Goal: Transaction & Acquisition: Purchase product/service

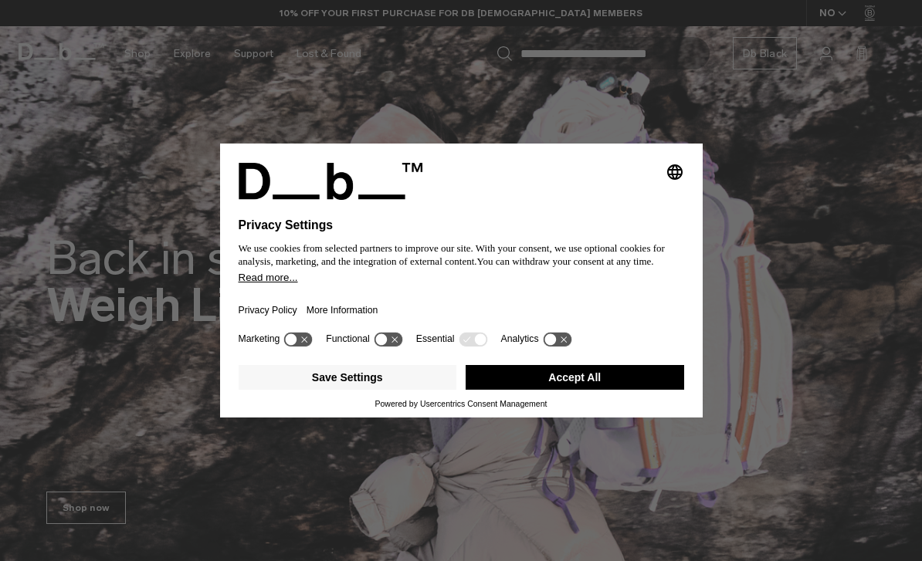
click at [630, 385] on button "Accept All" at bounding box center [575, 377] width 218 height 25
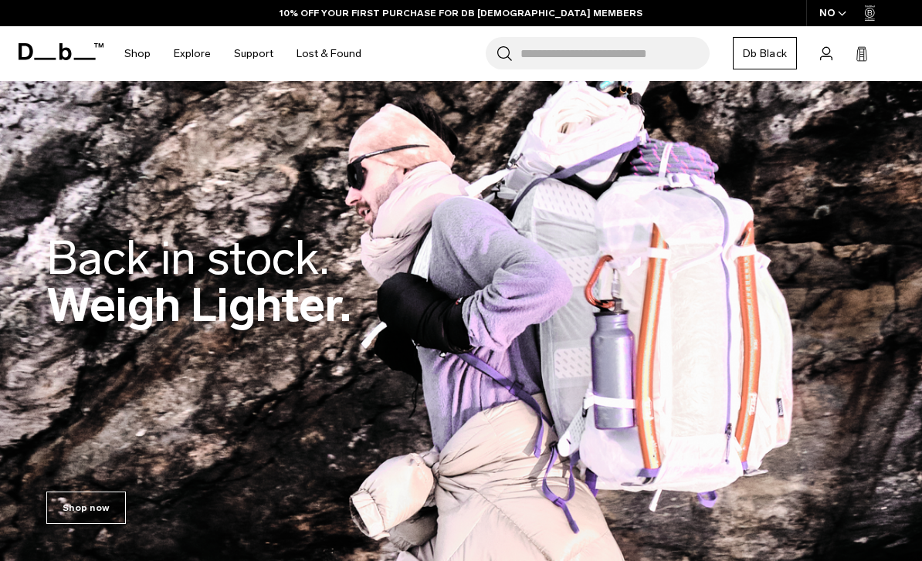
click at [829, 61] on icon at bounding box center [826, 53] width 12 height 15
click at [830, 53] on icon at bounding box center [826, 53] width 12 height 15
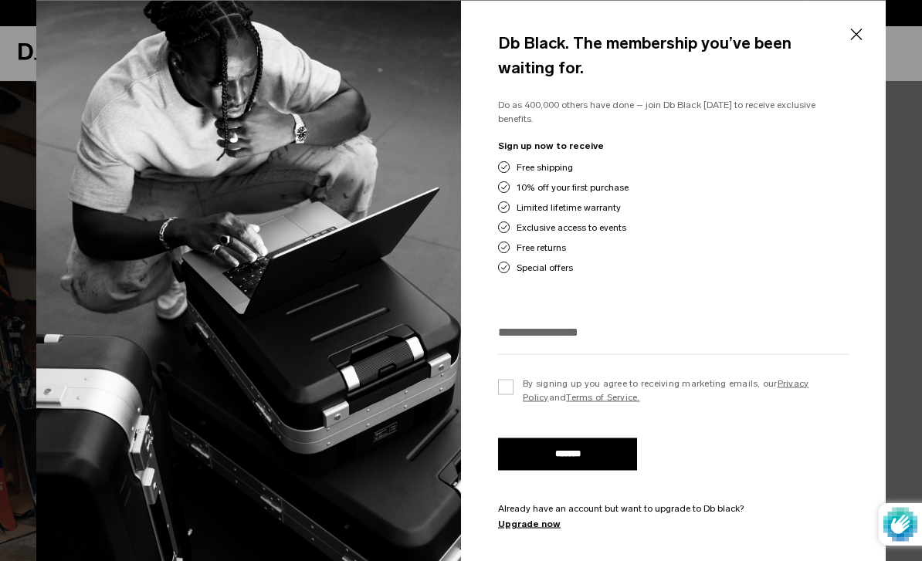
click at [855, 36] on button "Close" at bounding box center [855, 35] width 19 height 32
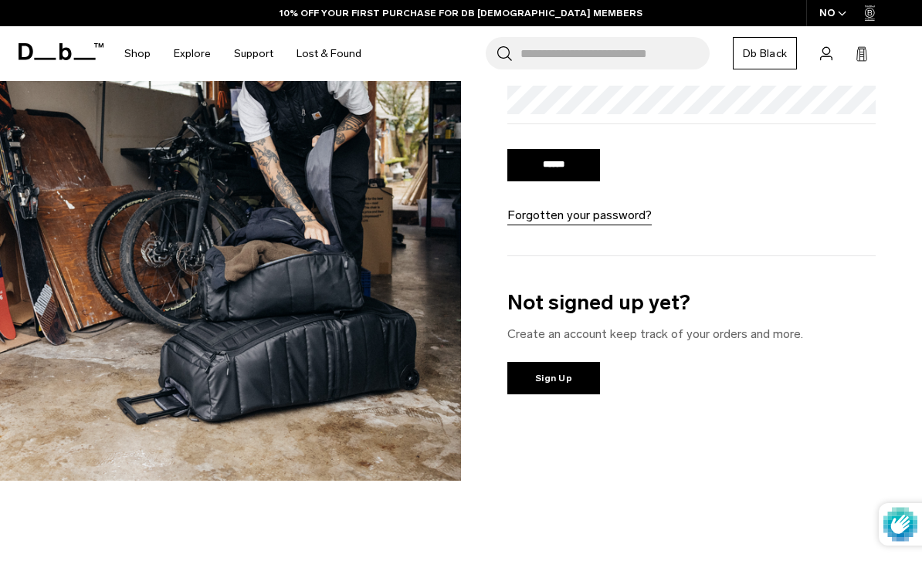
scroll to position [190, 0]
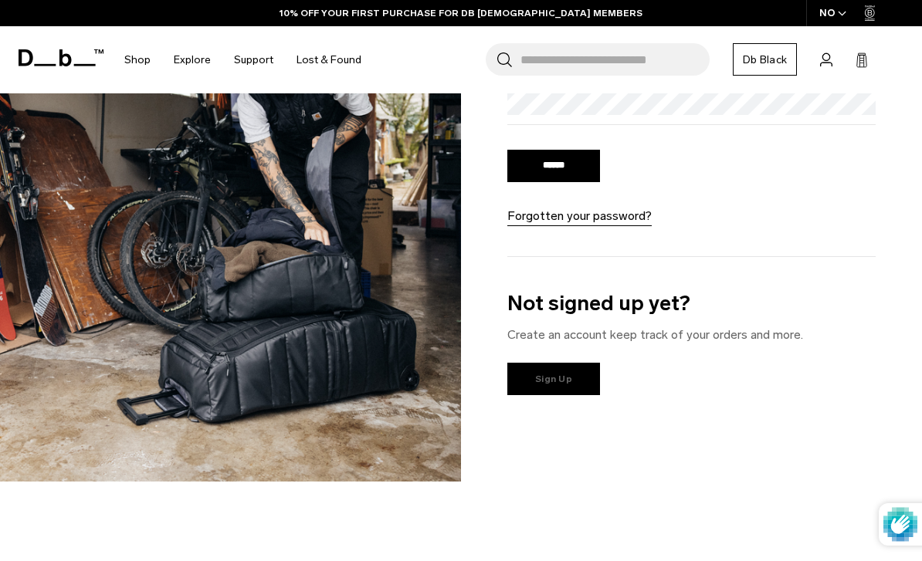
click at [581, 379] on link "Sign Up" at bounding box center [553, 379] width 93 height 32
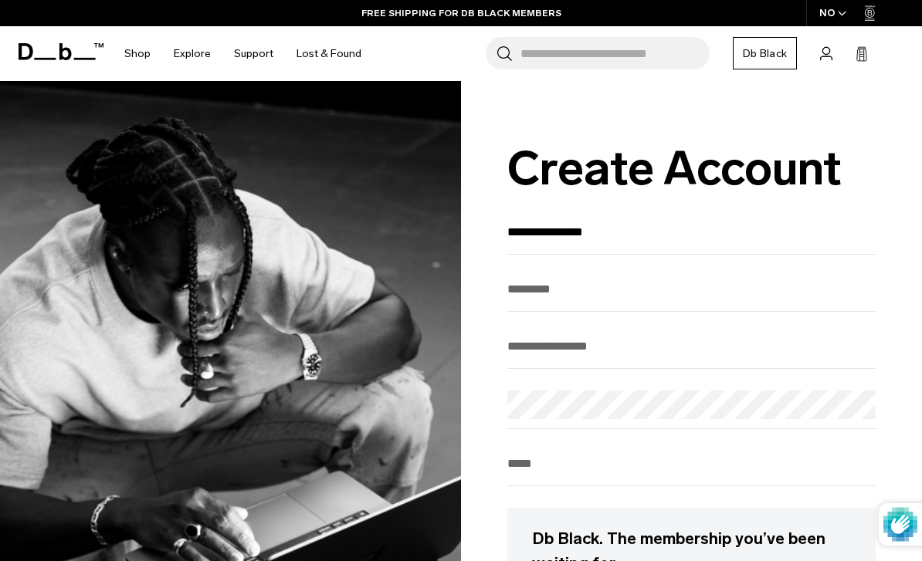
click at [767, 255] on div "**********" at bounding box center [691, 237] width 368 height 36
click at [613, 225] on input "**********" at bounding box center [691, 231] width 368 height 25
click at [671, 235] on input "**********" at bounding box center [691, 231] width 368 height 25
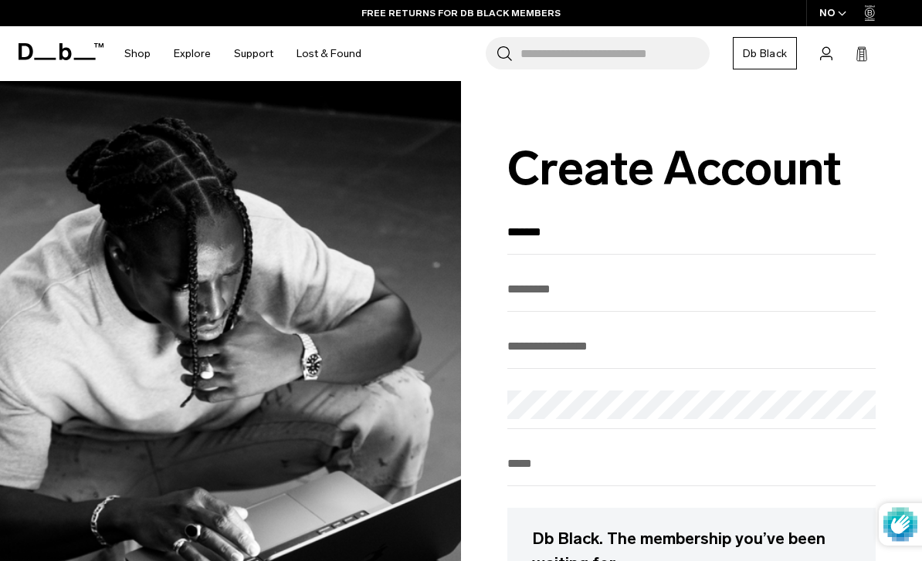
type input "*******"
click at [0, 0] on html "Skip to content BUY NOW, PAY LATER WITH KLARNA 10% OFF YOUR FIRST PURCHASE FOR …" at bounding box center [461, 280] width 922 height 561
click at [673, 302] on input "text" at bounding box center [691, 288] width 368 height 25
type input "********"
click at [663, 359] on input "email" at bounding box center [691, 345] width 368 height 25
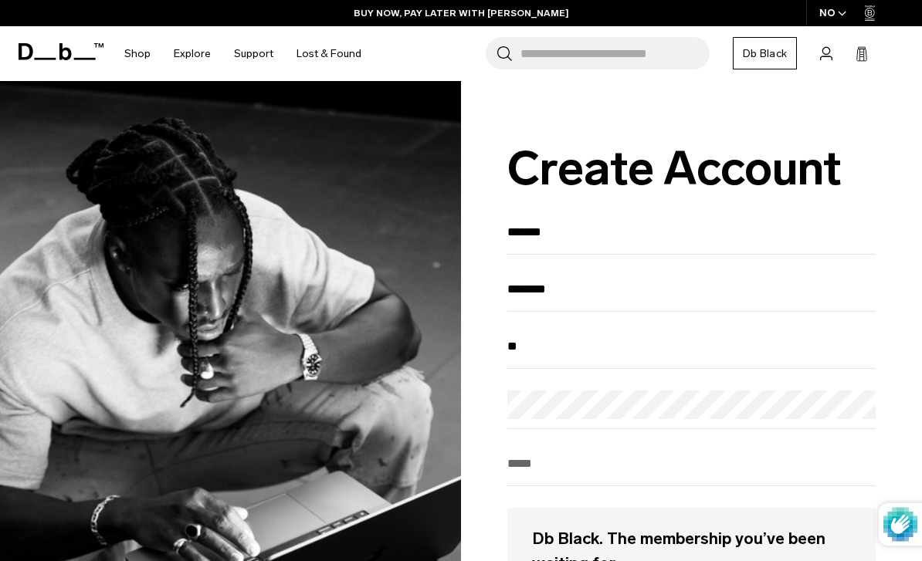
type input "*"
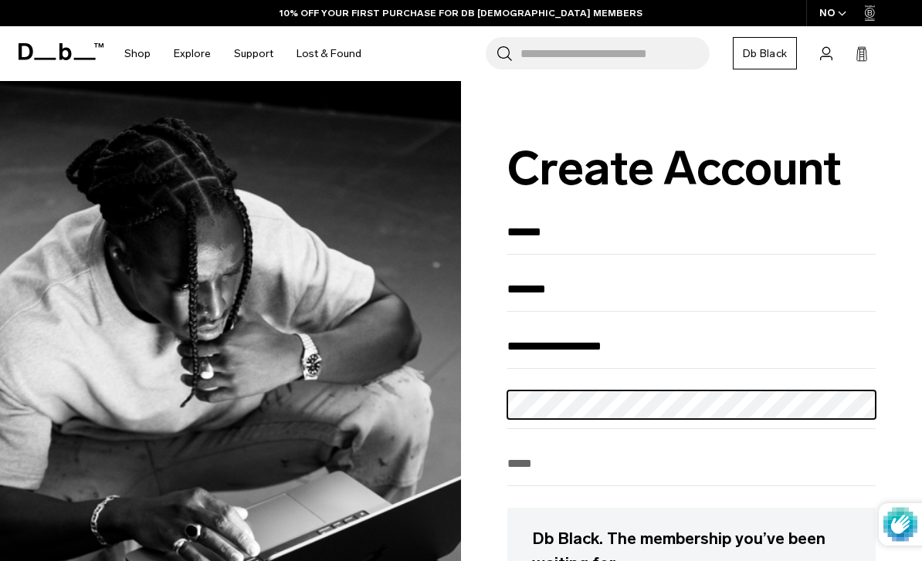
scroll to position [15, 0]
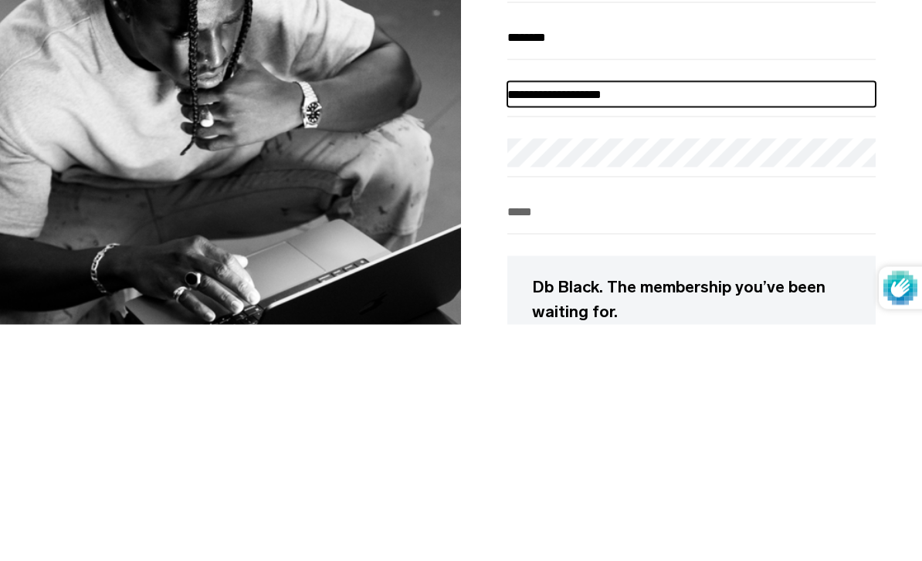
click at [745, 318] on input "**********" at bounding box center [691, 330] width 368 height 25
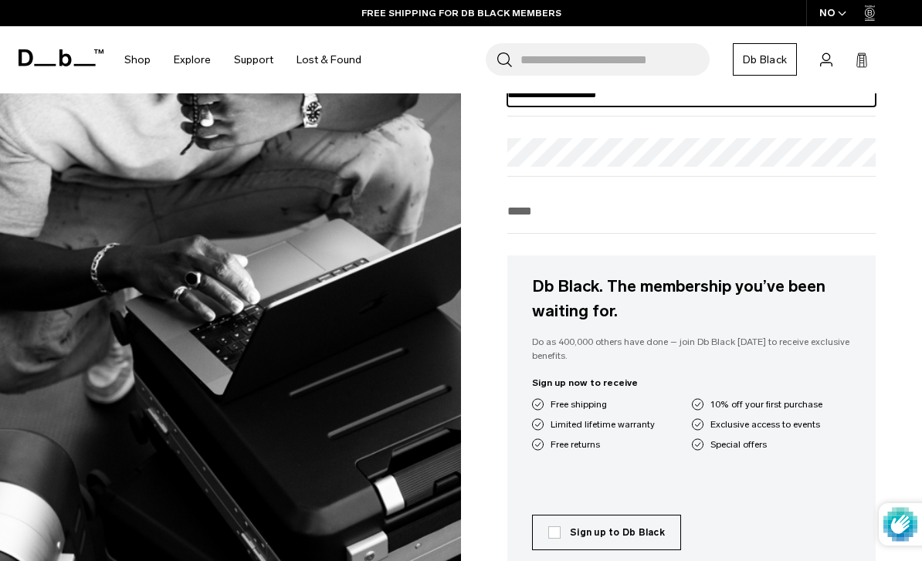
type input "**********"
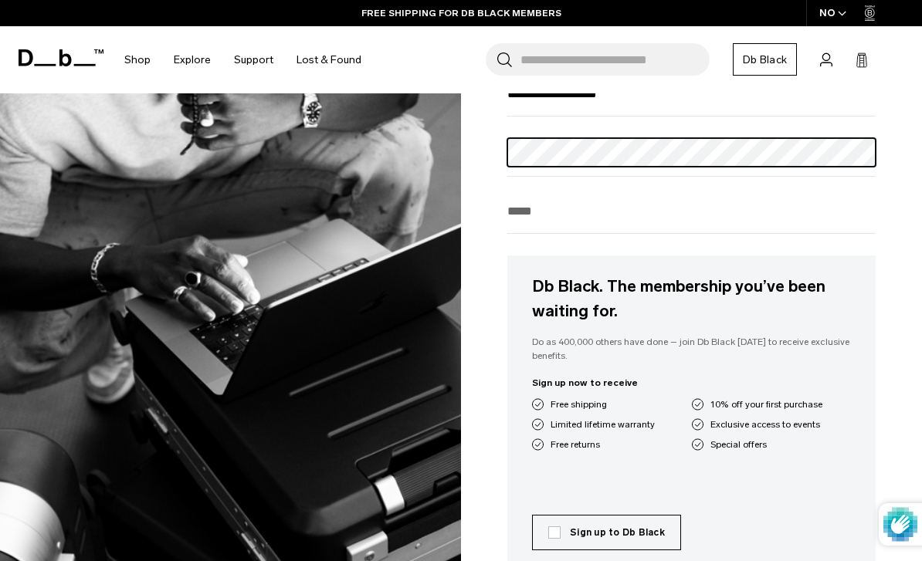
scroll to position [252, 0]
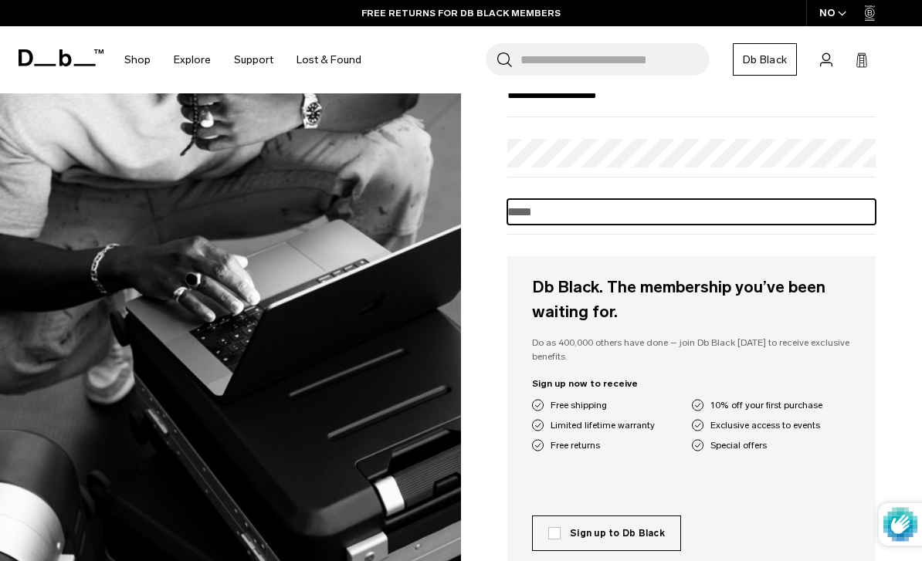
click at [774, 216] on input "tel" at bounding box center [691, 211] width 368 height 25
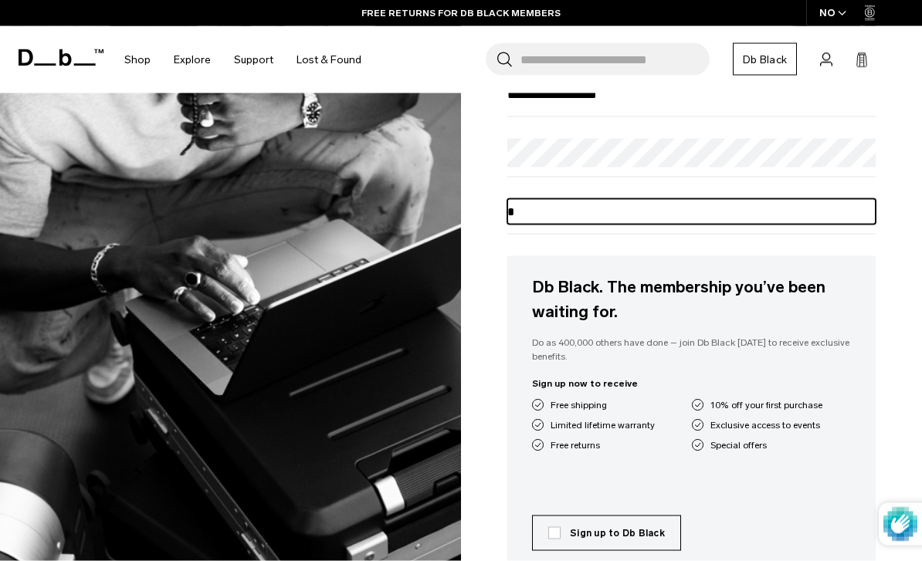
scroll to position [252, 0]
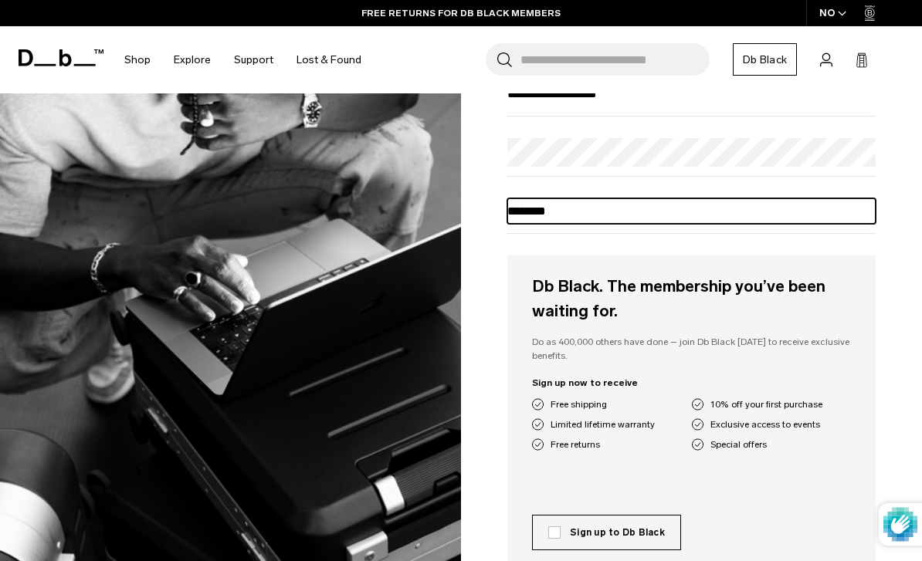
type input "********"
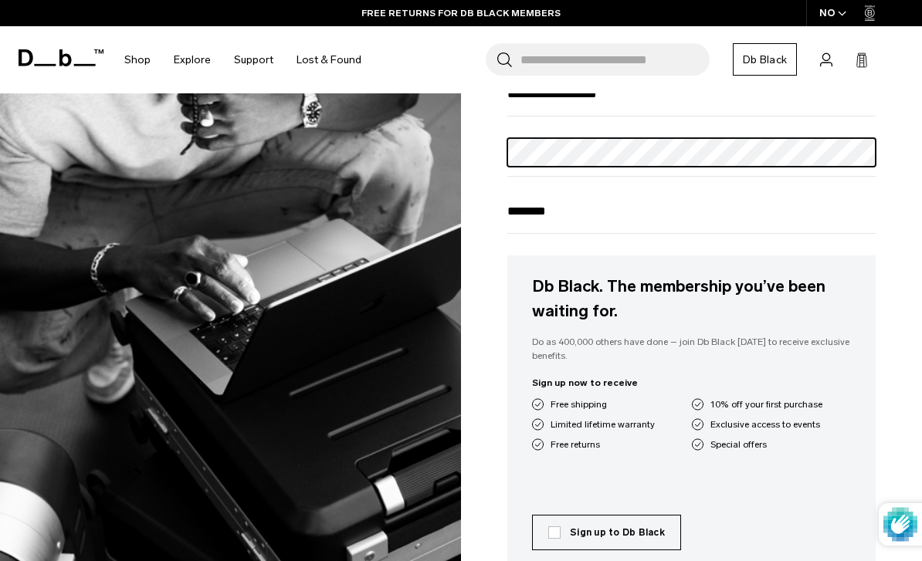
scroll to position [252, 0]
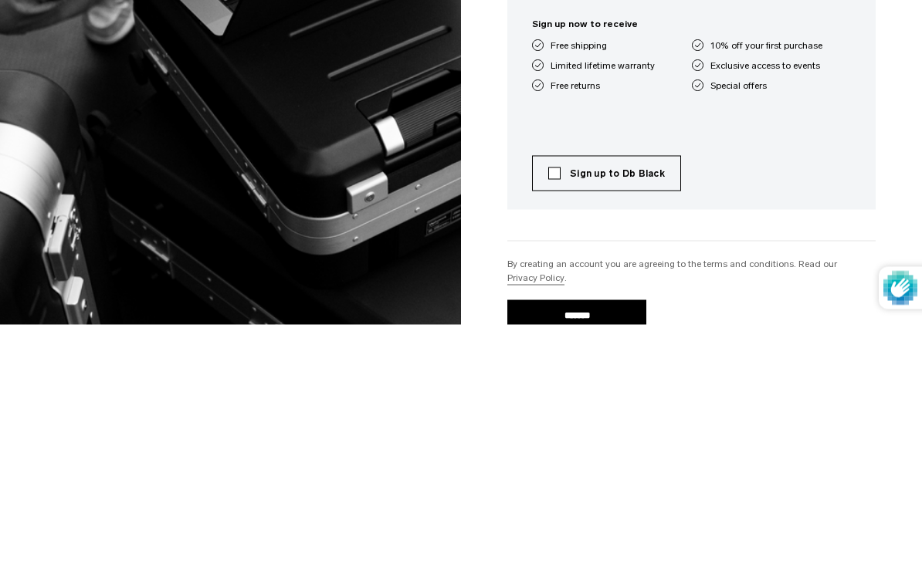
click at [642, 403] on label "Sign up to Db Black" at bounding box center [606, 410] width 117 height 14
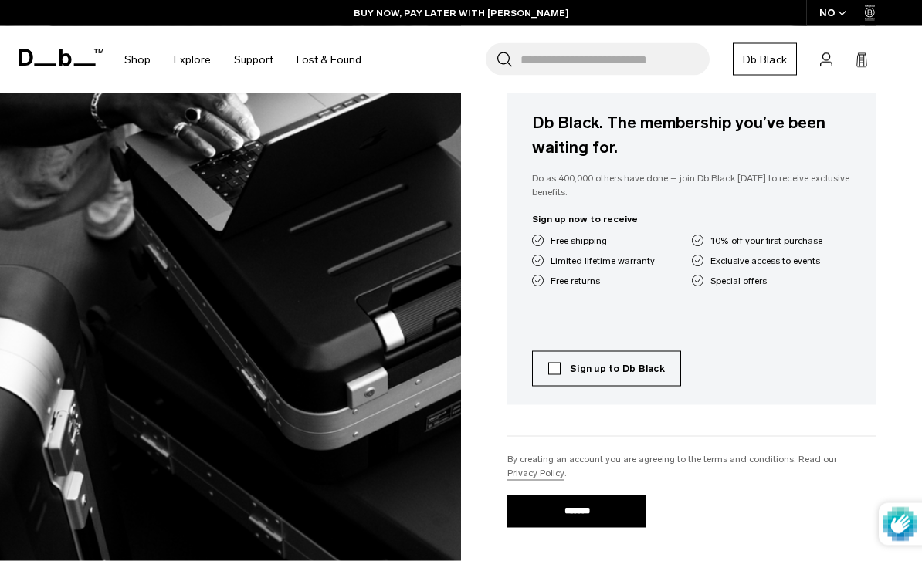
scroll to position [427, 0]
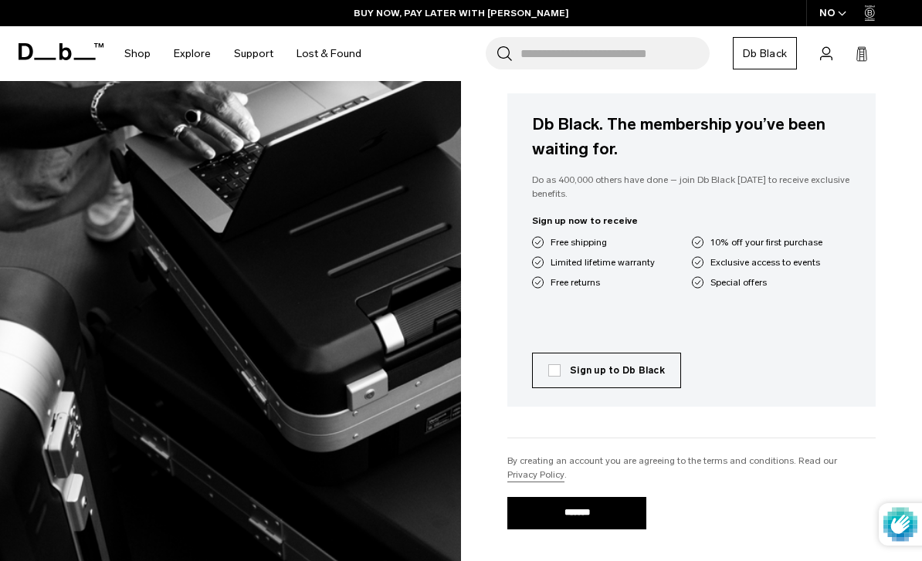
click at [637, 521] on input "*******" at bounding box center [576, 513] width 139 height 32
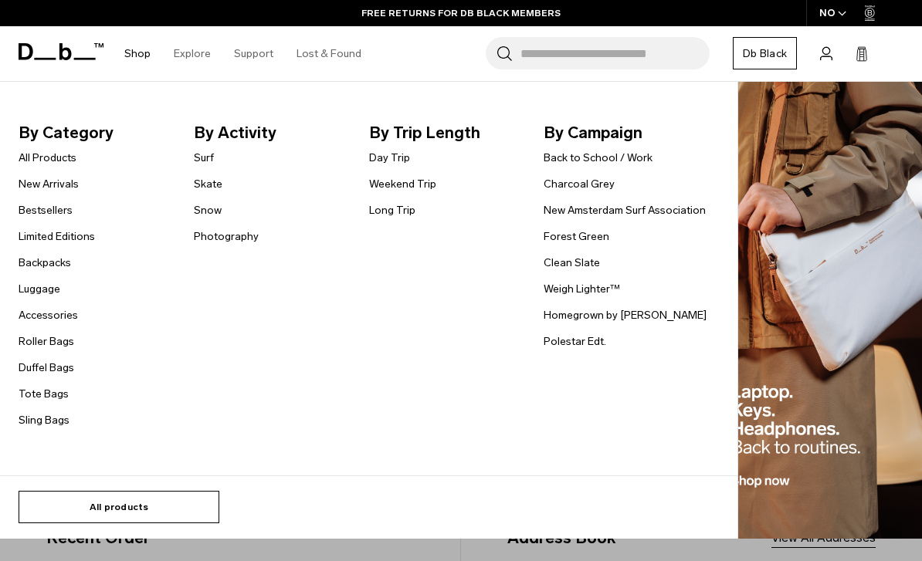
click at [96, 519] on link "All products" at bounding box center [119, 507] width 201 height 32
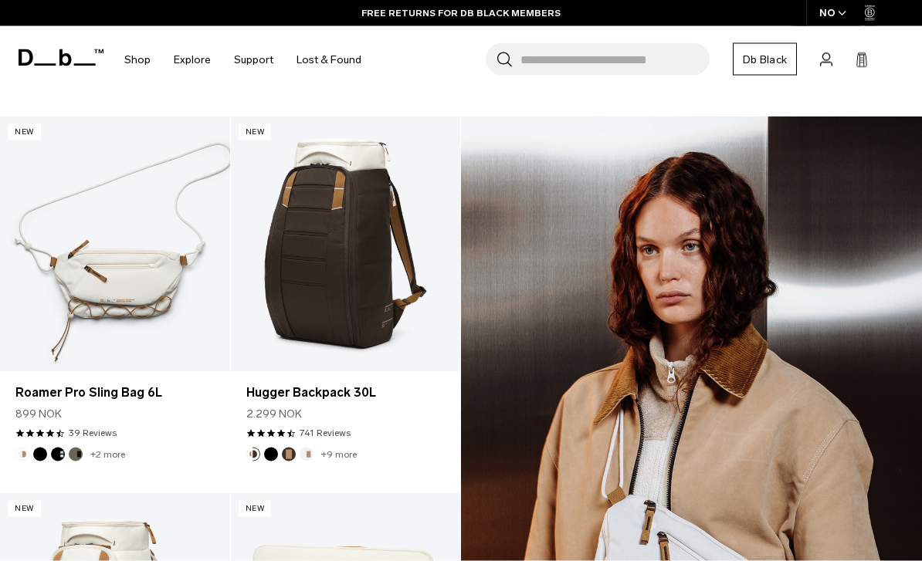
scroll to position [1397, 0]
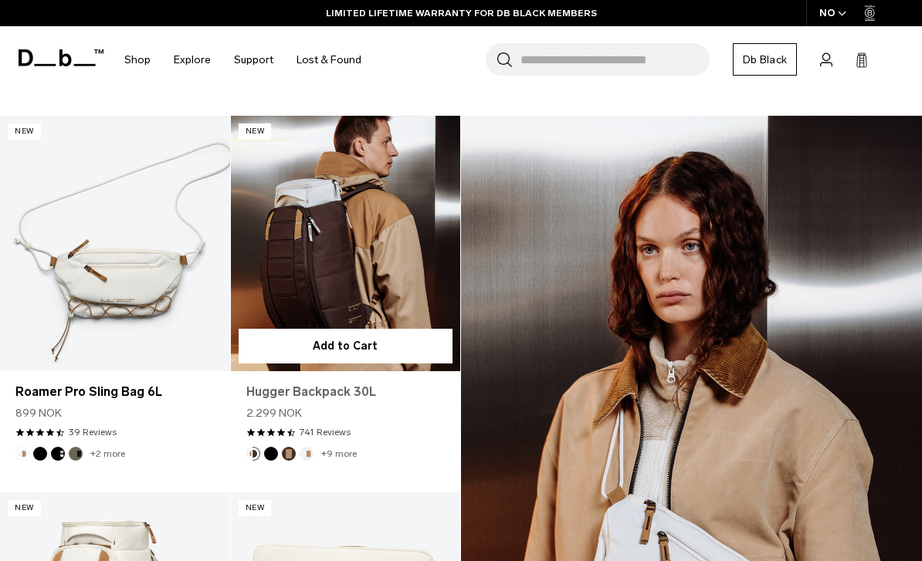
click at [262, 391] on link "Hugger Backpack 30L" at bounding box center [345, 392] width 199 height 19
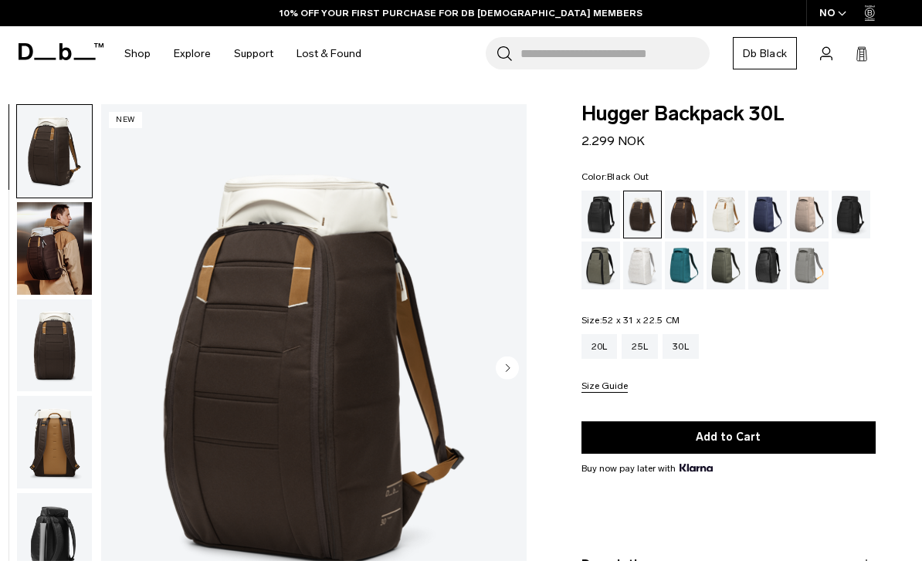
click at [608, 194] on div "Black Out" at bounding box center [600, 215] width 39 height 48
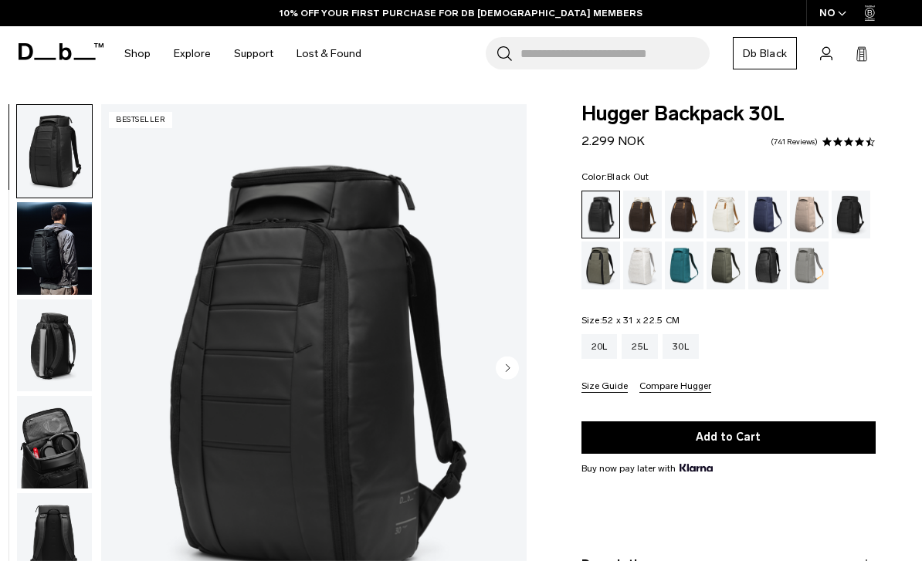
click at [50, 261] on img "button" at bounding box center [54, 248] width 75 height 93
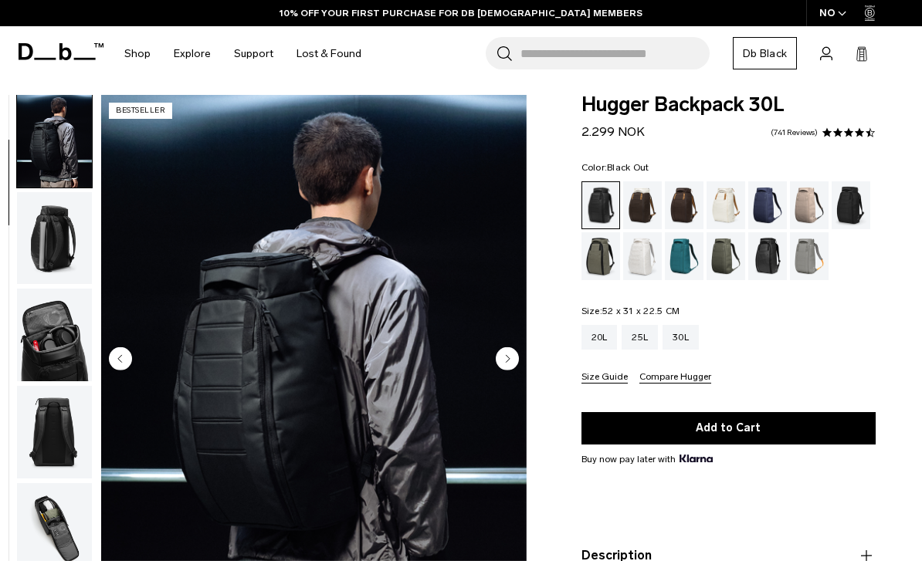
scroll to position [1, 0]
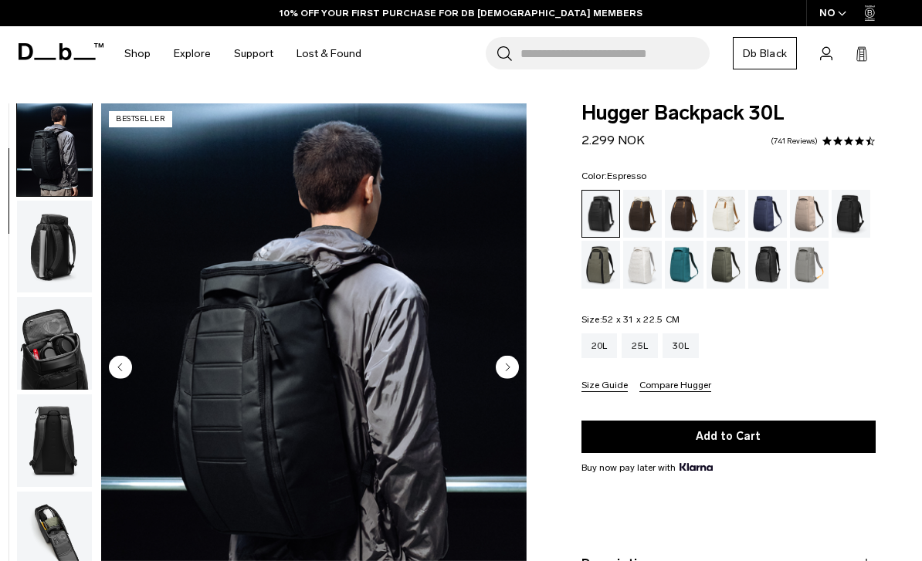
click at [673, 208] on div "Espresso" at bounding box center [684, 214] width 39 height 48
click at [679, 208] on div "Espresso" at bounding box center [684, 214] width 39 height 48
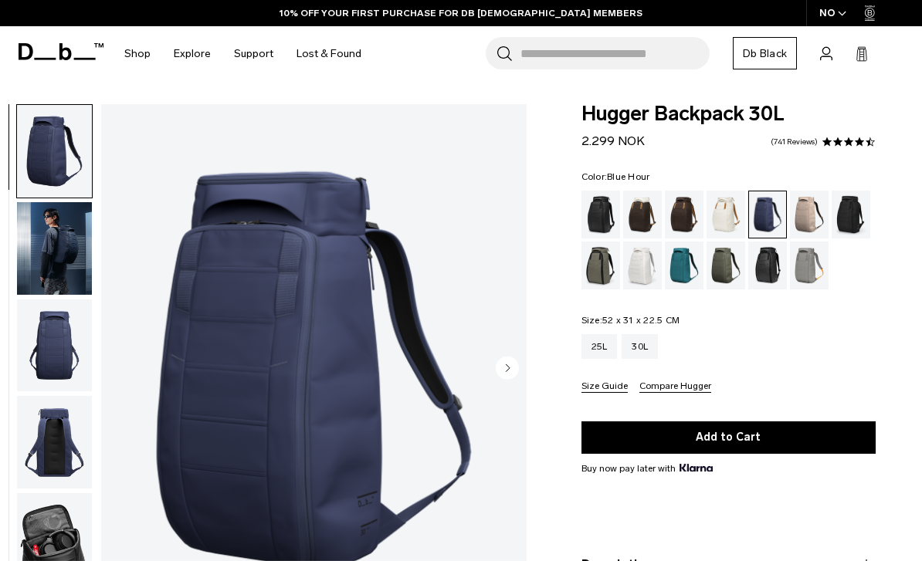
click at [47, 274] on img "button" at bounding box center [54, 248] width 75 height 93
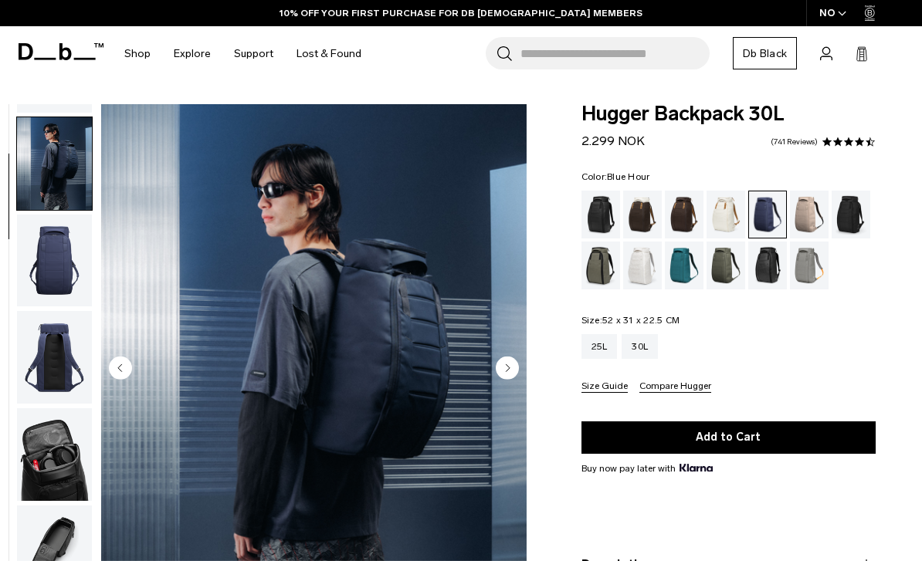
scroll to position [98, 0]
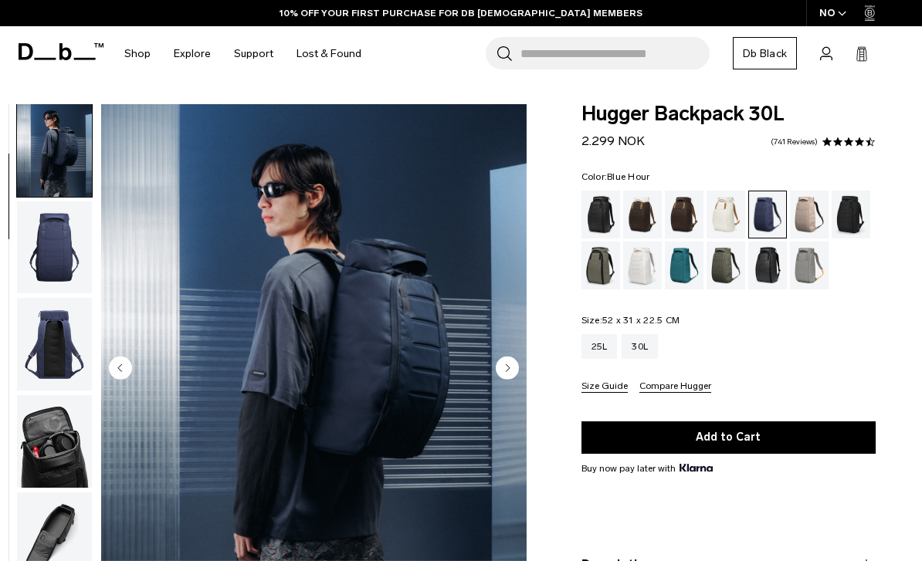
click at [38, 447] on img "button" at bounding box center [54, 441] width 75 height 93
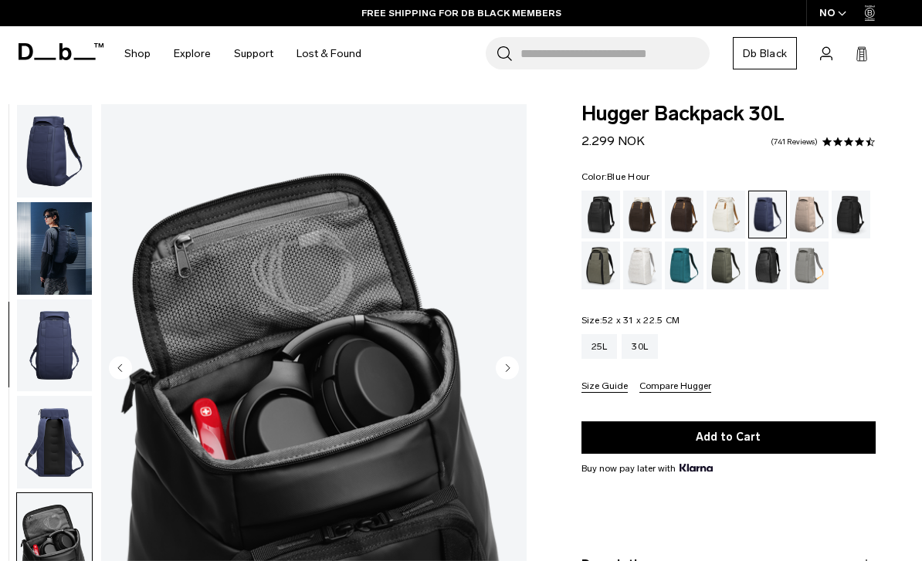
scroll to position [0, 0]
click at [44, 254] on img "button" at bounding box center [54, 248] width 75 height 93
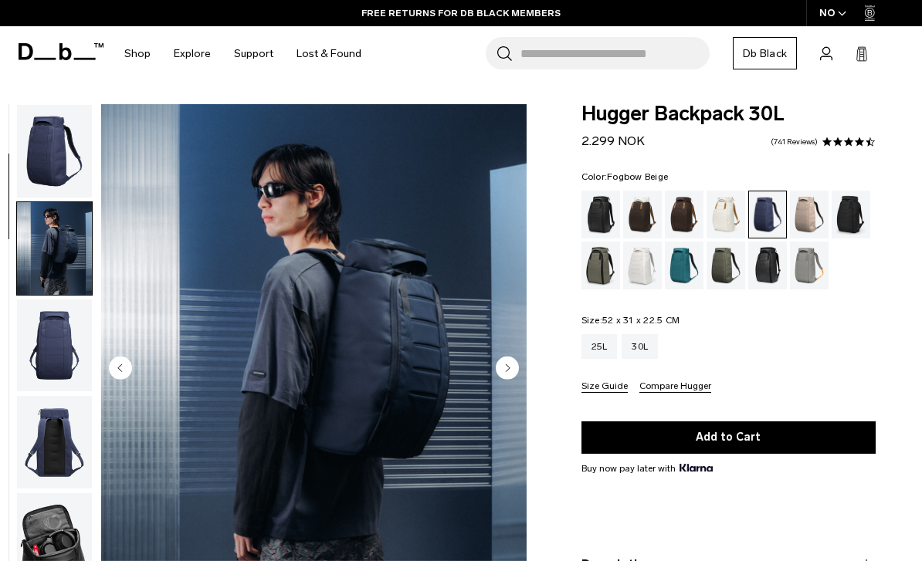
click at [802, 209] on div "Fogbow Beige" at bounding box center [809, 215] width 39 height 48
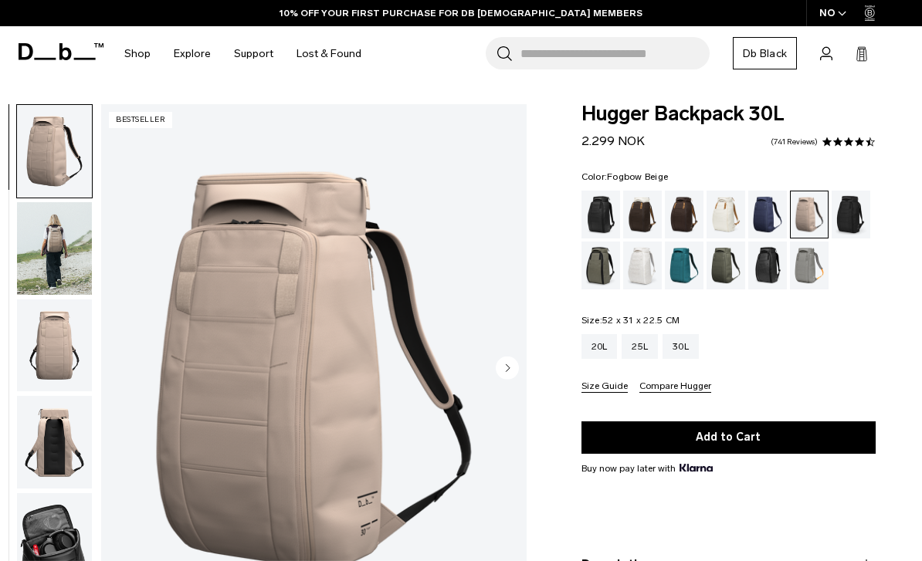
click at [43, 263] on img "button" at bounding box center [54, 248] width 75 height 93
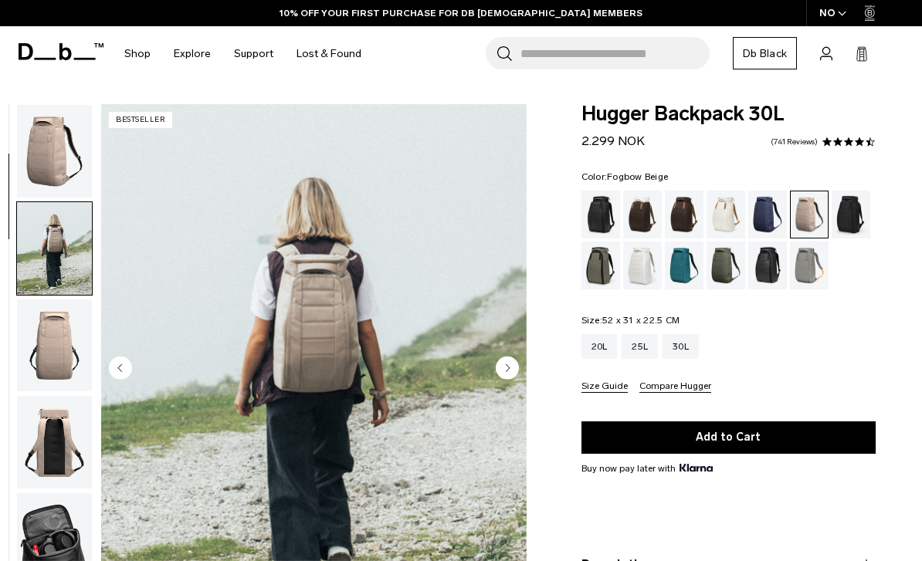
scroll to position [-1, 0]
click at [56, 190] on img "button" at bounding box center [54, 151] width 75 height 93
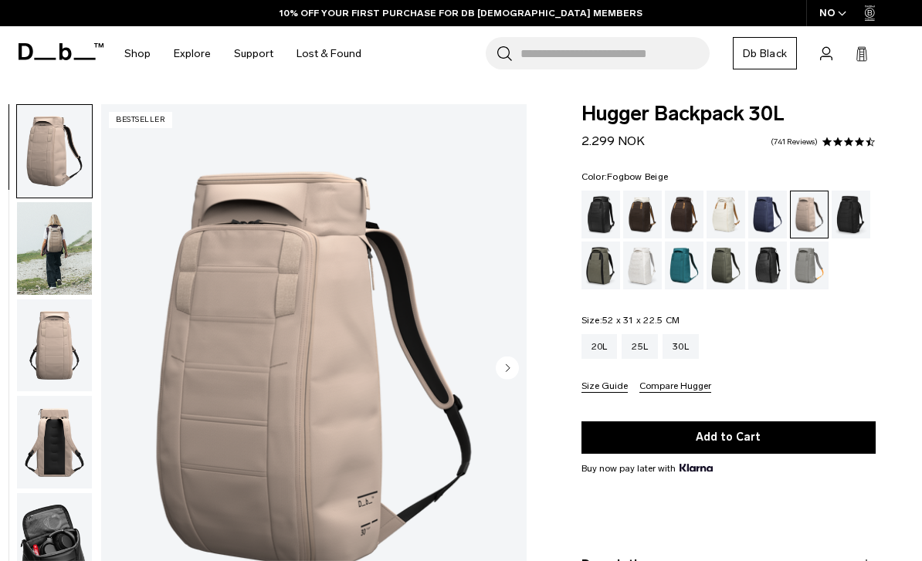
scroll to position [0, 0]
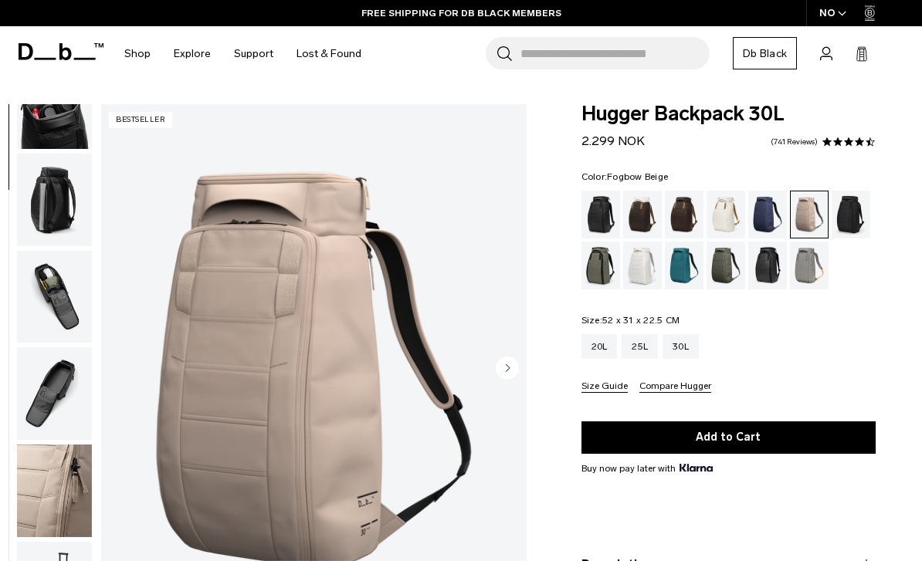
click at [55, 461] on img "button" at bounding box center [54, 491] width 75 height 93
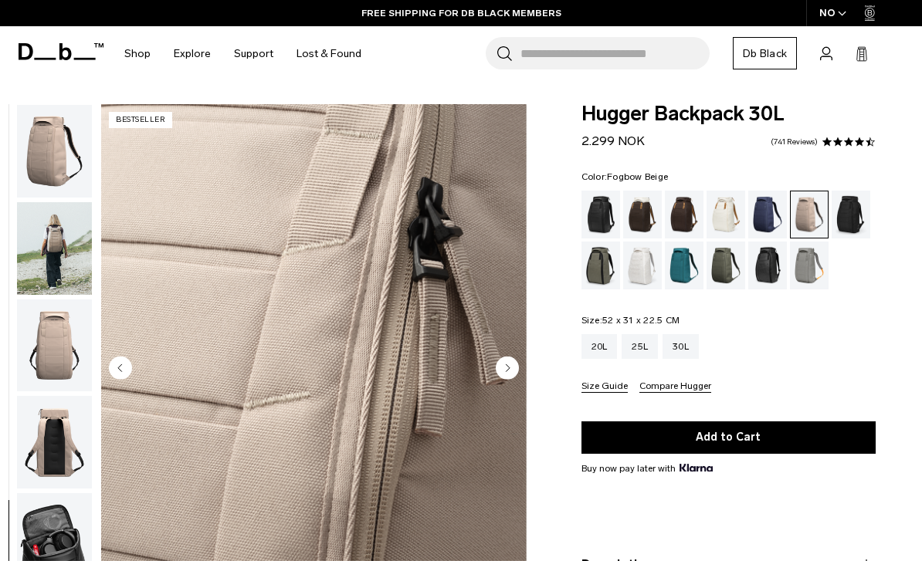
click at [852, 215] on div "Charcoal Grey" at bounding box center [850, 215] width 39 height 48
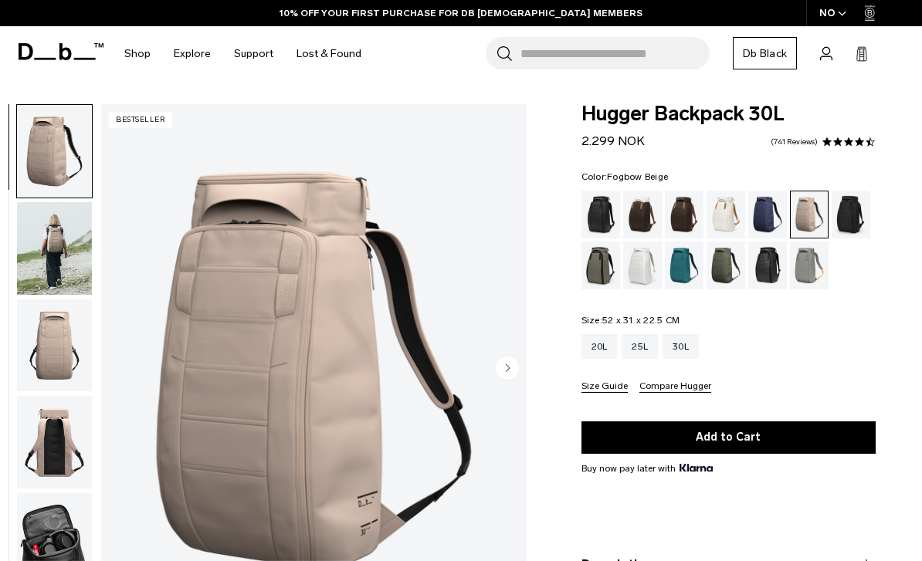
click at [36, 262] on img "button" at bounding box center [54, 248] width 75 height 93
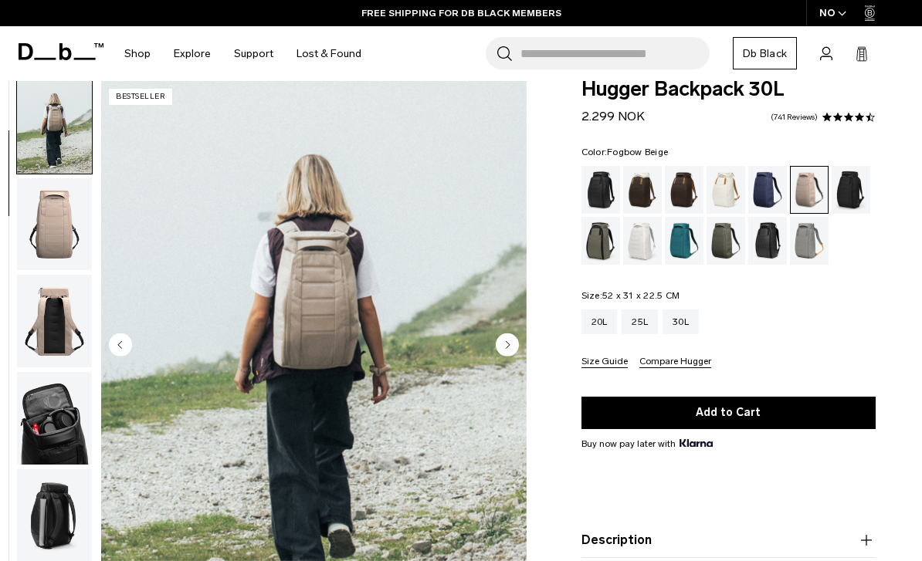
scroll to position [26, 0]
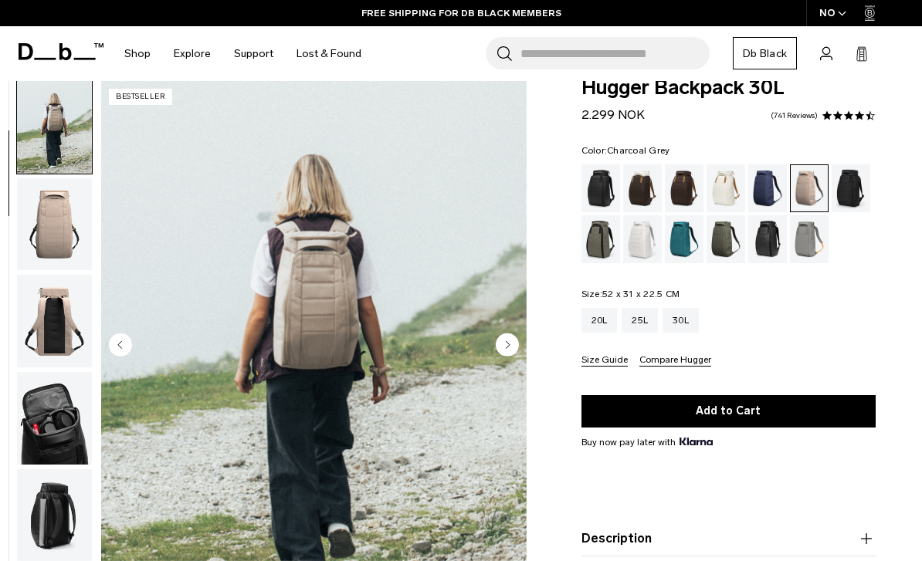
click at [852, 191] on div "Charcoal Grey" at bounding box center [850, 188] width 39 height 48
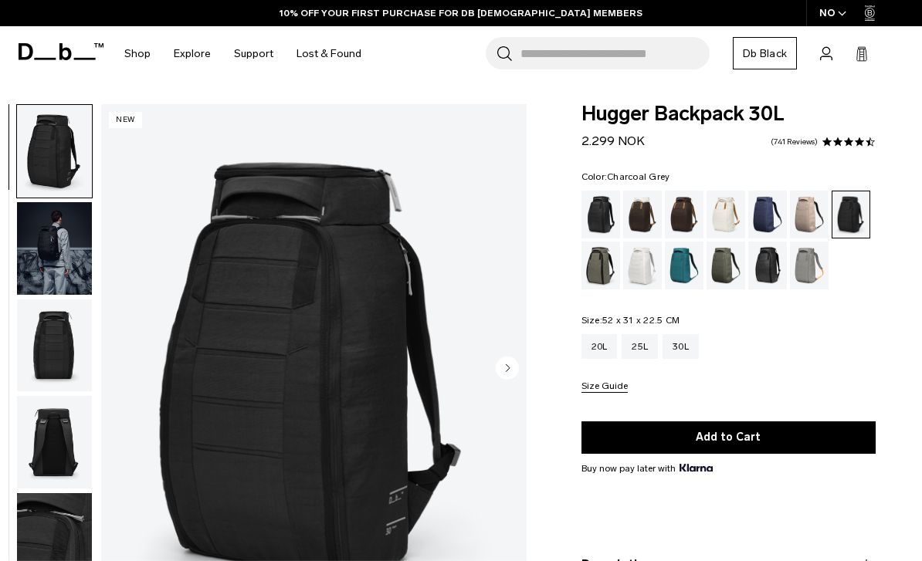
click at [49, 253] on img "button" at bounding box center [54, 248] width 75 height 93
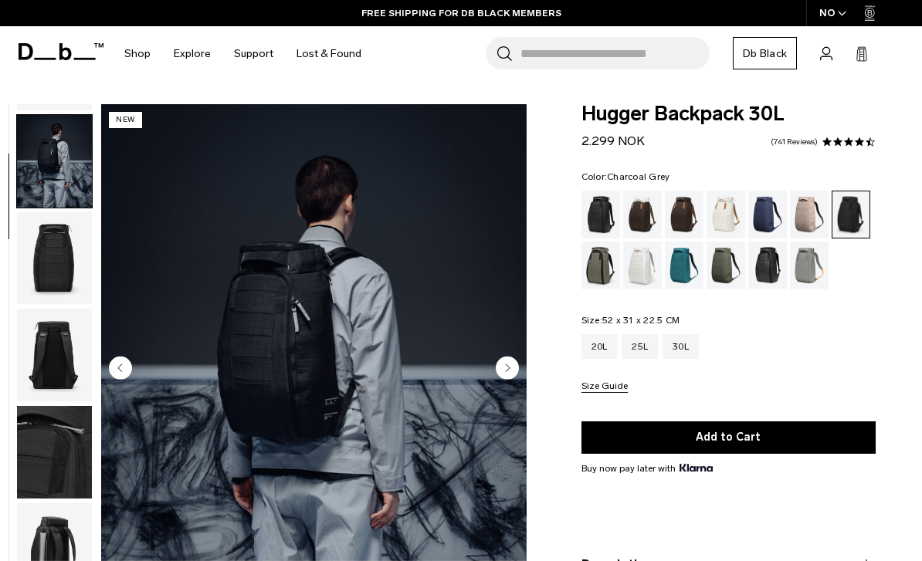
scroll to position [98, 0]
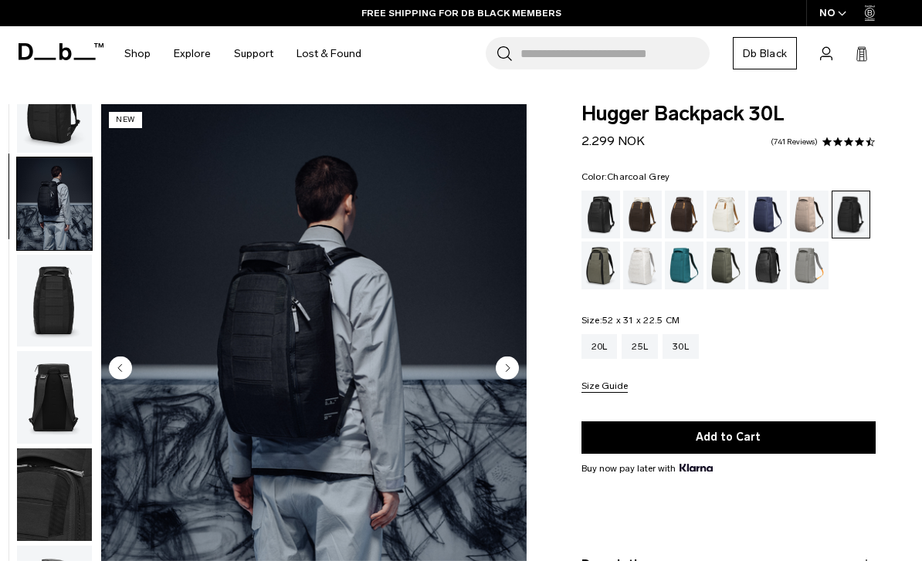
click at [39, 472] on img "button" at bounding box center [54, 495] width 75 height 93
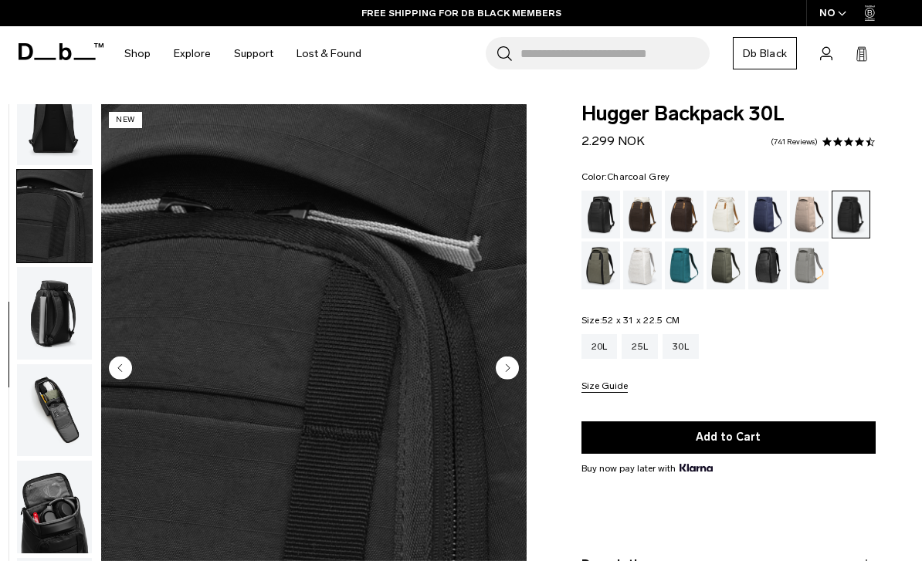
scroll to position [393, 0]
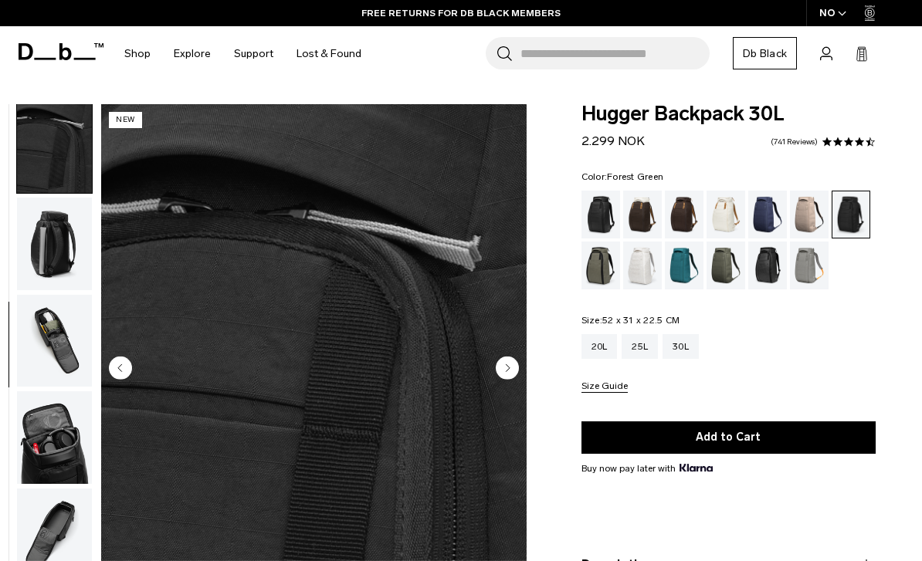
click at [604, 266] on div "Forest Green" at bounding box center [600, 266] width 39 height 48
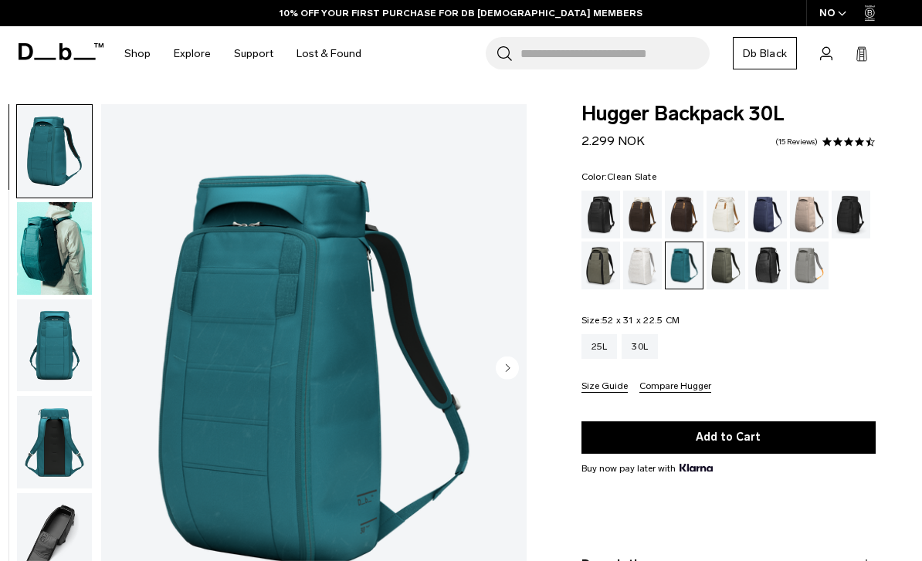
click at [637, 262] on div "Clean Slate" at bounding box center [642, 266] width 39 height 48
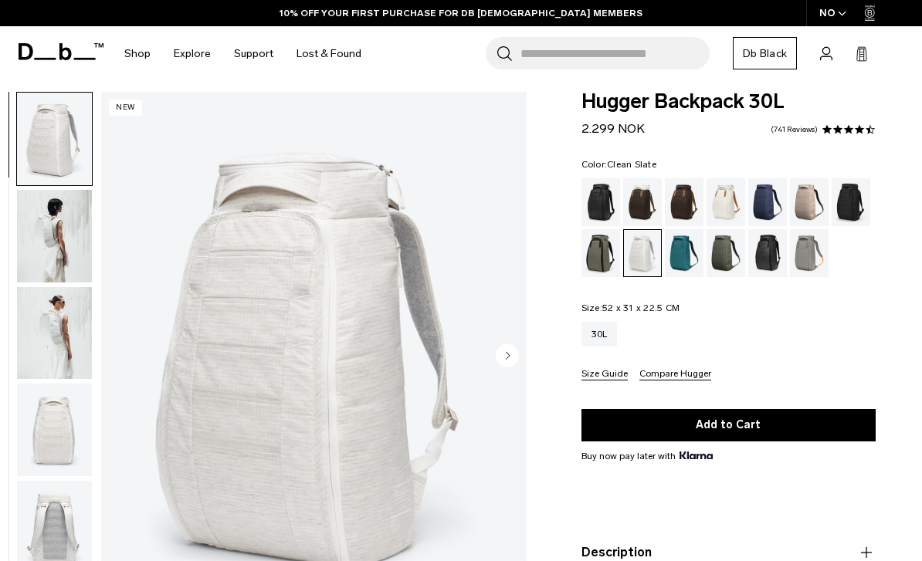
click at [36, 268] on img "button" at bounding box center [54, 236] width 75 height 93
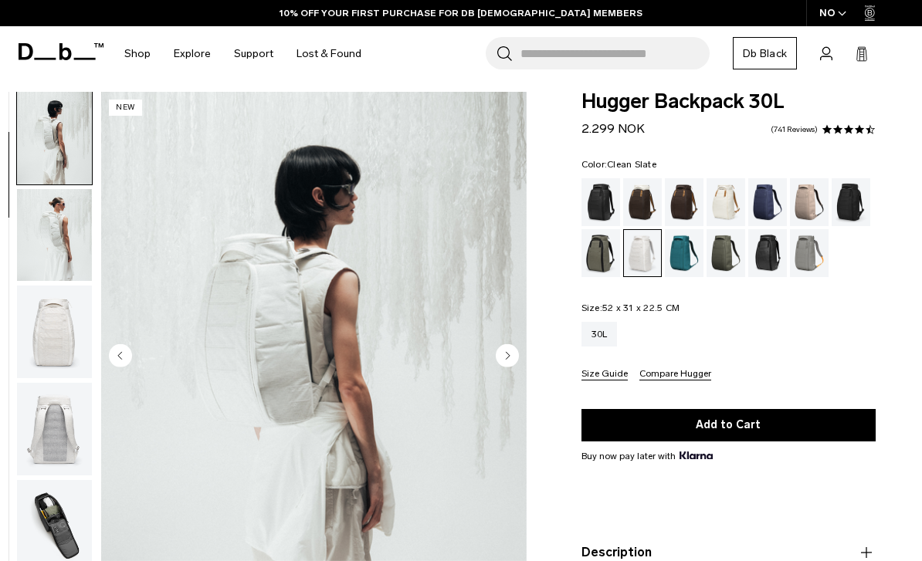
click at [36, 266] on img "button" at bounding box center [54, 235] width 75 height 93
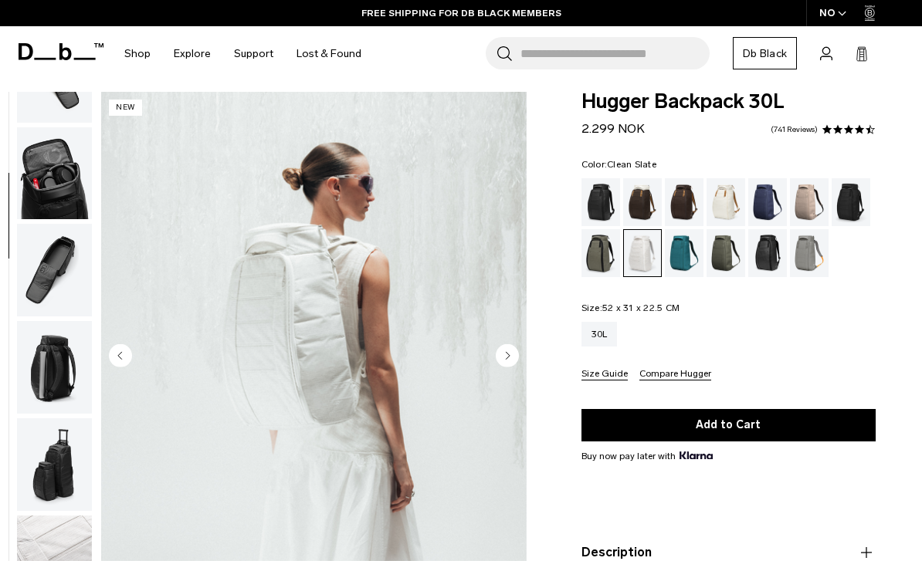
scroll to position [550, 0]
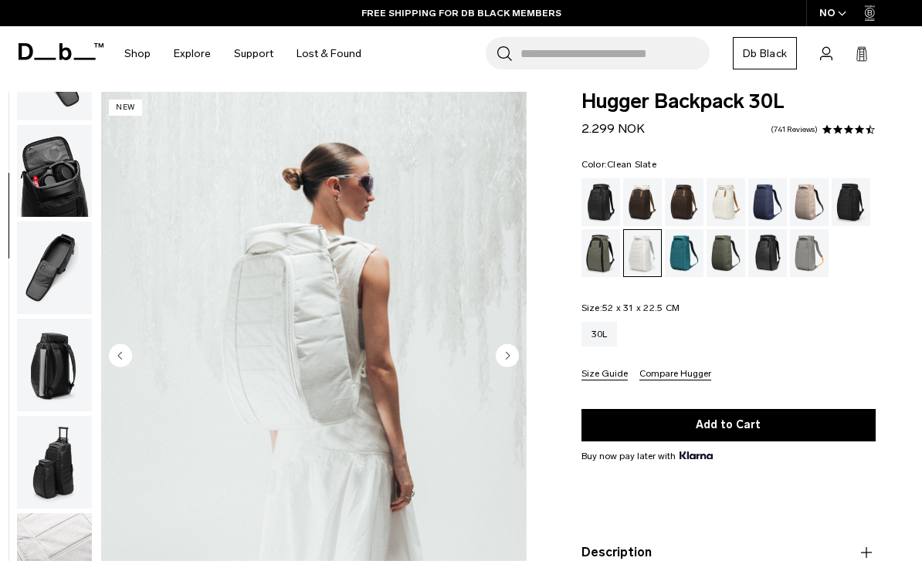
click at [49, 292] on img "button" at bounding box center [54, 268] width 75 height 93
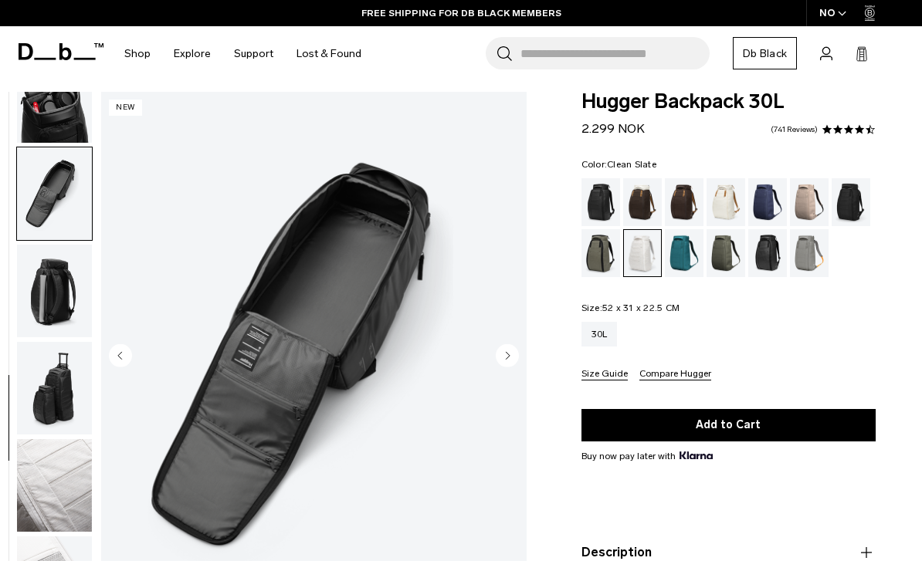
scroll to position [645, 0]
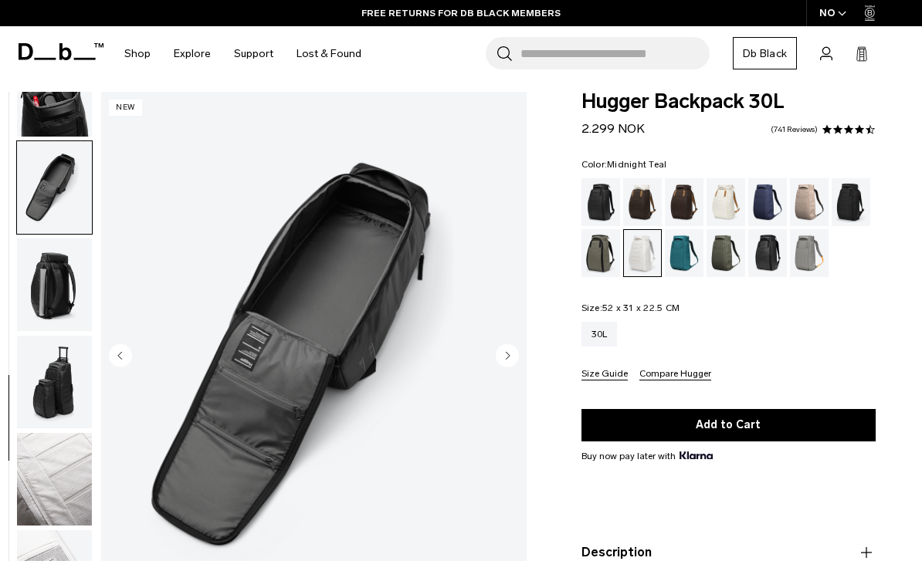
click at [686, 240] on div "Midnight Teal" at bounding box center [684, 253] width 39 height 48
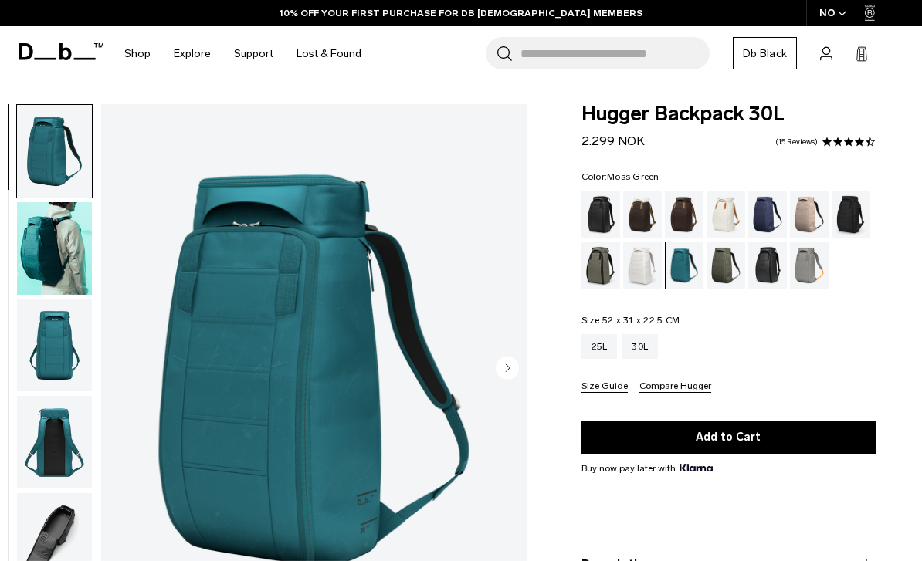
click at [723, 256] on div "Moss Green" at bounding box center [725, 266] width 39 height 48
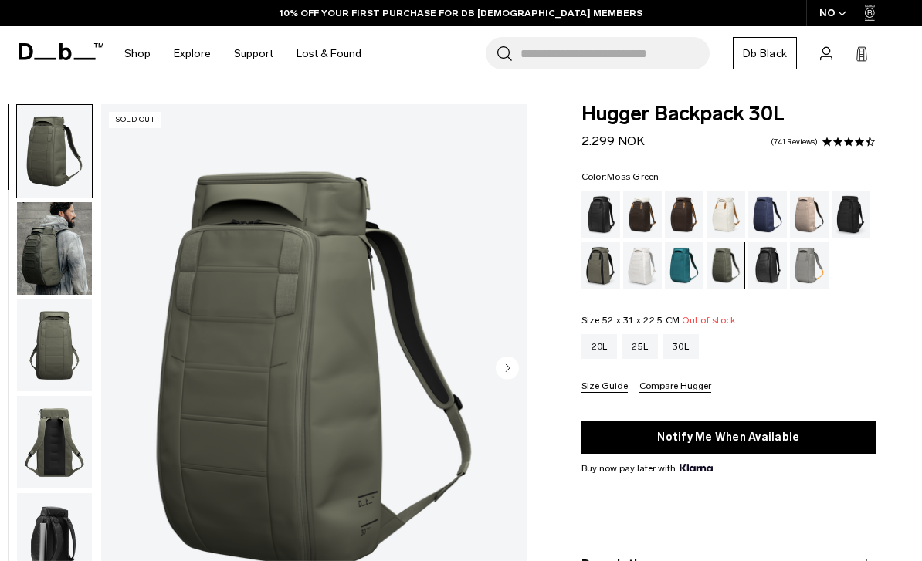
click at [59, 272] on img "button" at bounding box center [54, 248] width 75 height 93
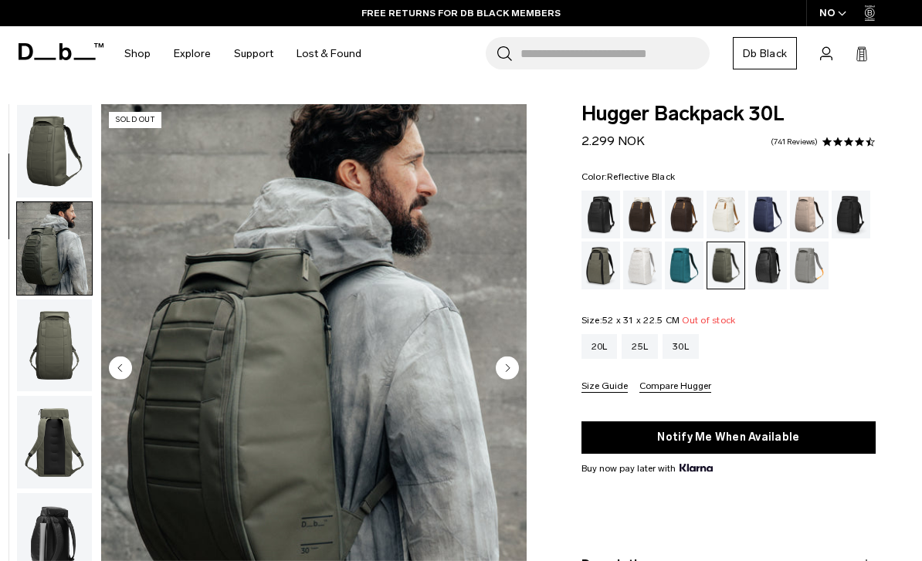
click at [776, 269] on div "Reflective Black" at bounding box center [767, 266] width 39 height 48
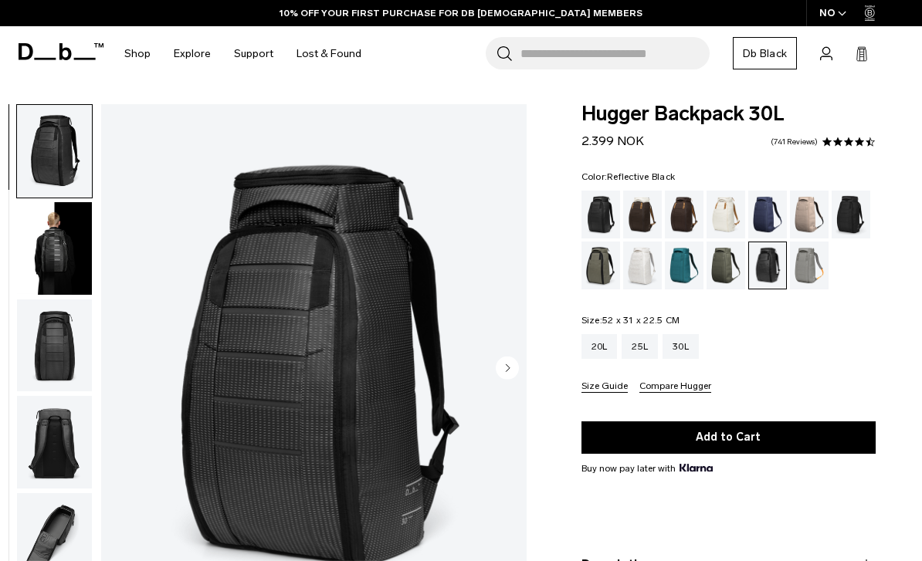
click at [49, 256] on img "button" at bounding box center [54, 248] width 75 height 93
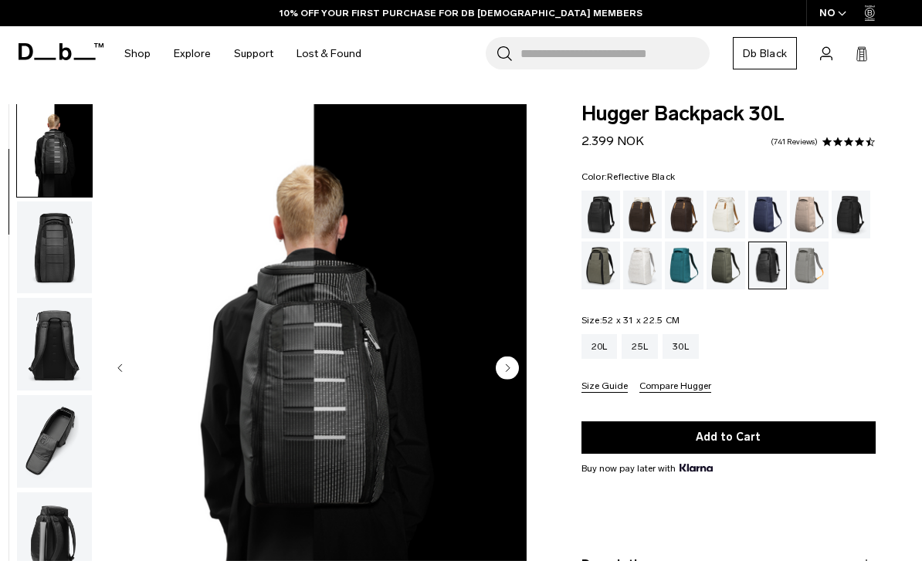
click at [55, 252] on img "button" at bounding box center [54, 247] width 75 height 93
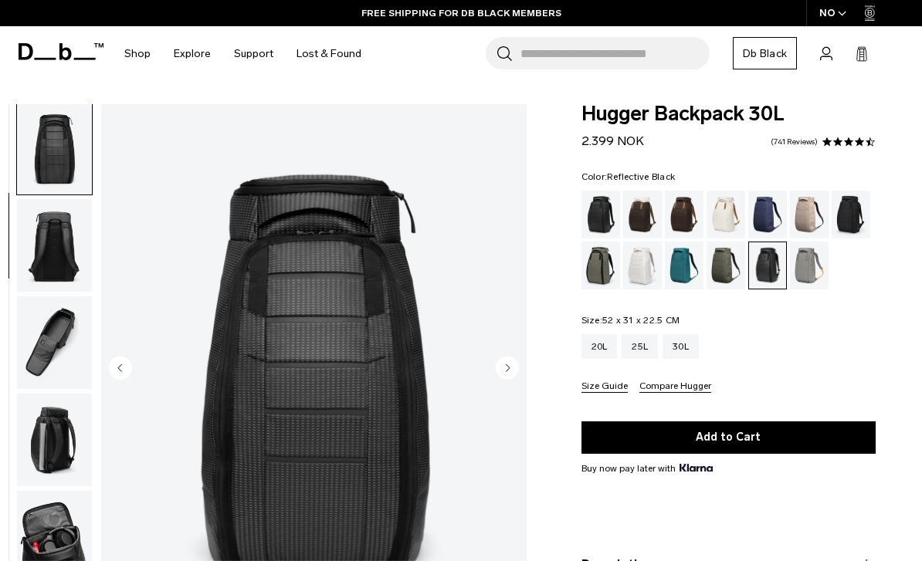
click at [47, 259] on img "button" at bounding box center [54, 245] width 75 height 93
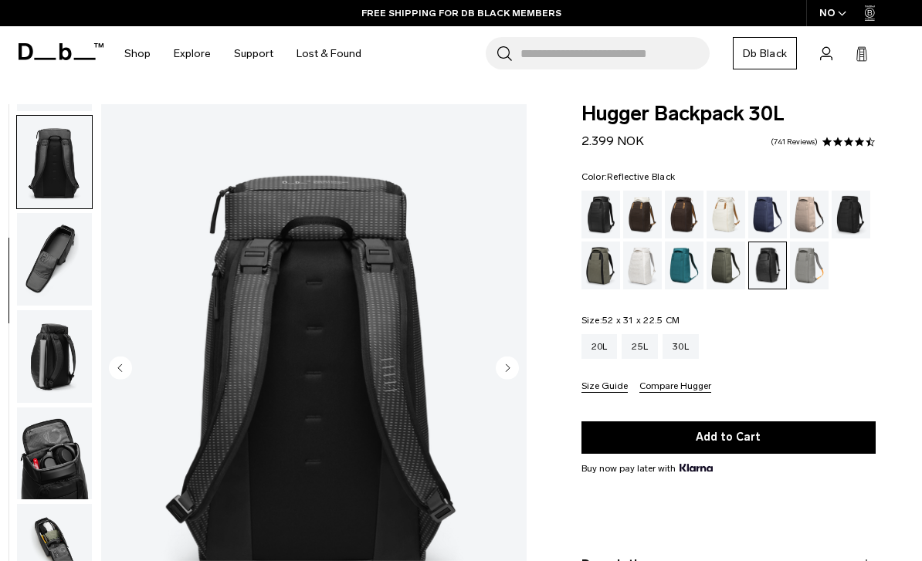
scroll to position [295, 0]
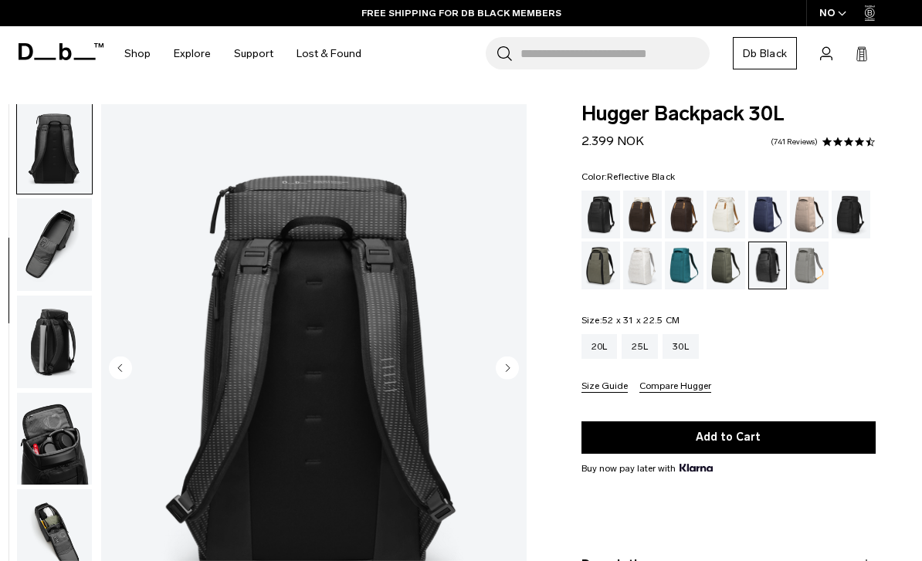
click at [39, 354] on img "button" at bounding box center [54, 342] width 75 height 93
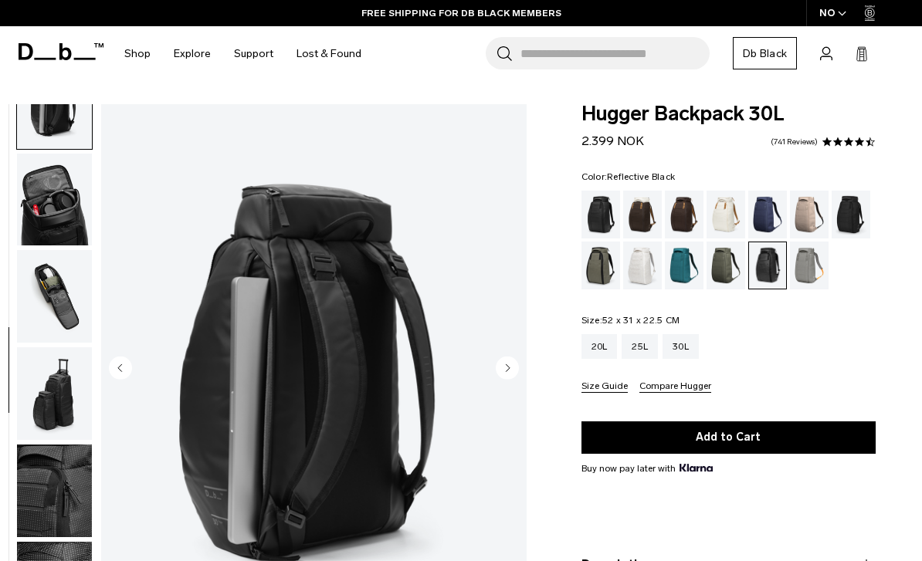
scroll to position [547, 0]
click at [49, 491] on img "button" at bounding box center [54, 491] width 75 height 93
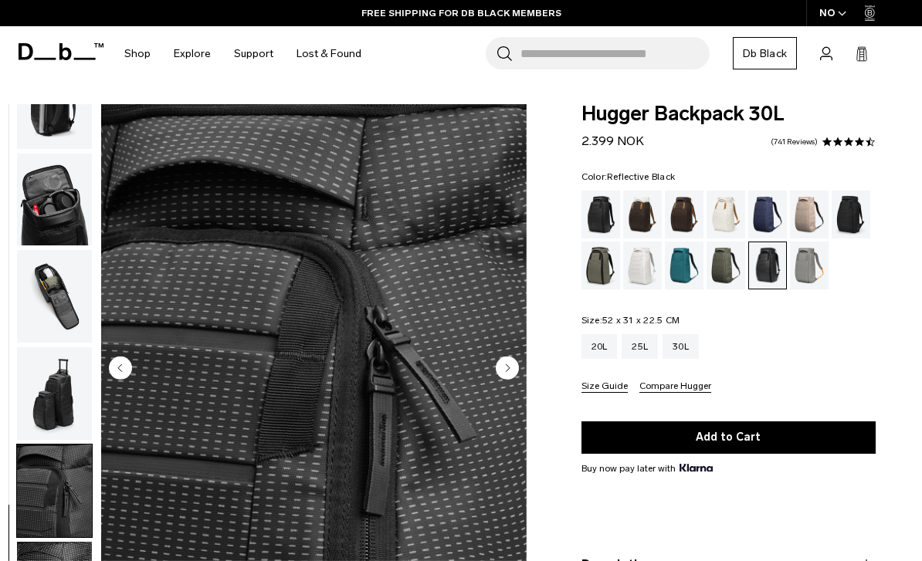
click at [797, 276] on div "Sand Grey" at bounding box center [809, 266] width 39 height 48
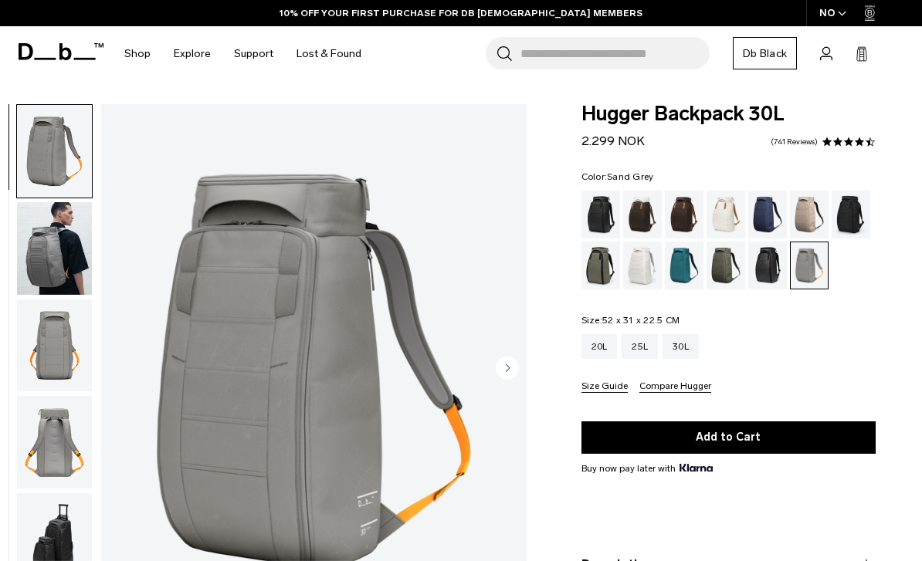
click at [40, 259] on img "button" at bounding box center [54, 248] width 75 height 93
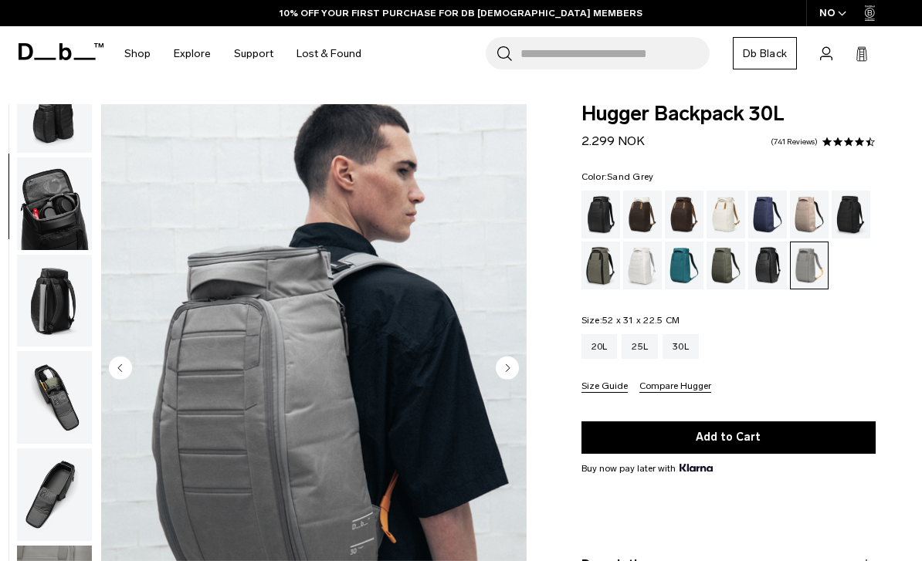
click at [733, 209] on div "Oatmilk" at bounding box center [725, 215] width 39 height 48
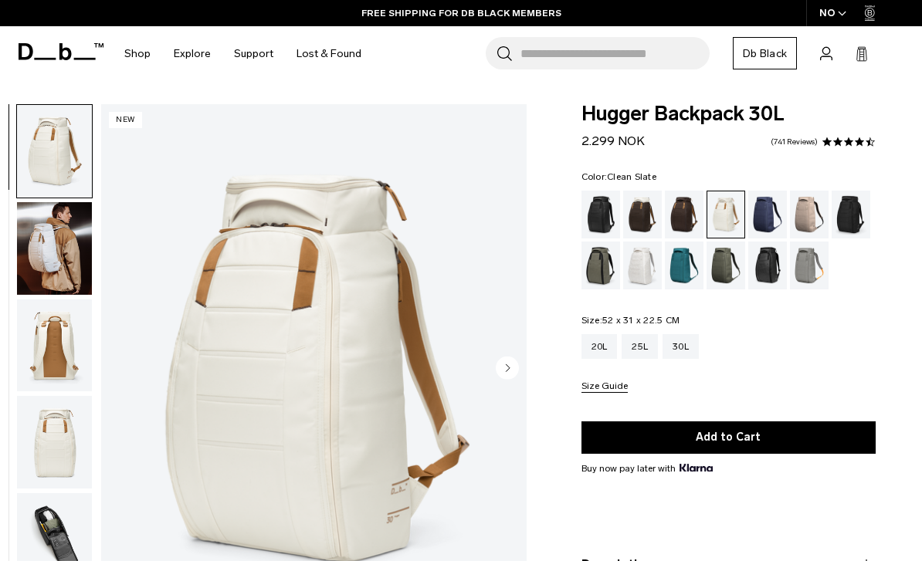
click at [645, 279] on div "Clean Slate" at bounding box center [642, 266] width 39 height 48
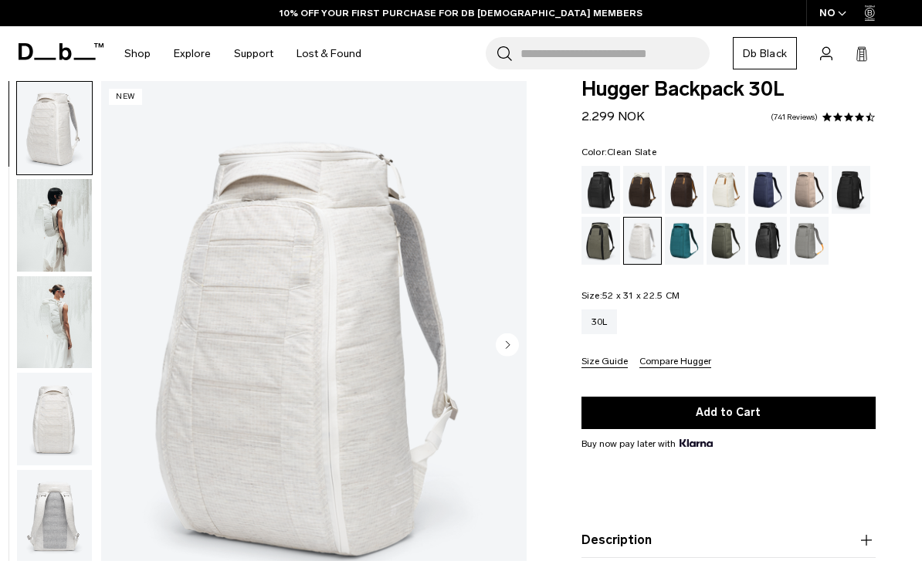
click at [509, 322] on img "1 / 12" at bounding box center [313, 346] width 425 height 531
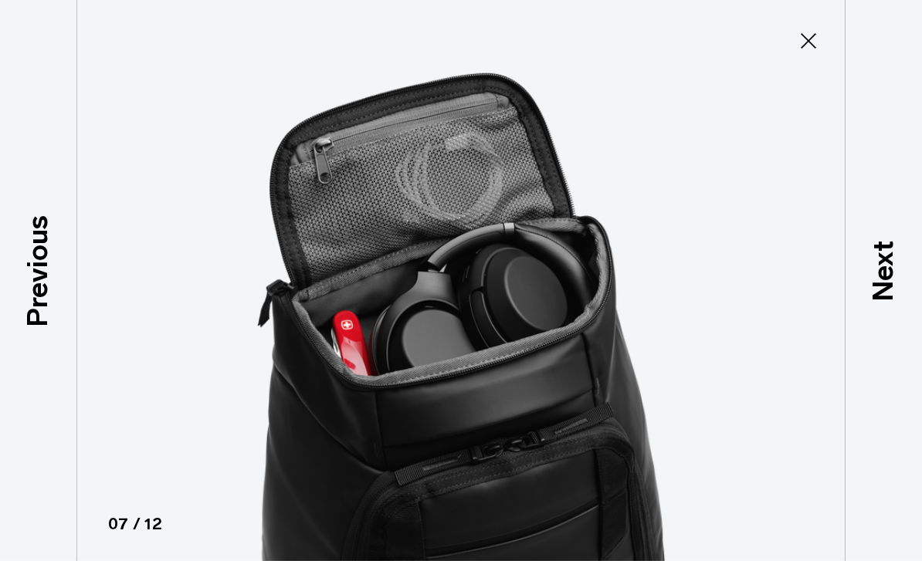
scroll to position [47, 0]
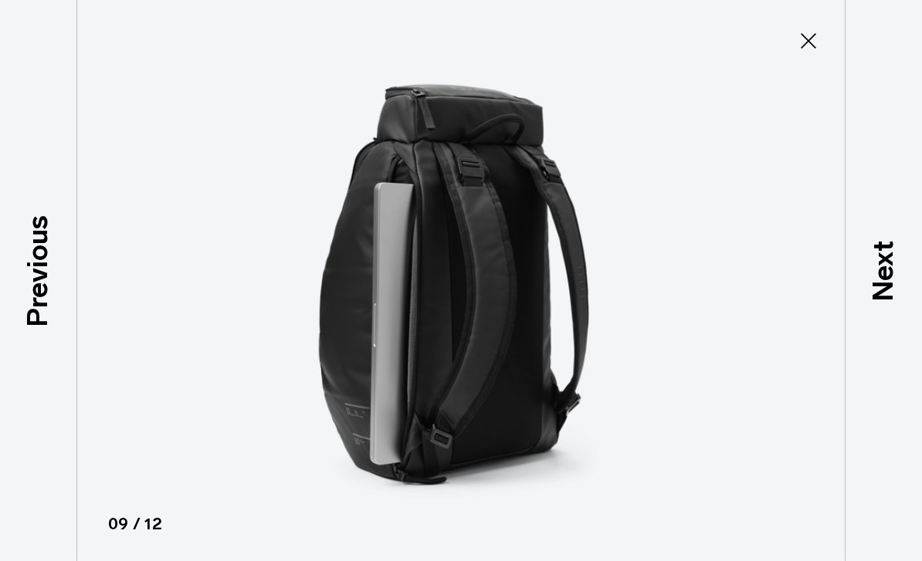
click at [805, 35] on icon at bounding box center [808, 41] width 25 height 25
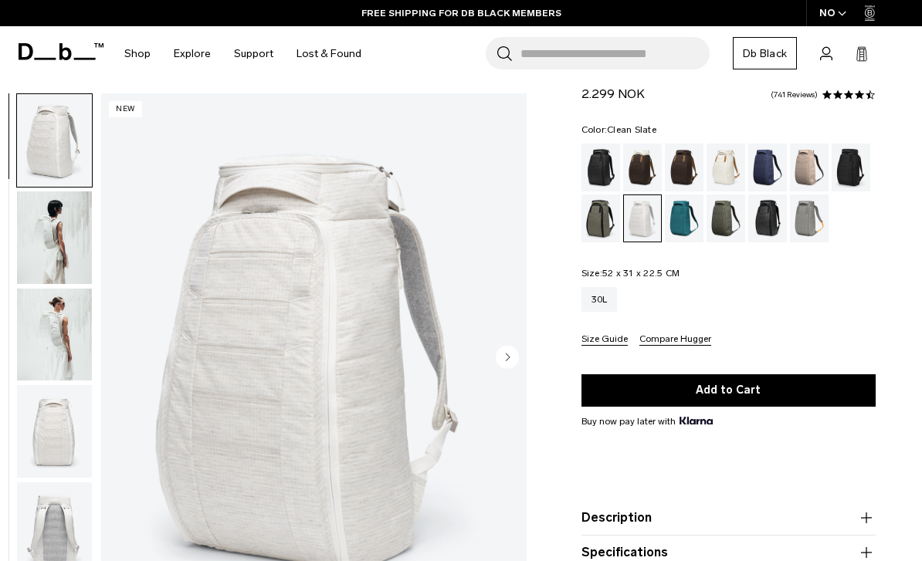
click at [430, 362] on img "1 / 12" at bounding box center [313, 358] width 425 height 531
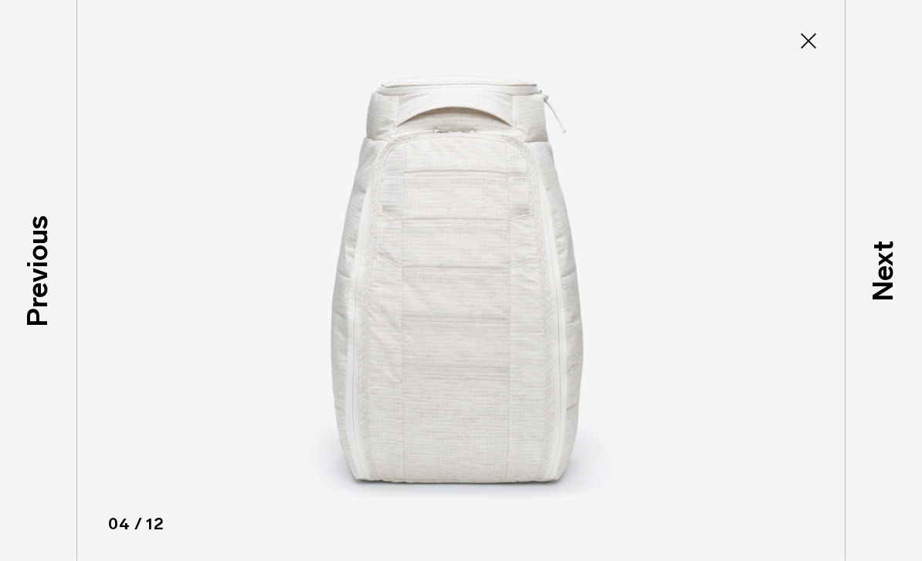
click at [514, 330] on img at bounding box center [460, 280] width 695 height 561
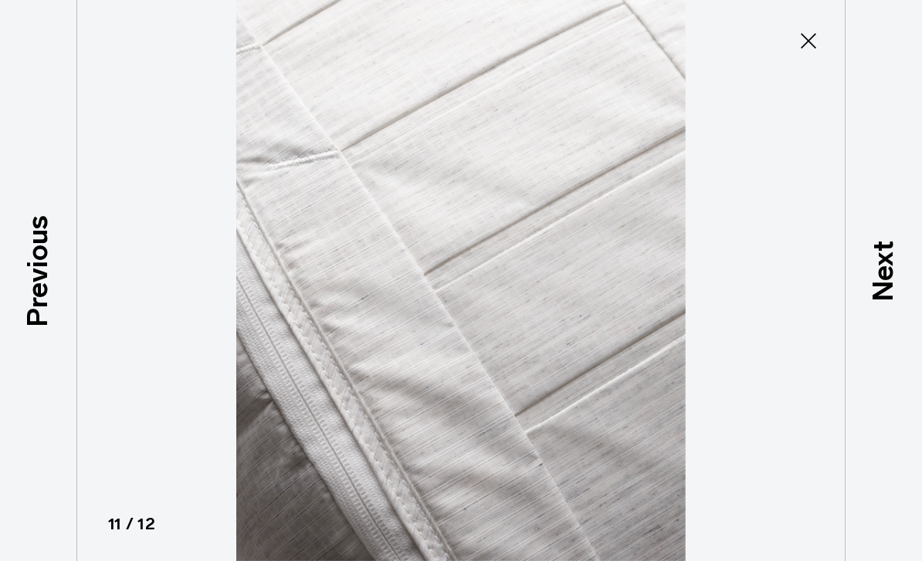
click at [809, 34] on icon at bounding box center [808, 41] width 25 height 25
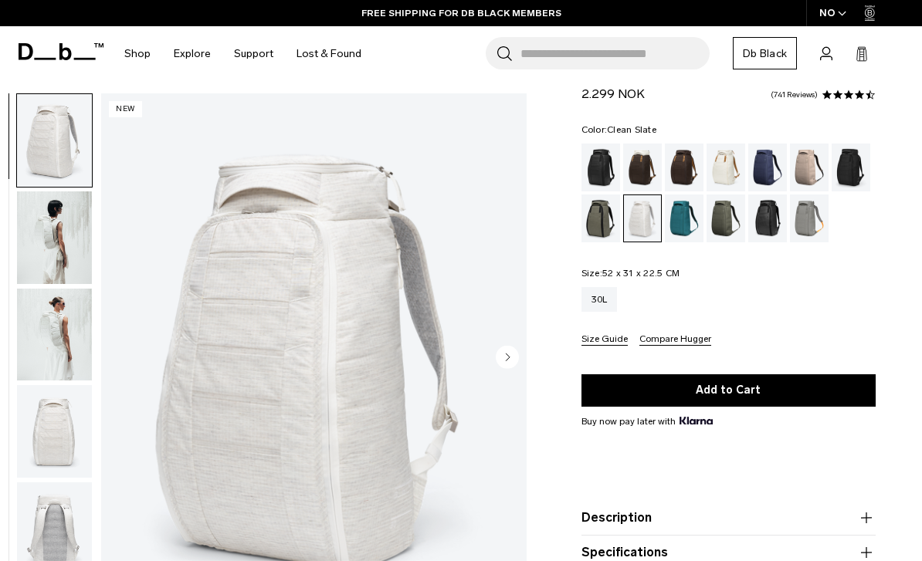
click at [83, 212] on img "button" at bounding box center [54, 237] width 75 height 93
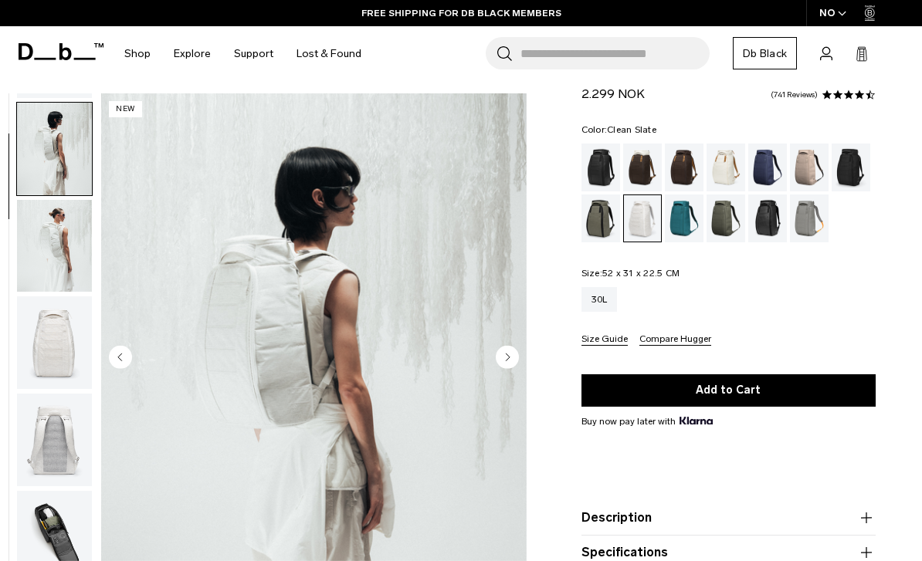
scroll to position [98, 0]
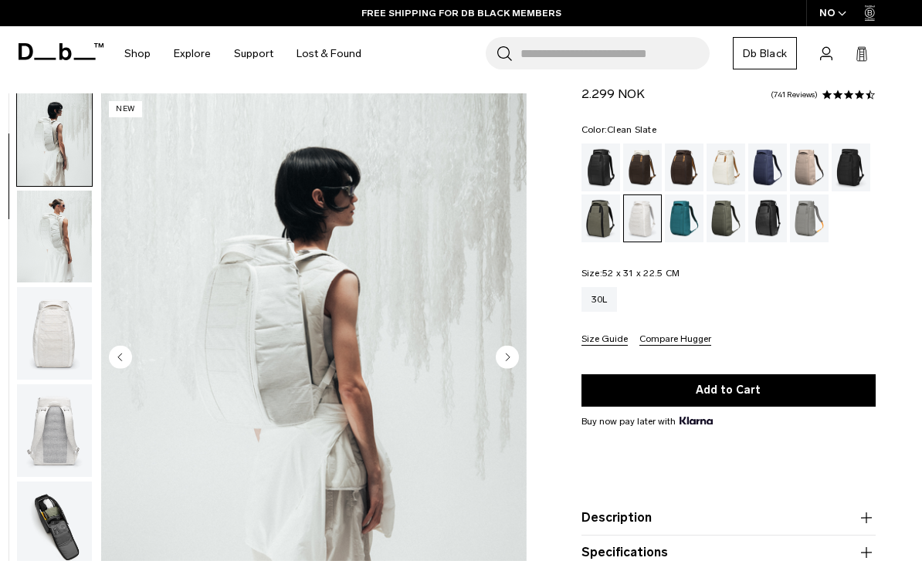
click at [39, 344] on img "button" at bounding box center [54, 333] width 75 height 93
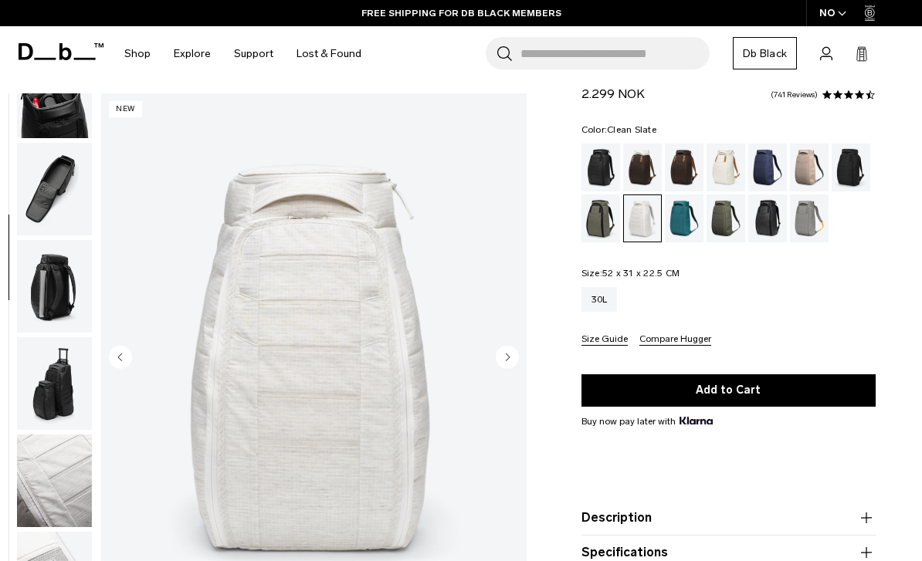
scroll to position [645, 0]
click at [35, 471] on img "button" at bounding box center [54, 481] width 75 height 93
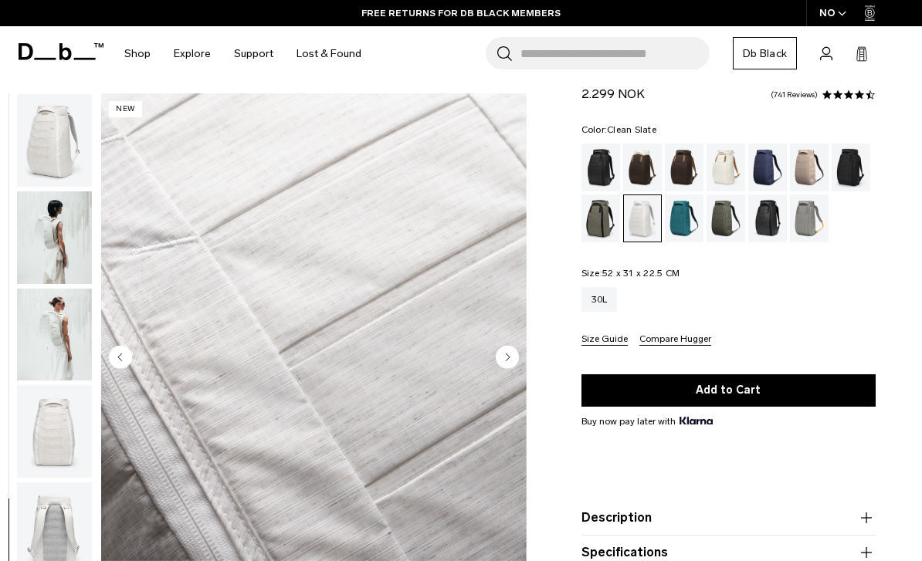
scroll to position [0, 0]
click at [45, 143] on img "button" at bounding box center [54, 140] width 75 height 93
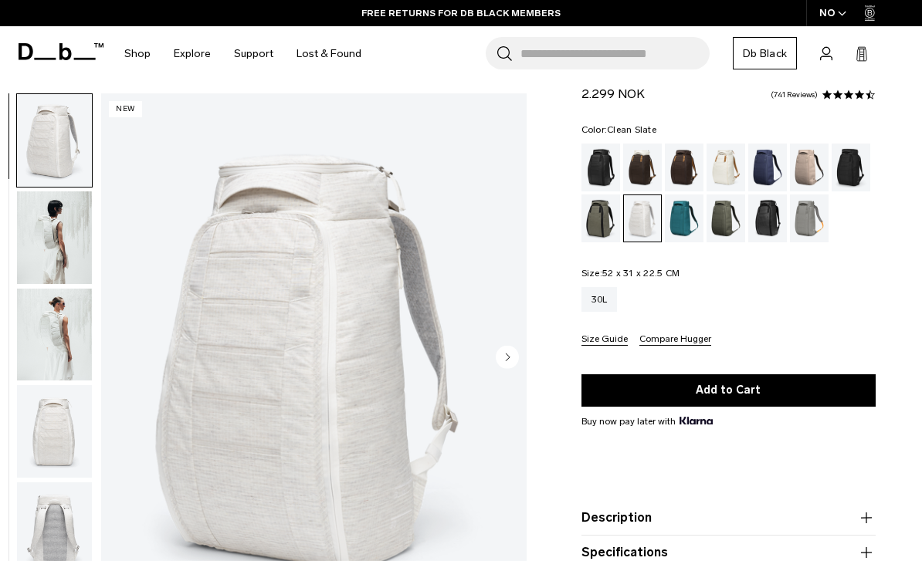
click at [32, 225] on img "button" at bounding box center [54, 237] width 75 height 93
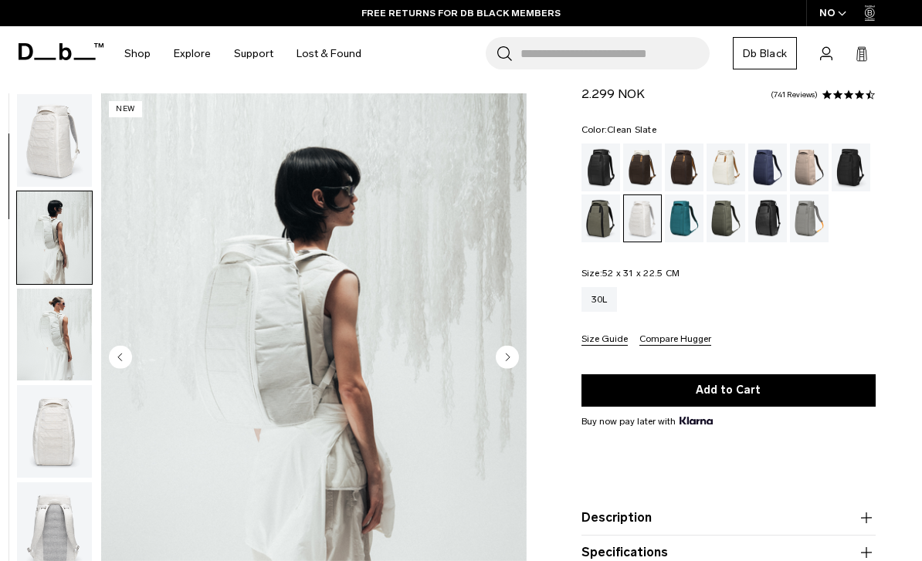
click at [41, 150] on img "button" at bounding box center [54, 140] width 75 height 93
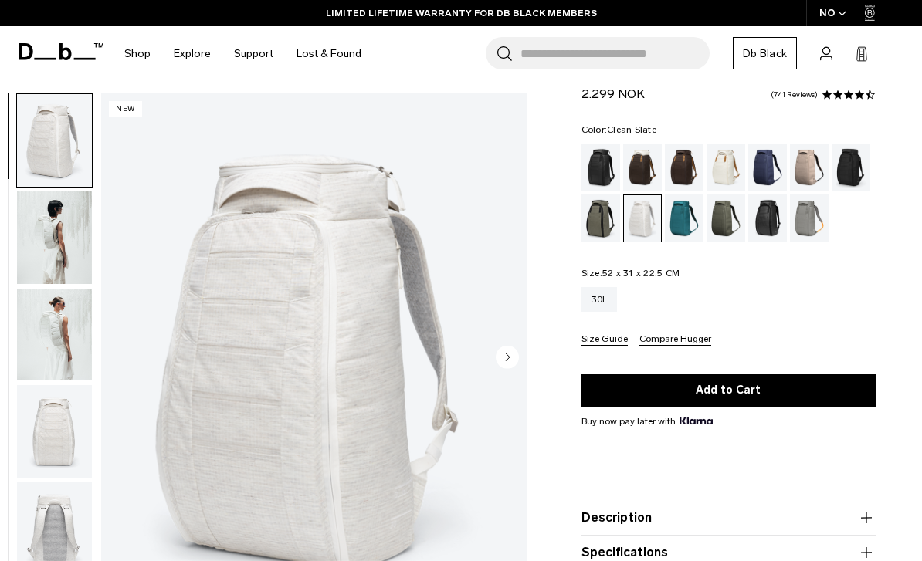
click at [641, 163] on div "Cappuccino" at bounding box center [642, 168] width 39 height 48
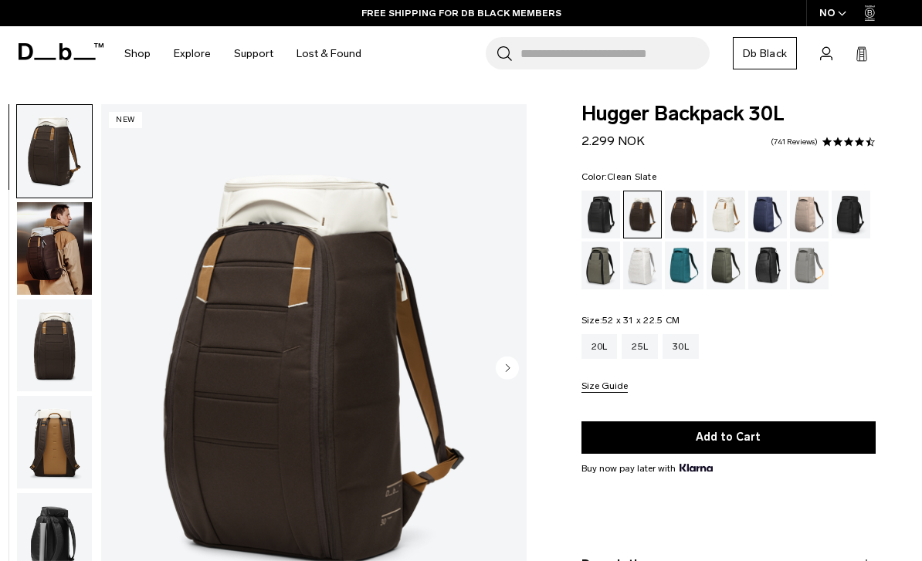
click at [638, 252] on div "Clean Slate" at bounding box center [642, 266] width 39 height 48
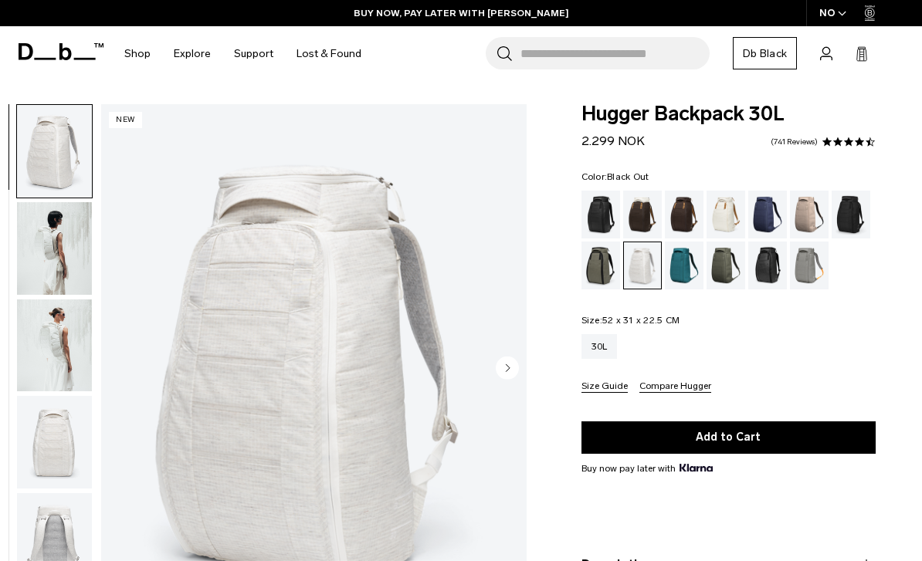
click at [601, 206] on div "Black Out" at bounding box center [600, 215] width 39 height 48
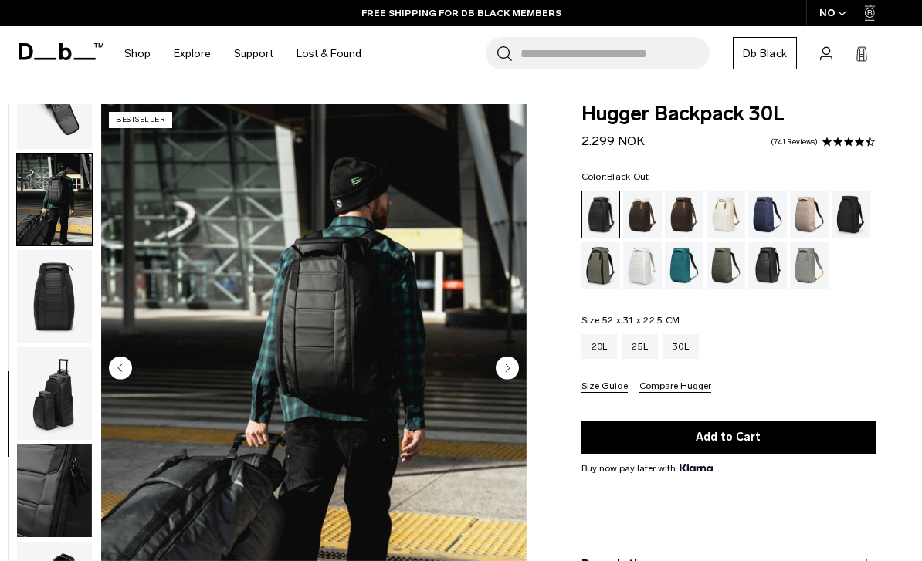
scroll to position [547, 0]
click at [46, 283] on img "button" at bounding box center [54, 296] width 75 height 93
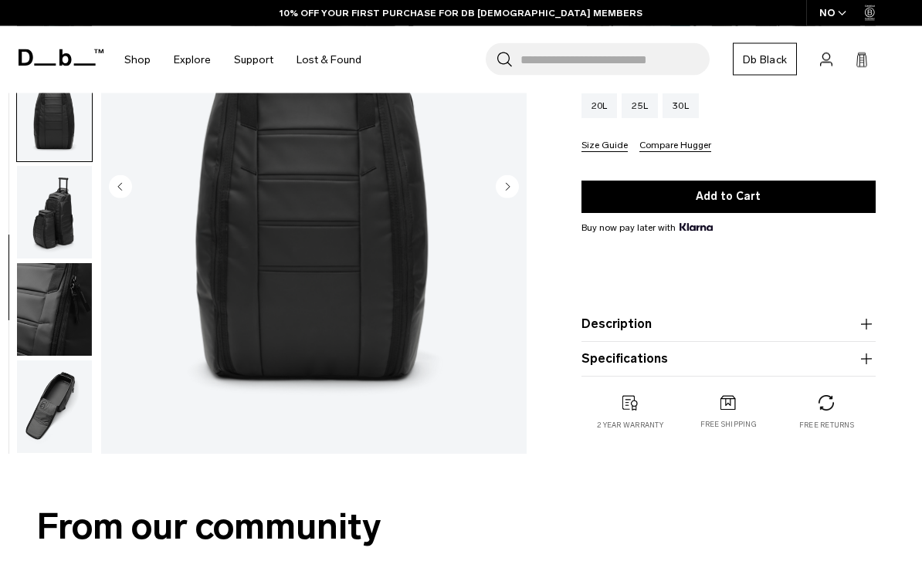
scroll to position [243, 0]
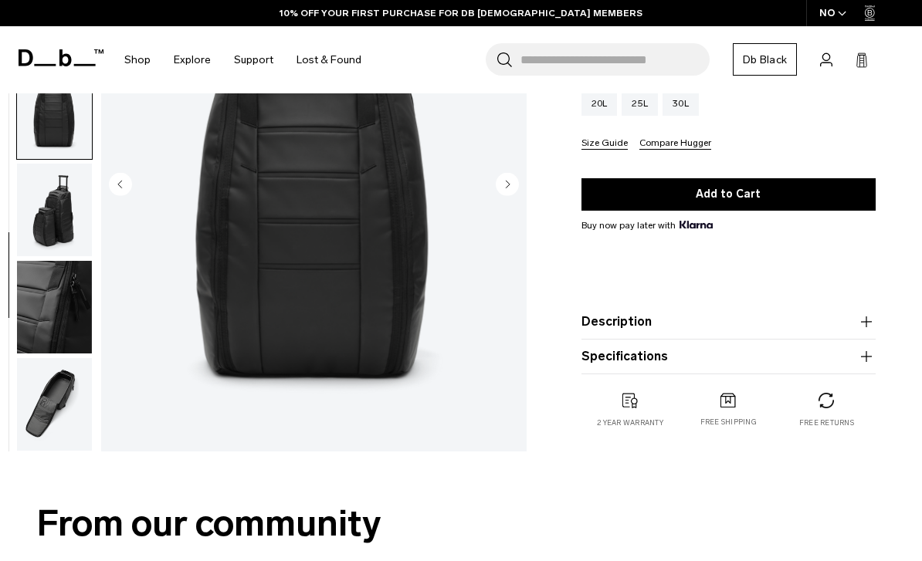
click at [46, 279] on img "button" at bounding box center [54, 307] width 75 height 93
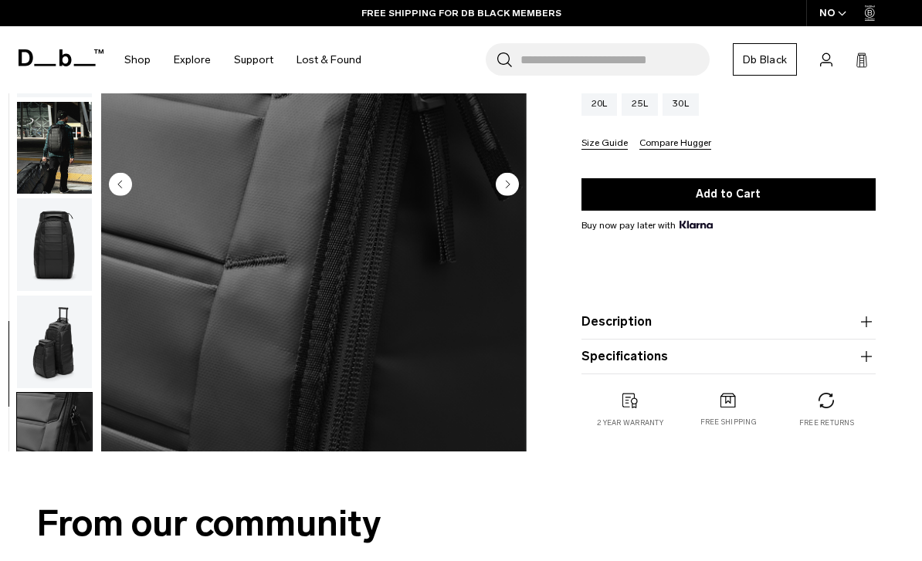
scroll to position [402, 0]
click at [34, 328] on img "button" at bounding box center [54, 342] width 75 height 93
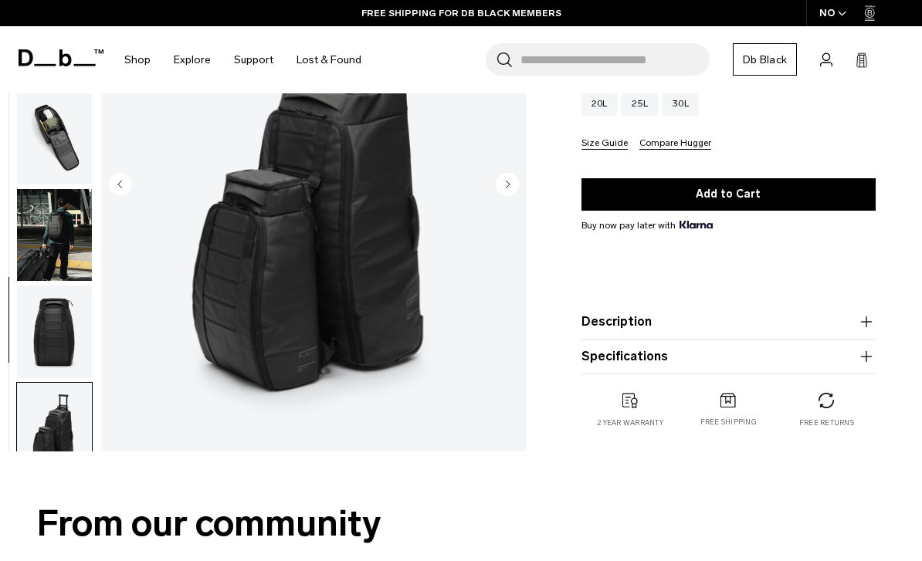
click at [49, 337] on img "button" at bounding box center [54, 332] width 75 height 93
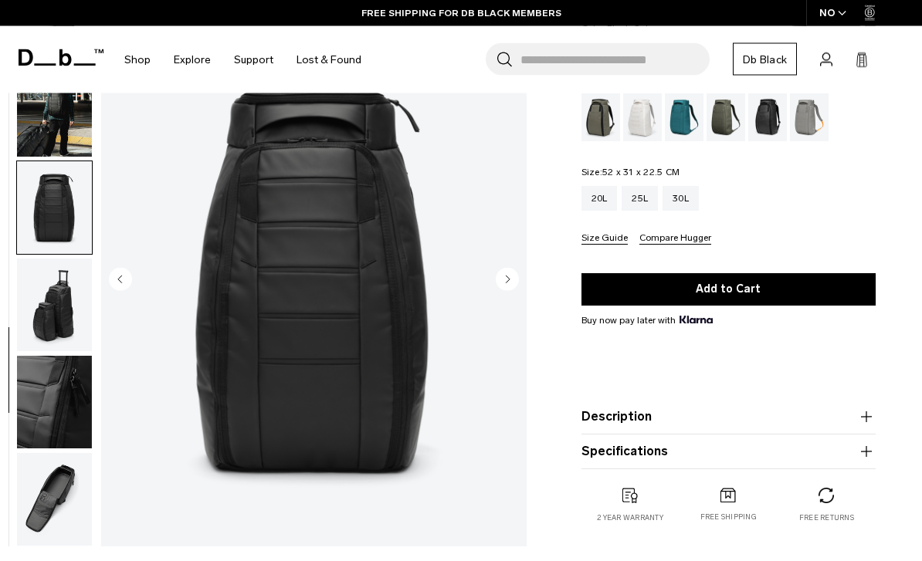
scroll to position [0, 0]
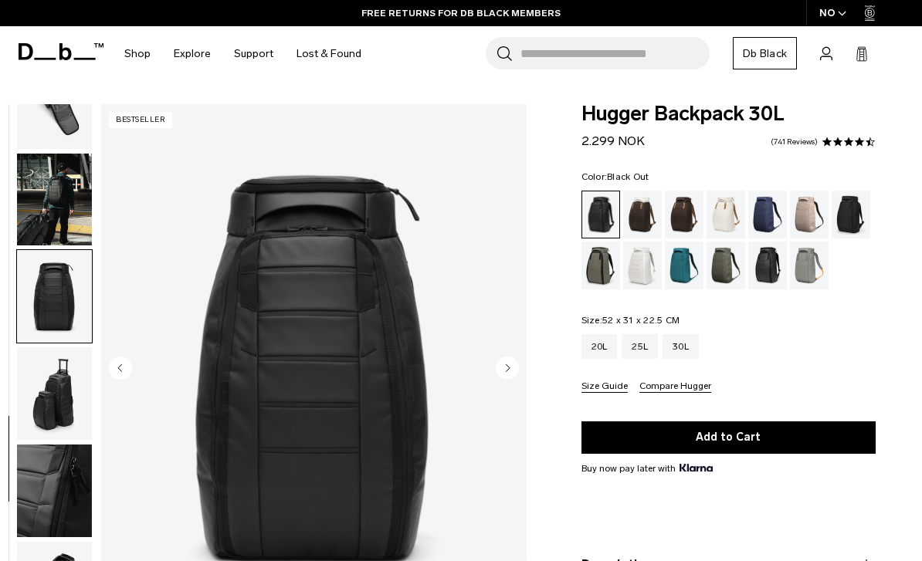
click at [49, 175] on img "button" at bounding box center [54, 200] width 75 height 93
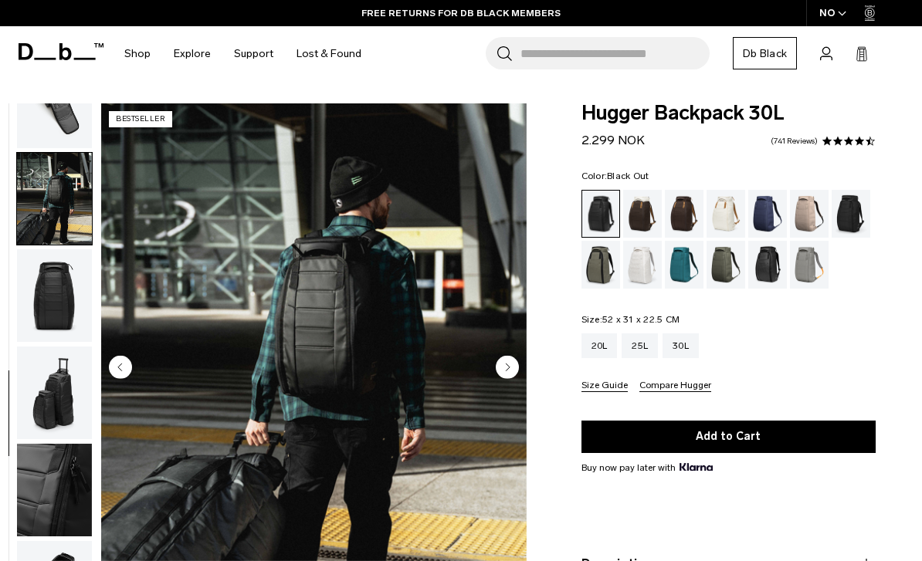
scroll to position [32, 0]
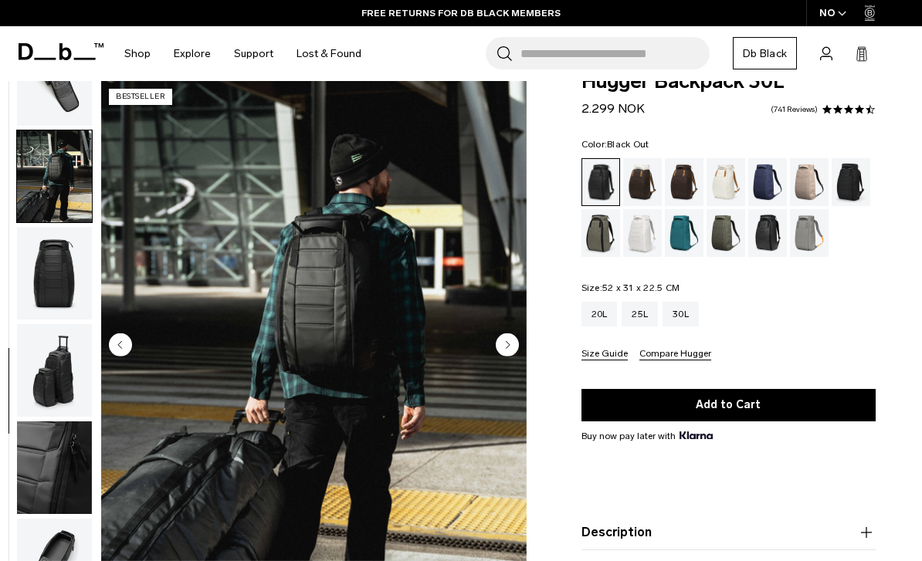
click at [511, 352] on circle "Next slide" at bounding box center [507, 344] width 23 height 23
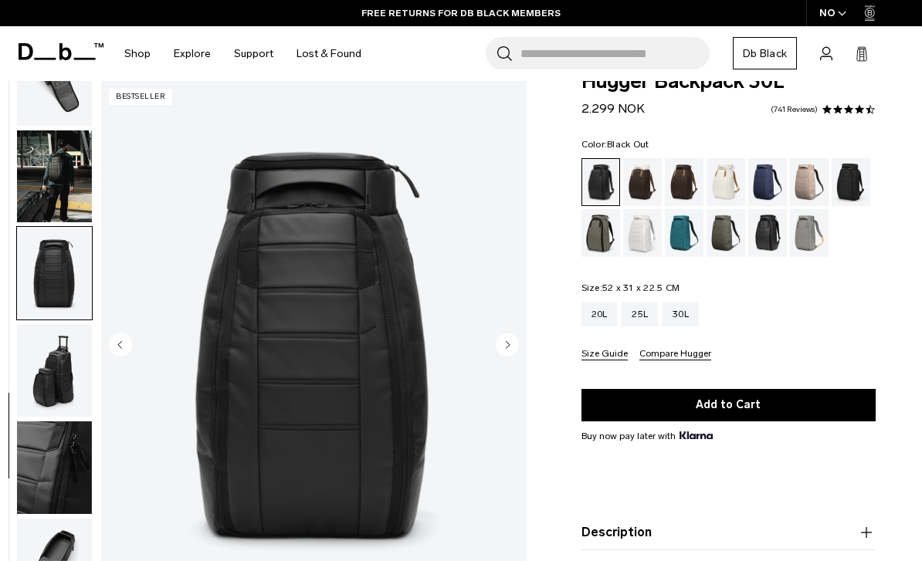
click at [510, 344] on circle "Next slide" at bounding box center [507, 344] width 23 height 23
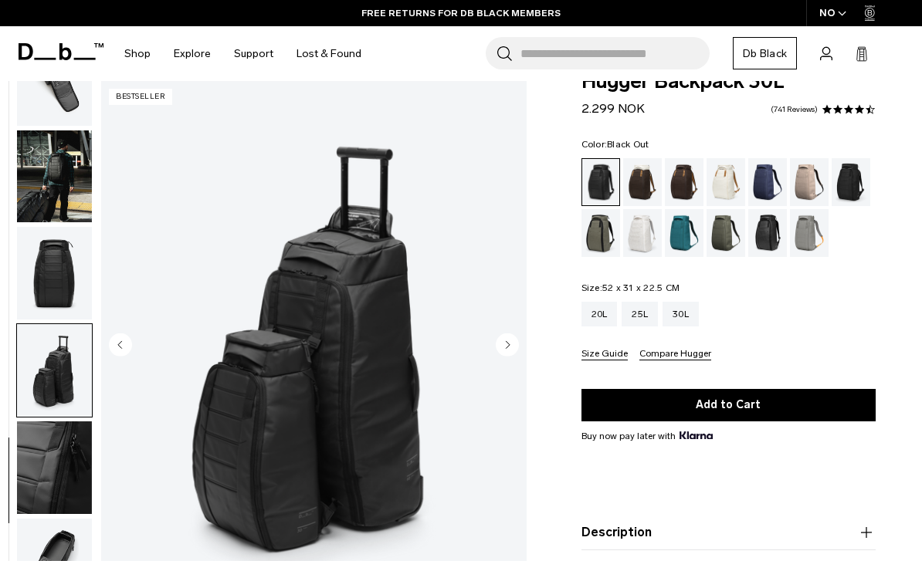
click at [510, 344] on circle "Next slide" at bounding box center [507, 344] width 23 height 23
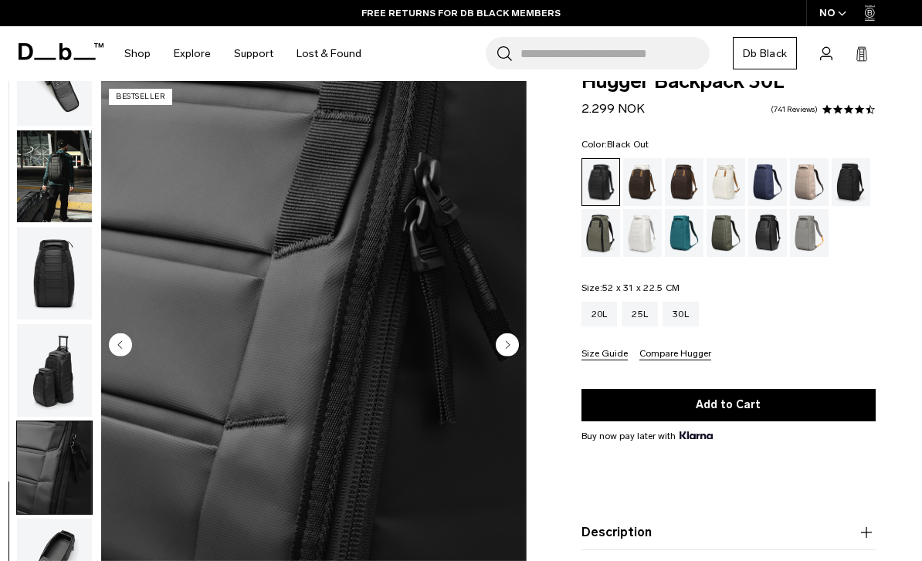
click at [519, 344] on img "10 / 11" at bounding box center [313, 346] width 425 height 531
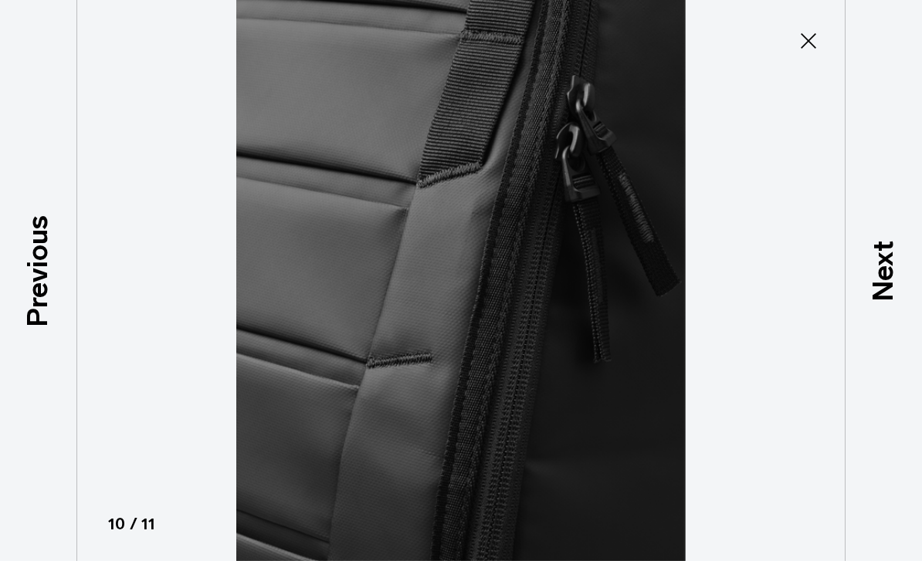
click at [516, 348] on img at bounding box center [460, 280] width 695 height 561
click at [812, 36] on icon at bounding box center [808, 40] width 15 height 15
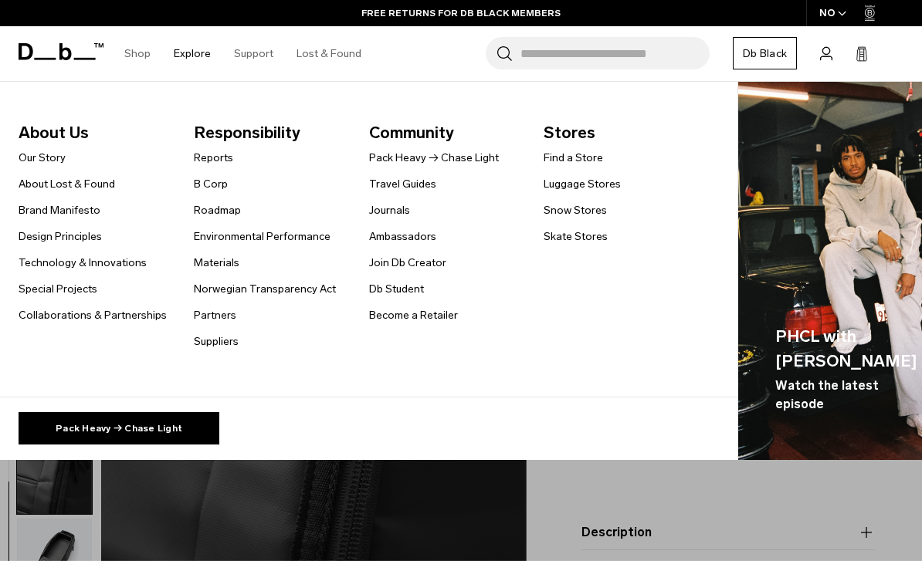
click at [200, 54] on link "Explore" at bounding box center [192, 53] width 37 height 55
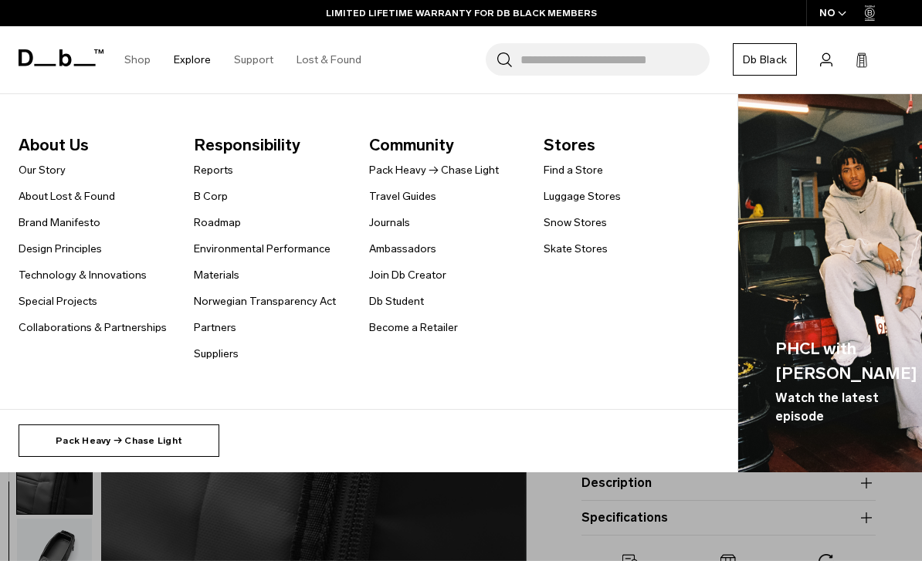
click at [113, 440] on link "Pack Heavy → Chase Light" at bounding box center [119, 441] width 201 height 32
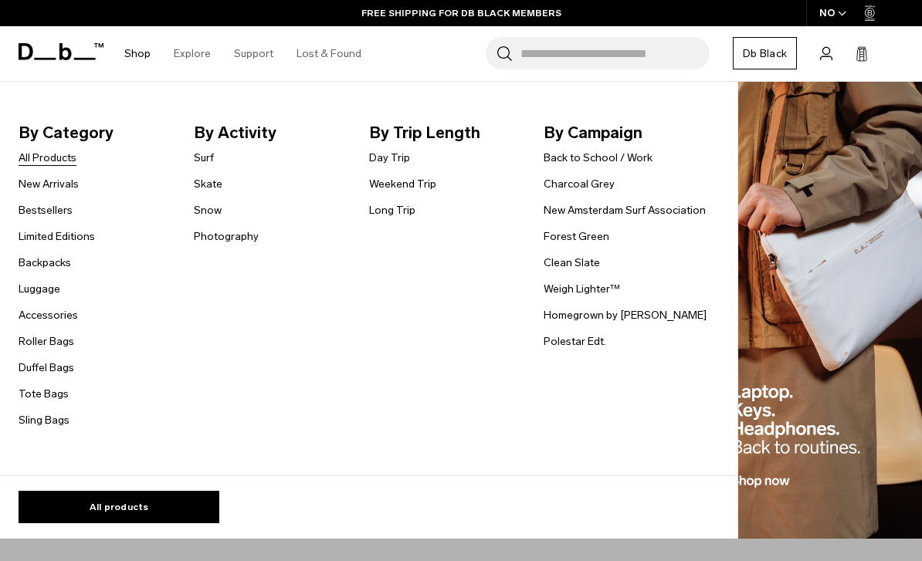
click at [63, 163] on link "All Products" at bounding box center [48, 158] width 58 height 16
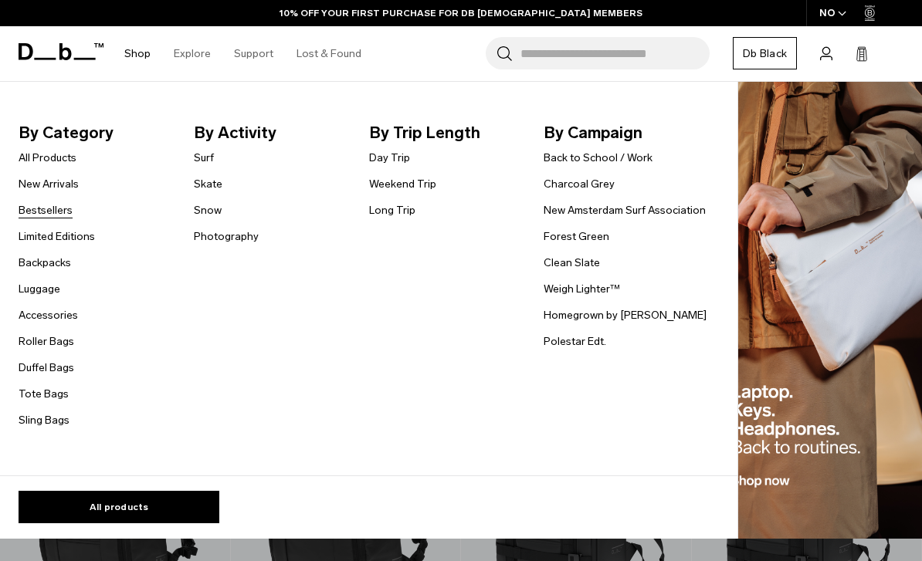
click at [59, 216] on link "Bestsellers" at bounding box center [46, 210] width 54 height 16
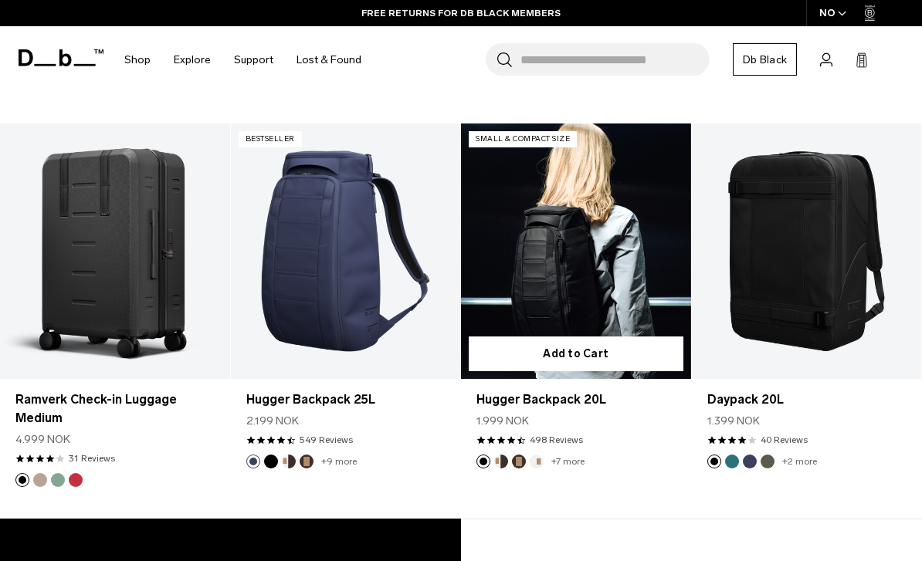
scroll to position [3136, 0]
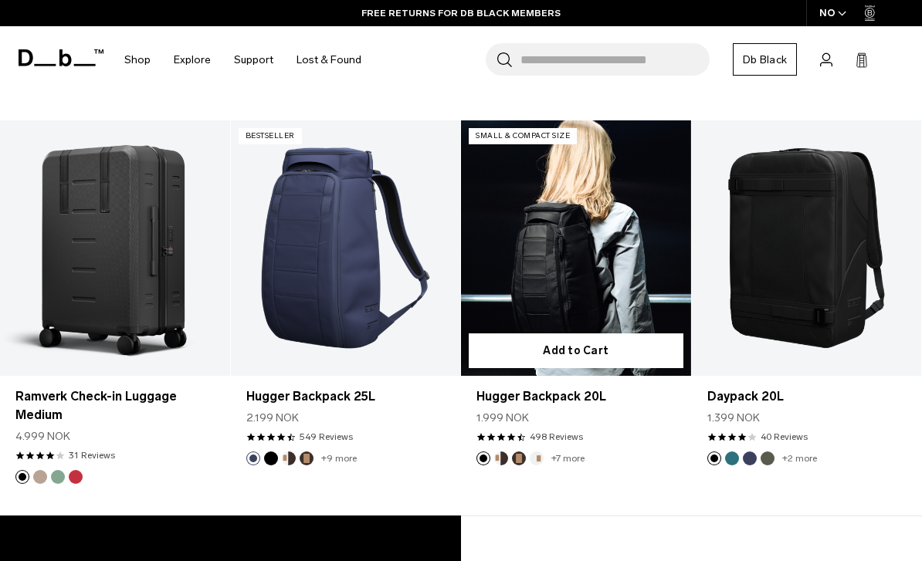
click at [581, 280] on link "Hugger Backpack 20L" at bounding box center [576, 248] width 230 height 256
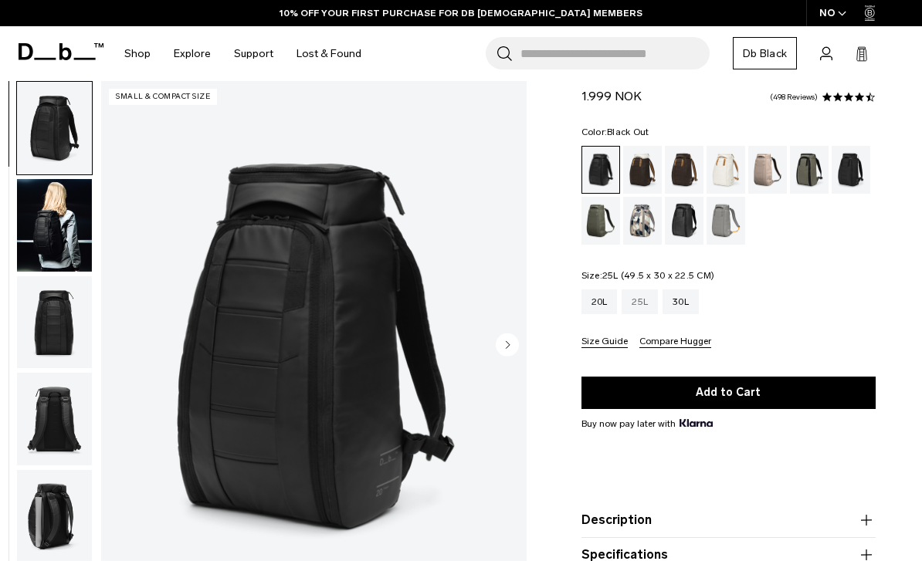
click at [646, 309] on div "25L" at bounding box center [639, 301] width 36 height 25
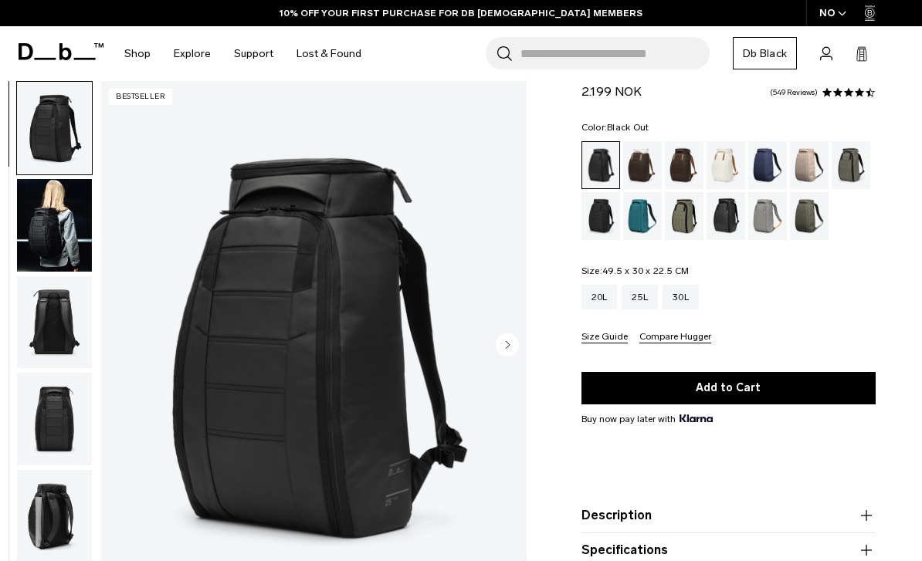
scroll to position [49, 0]
click at [69, 239] on img "button" at bounding box center [54, 225] width 75 height 93
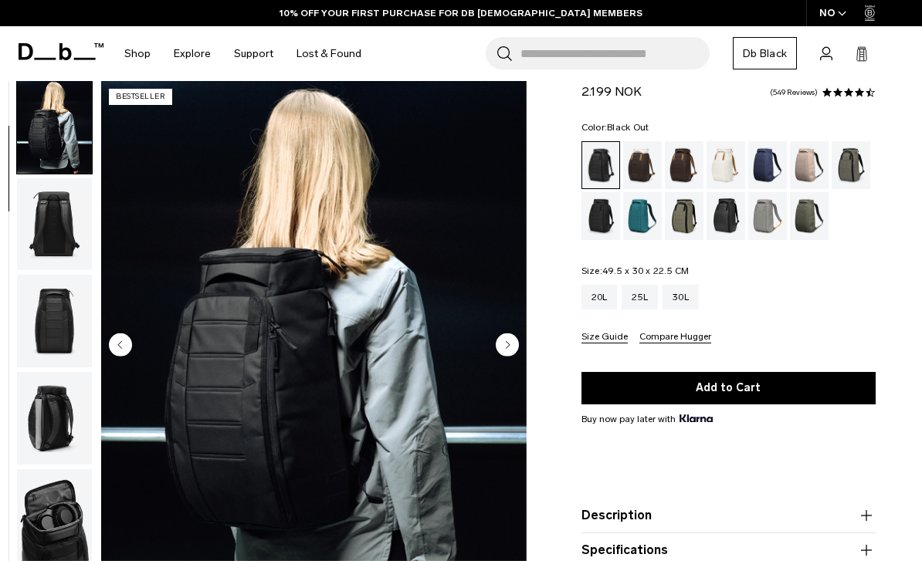
scroll to position [0, 0]
click at [603, 298] on div "20L" at bounding box center [599, 297] width 36 height 25
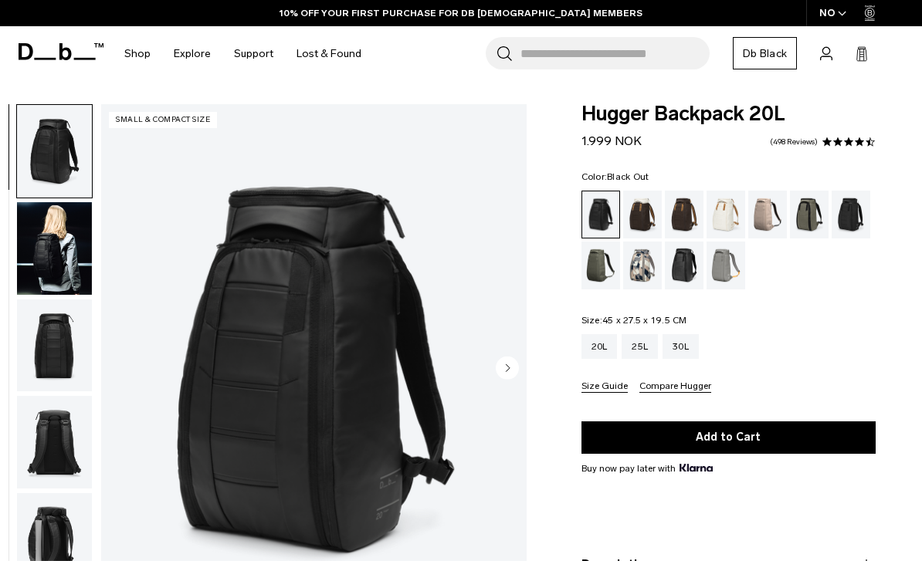
click at [57, 259] on img "button" at bounding box center [54, 248] width 75 height 93
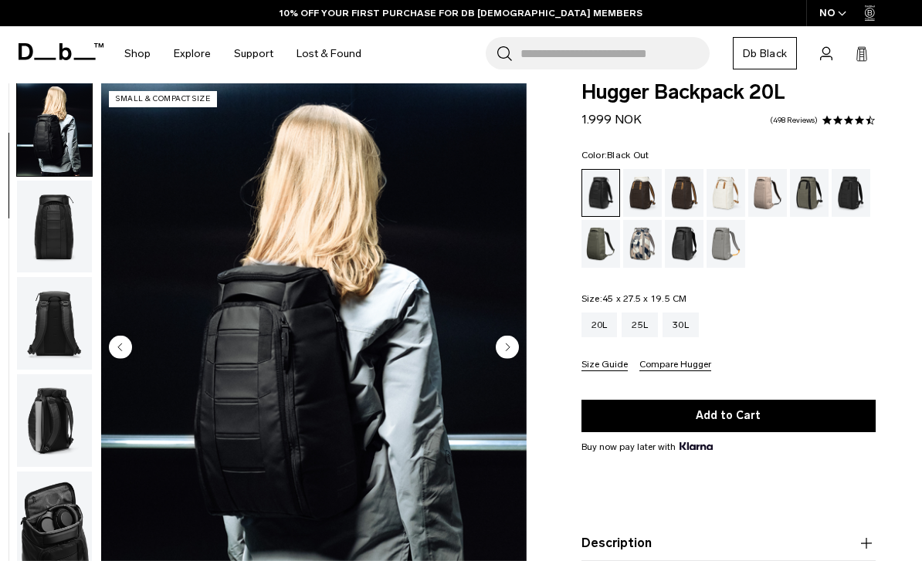
scroll to position [28, 0]
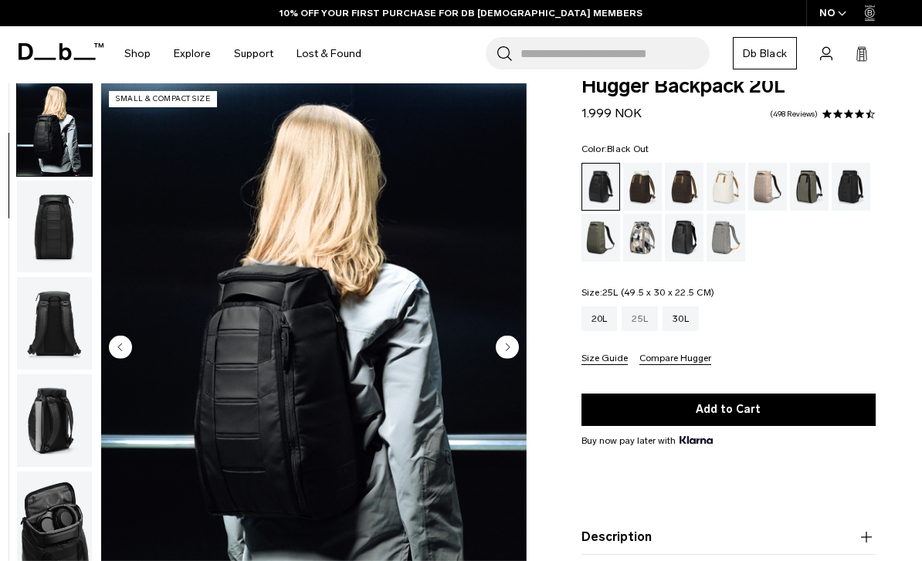
click at [654, 317] on div "25L" at bounding box center [639, 318] width 36 height 25
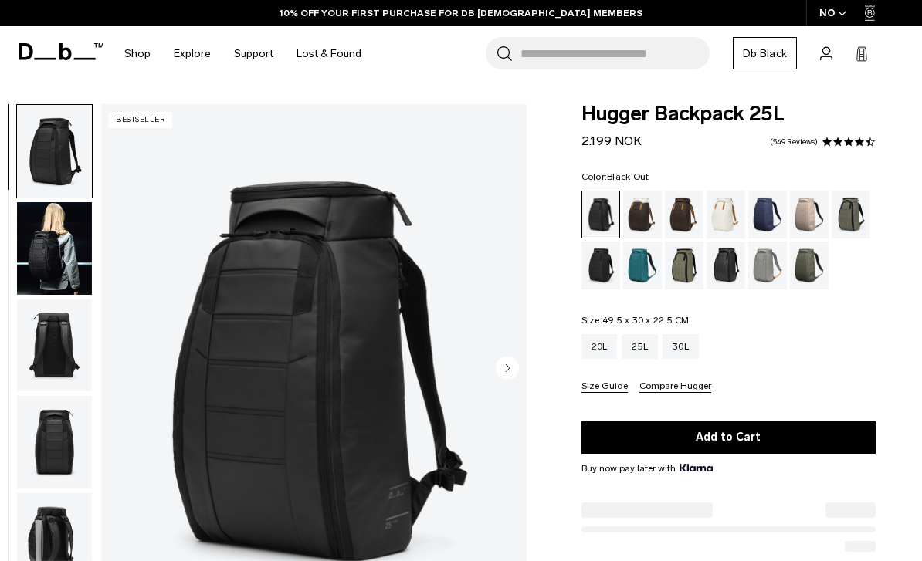
click at [42, 242] on img "button" at bounding box center [54, 248] width 75 height 93
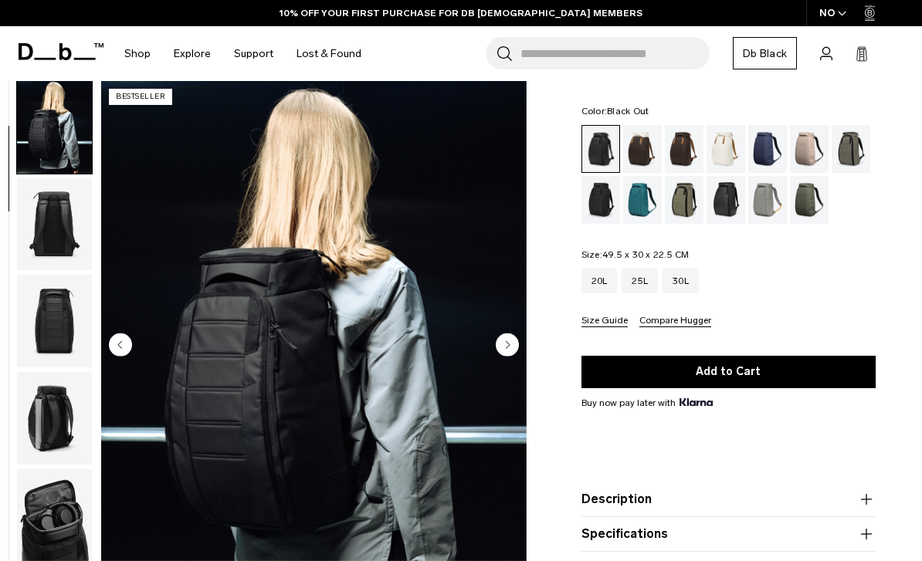
scroll to position [66, 0]
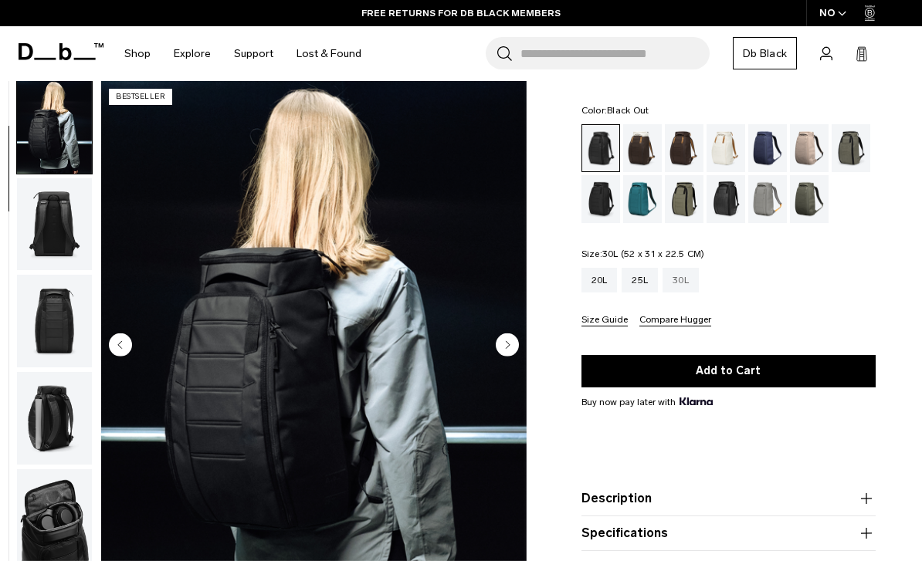
click at [687, 291] on div "30L" at bounding box center [680, 280] width 36 height 25
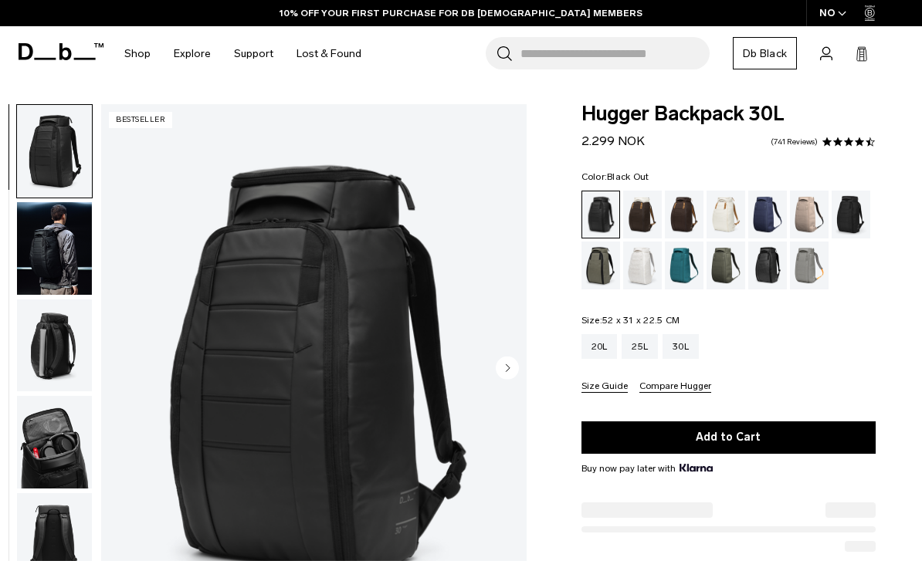
click at [55, 247] on img "button" at bounding box center [54, 248] width 75 height 93
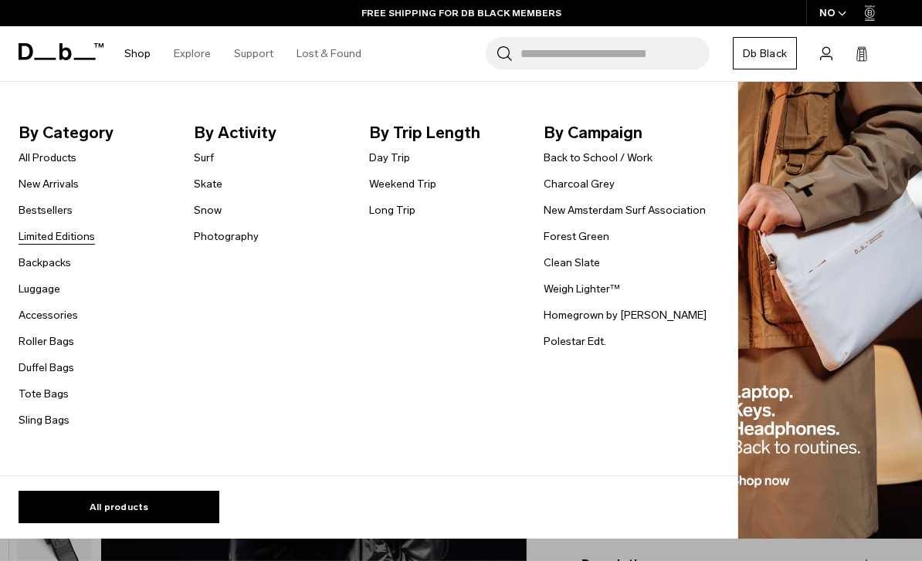
click at [55, 239] on link "Limited Editions" at bounding box center [57, 237] width 76 height 16
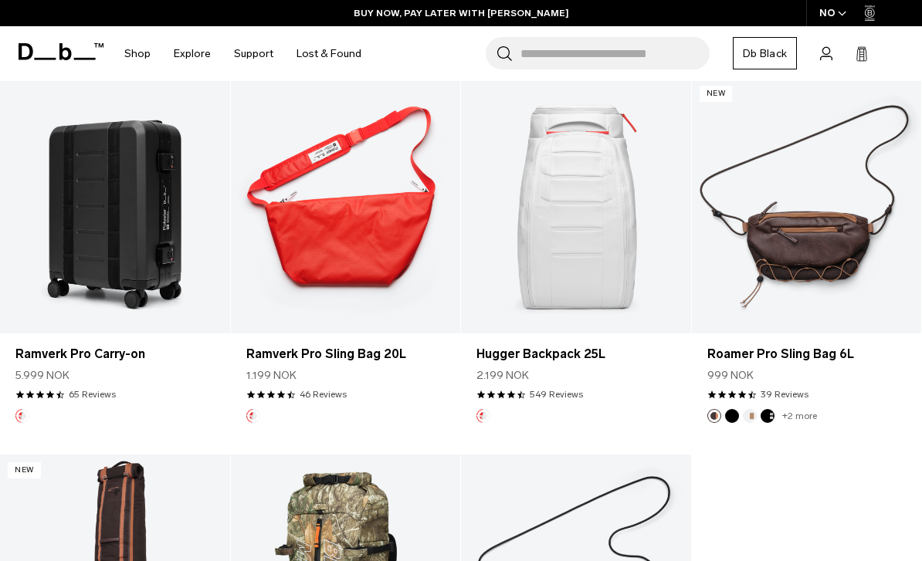
scroll to position [1424, 0]
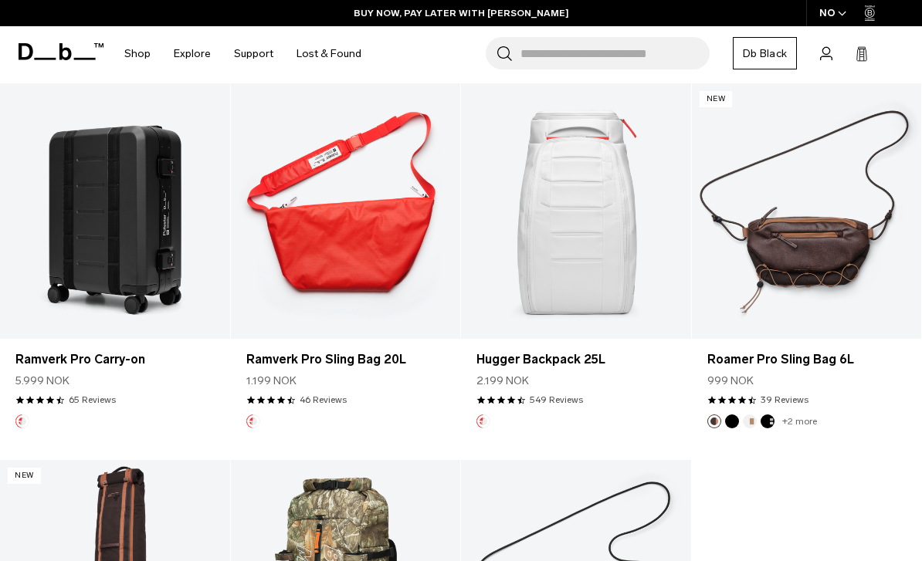
click at [561, 215] on link "Hugger Backpack 25L" at bounding box center [576, 211] width 230 height 256
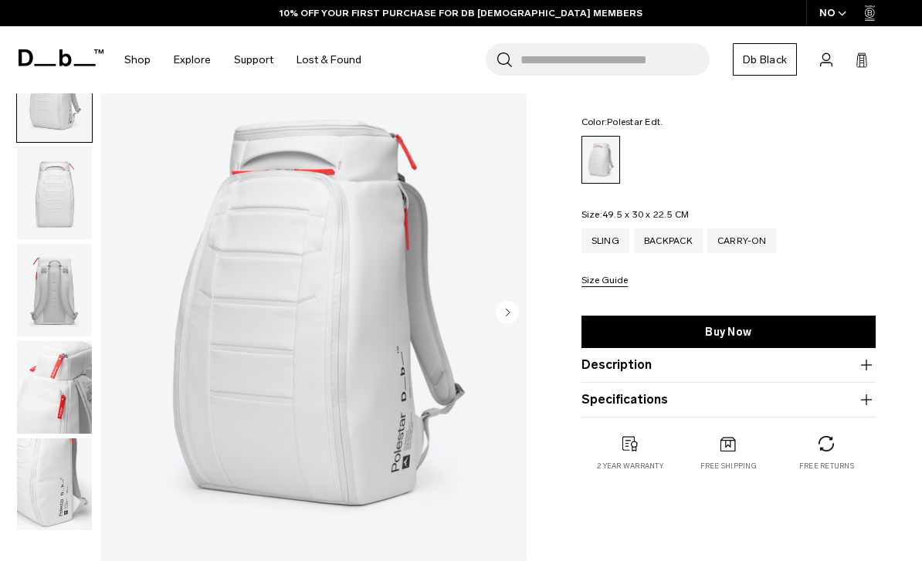
click at [502, 316] on circle "Next slide" at bounding box center [507, 312] width 23 height 23
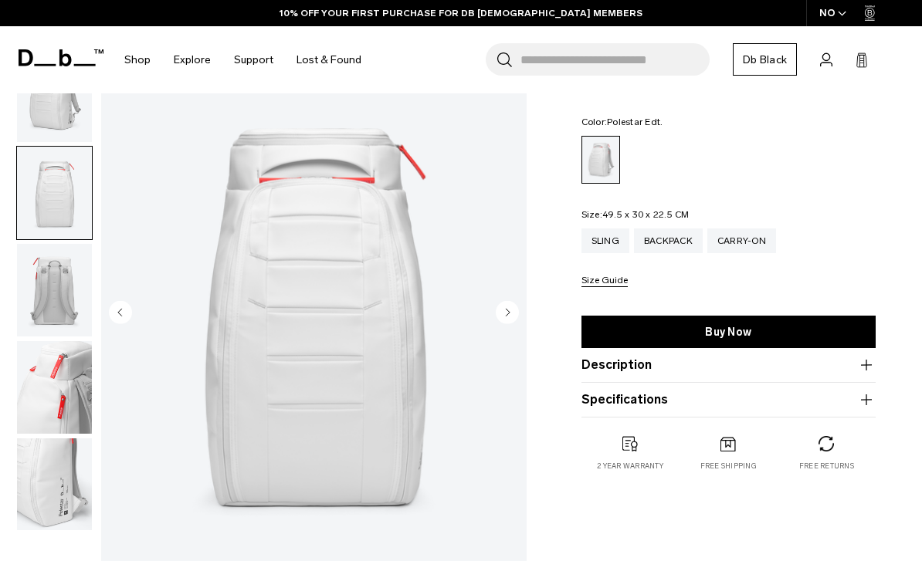
click at [502, 316] on circle "Next slide" at bounding box center [507, 312] width 23 height 23
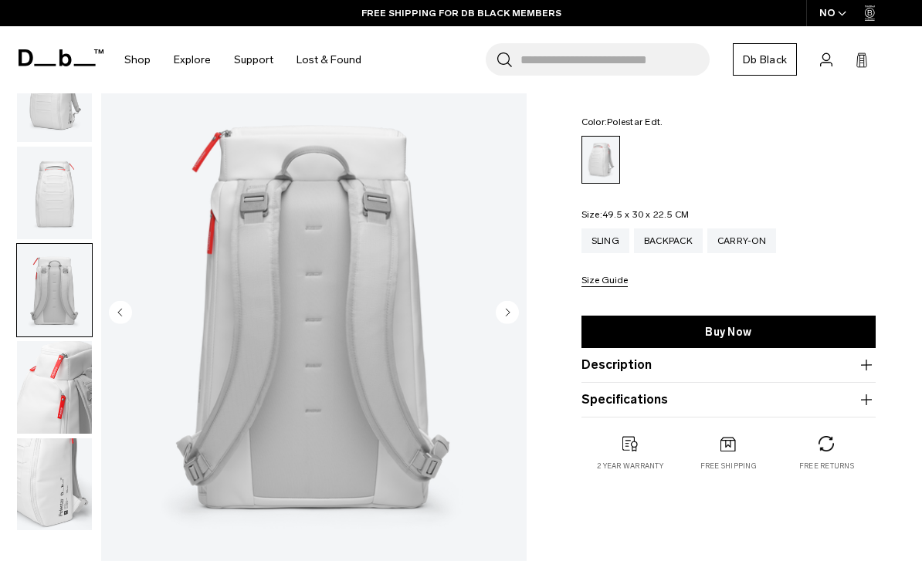
click at [502, 316] on circle "Next slide" at bounding box center [507, 312] width 23 height 23
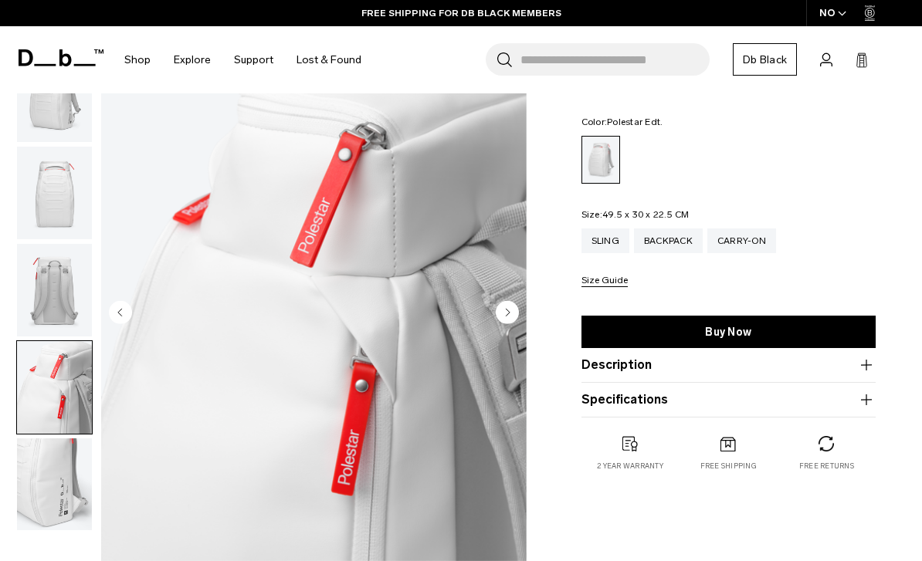
click at [512, 314] on circle "Next slide" at bounding box center [507, 312] width 23 height 23
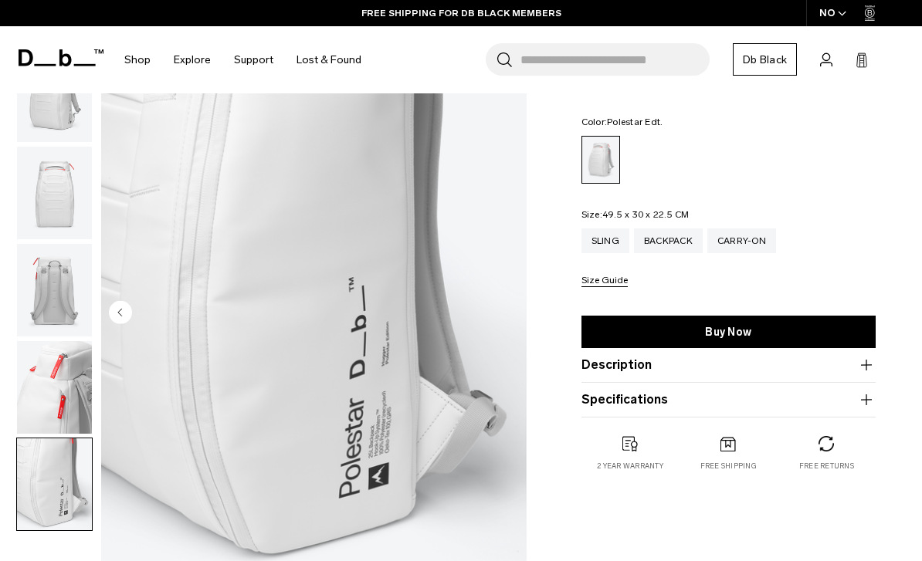
click at [512, 313] on img "5 / 5" at bounding box center [313, 314] width 425 height 531
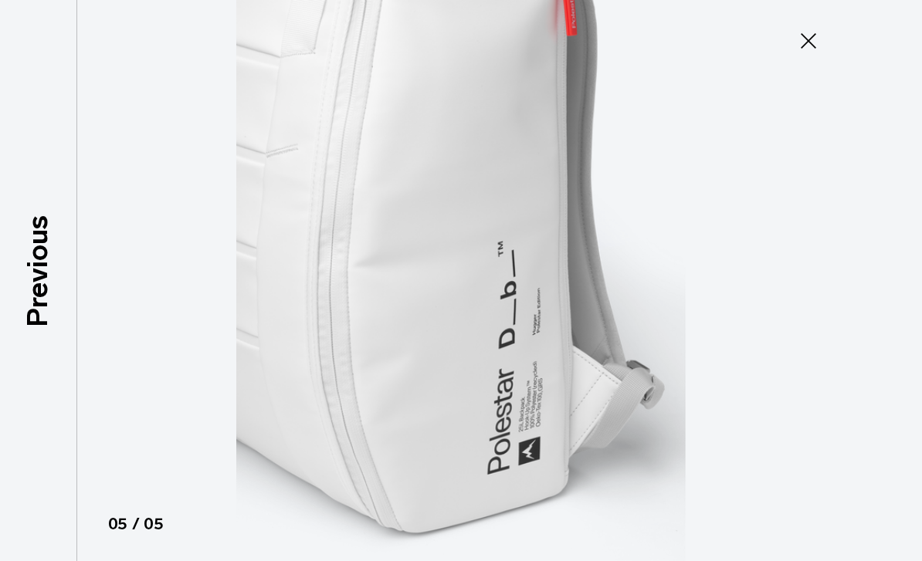
click at [827, 44] on button "Close" at bounding box center [808, 41] width 51 height 32
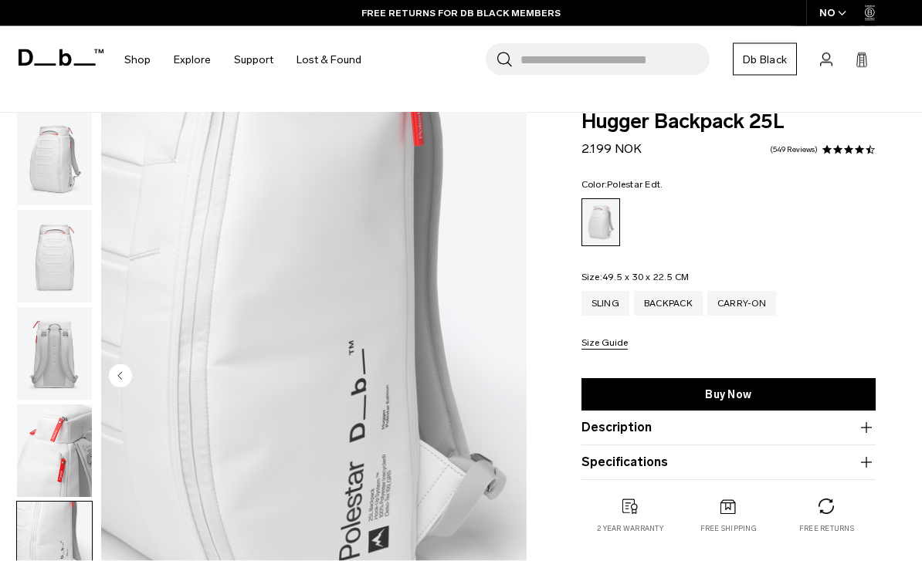
scroll to position [59, 0]
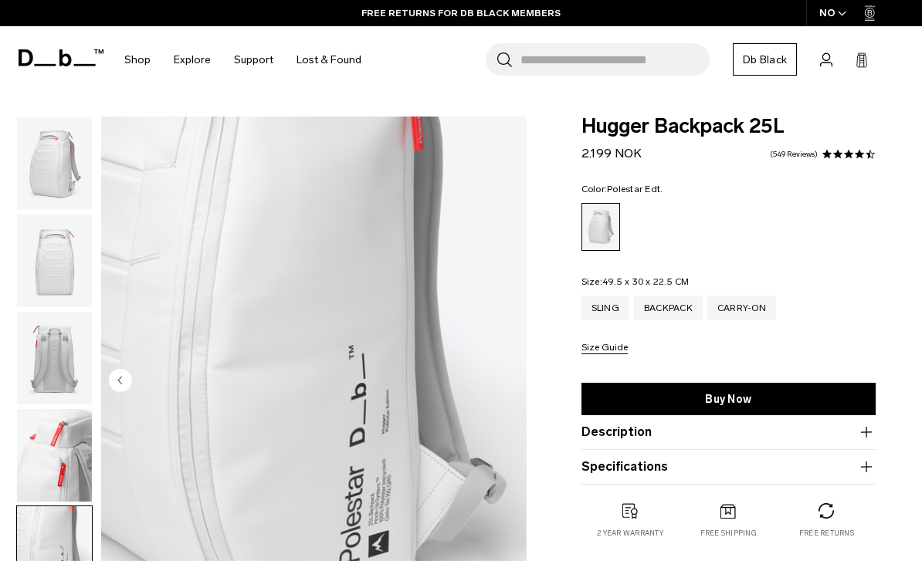
click at [54, 197] on img "button" at bounding box center [54, 163] width 75 height 93
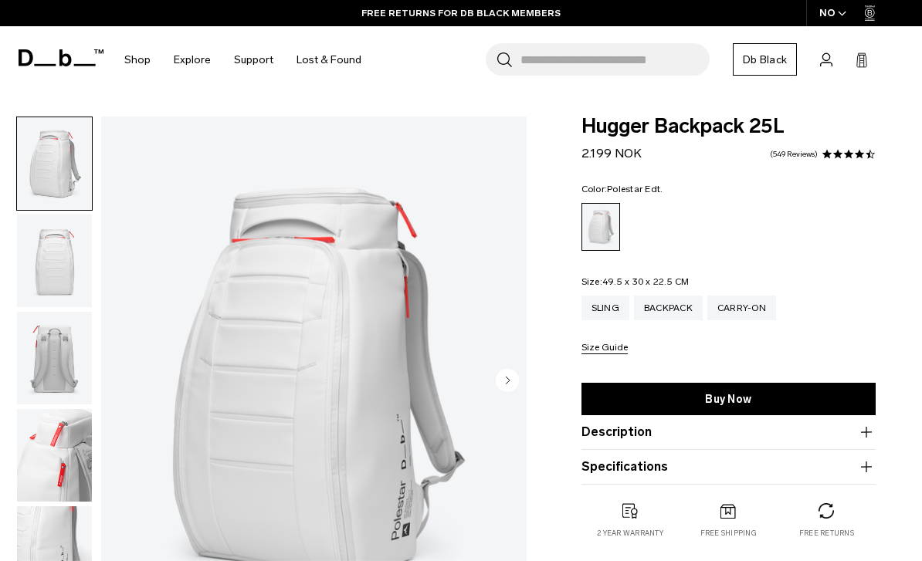
click at [508, 387] on circle "Next slide" at bounding box center [507, 380] width 23 height 23
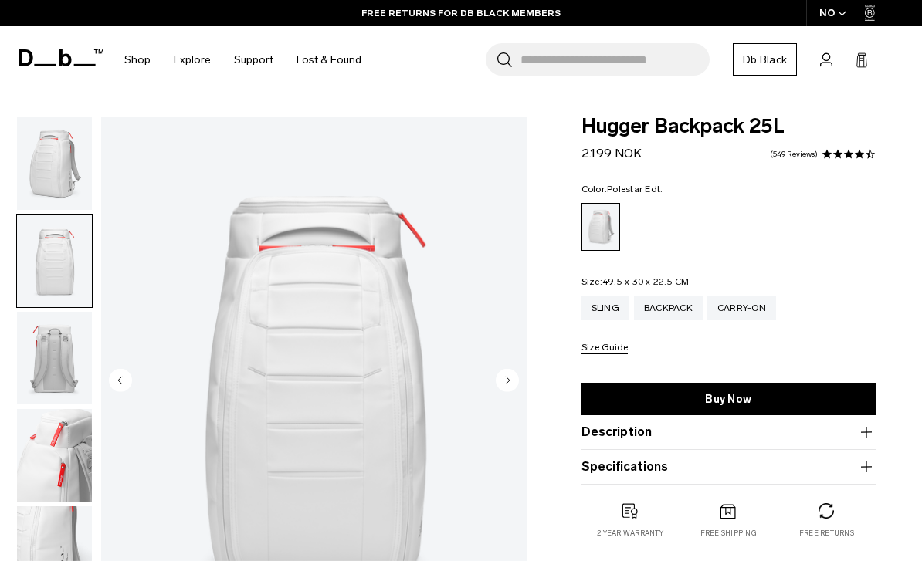
click at [508, 387] on circle "Next slide" at bounding box center [507, 380] width 23 height 23
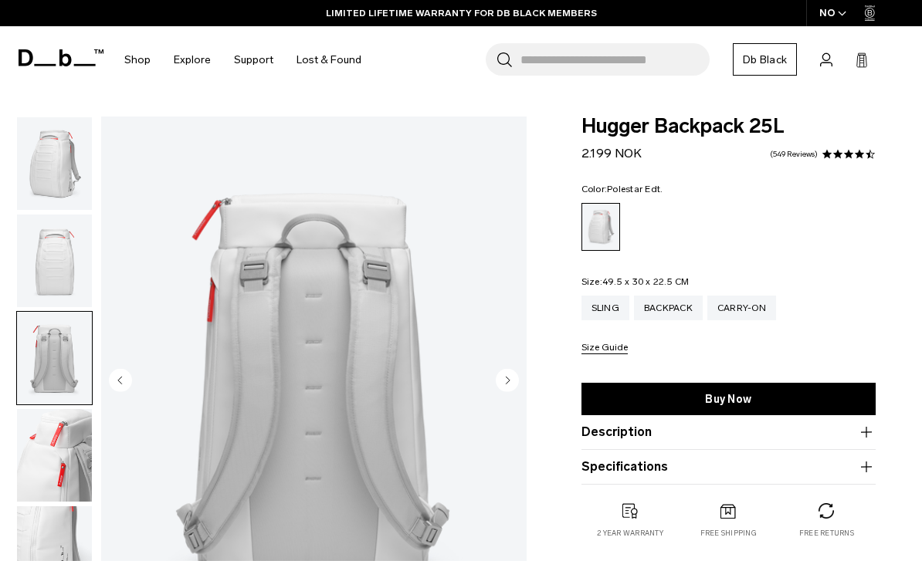
click at [508, 387] on circle "Next slide" at bounding box center [507, 380] width 23 height 23
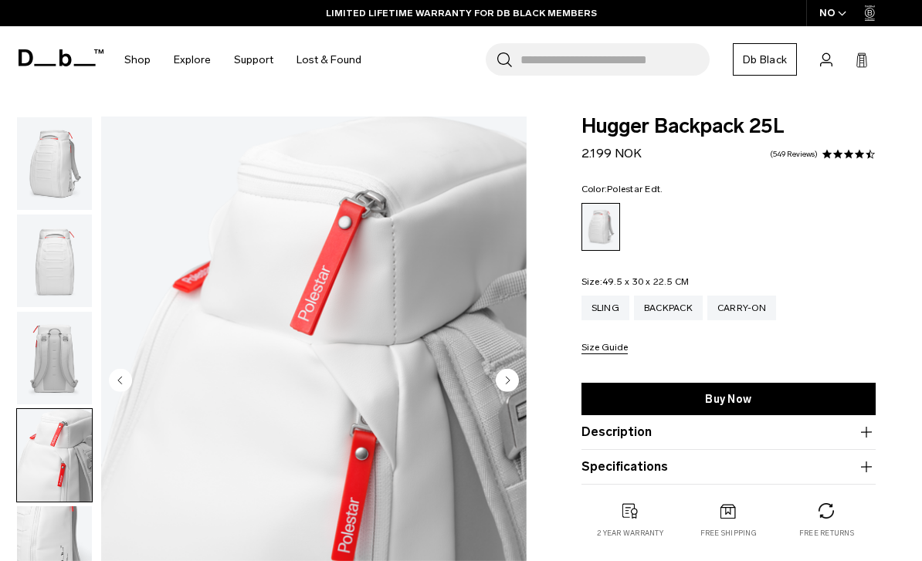
click at [508, 387] on circle "Next slide" at bounding box center [507, 380] width 23 height 23
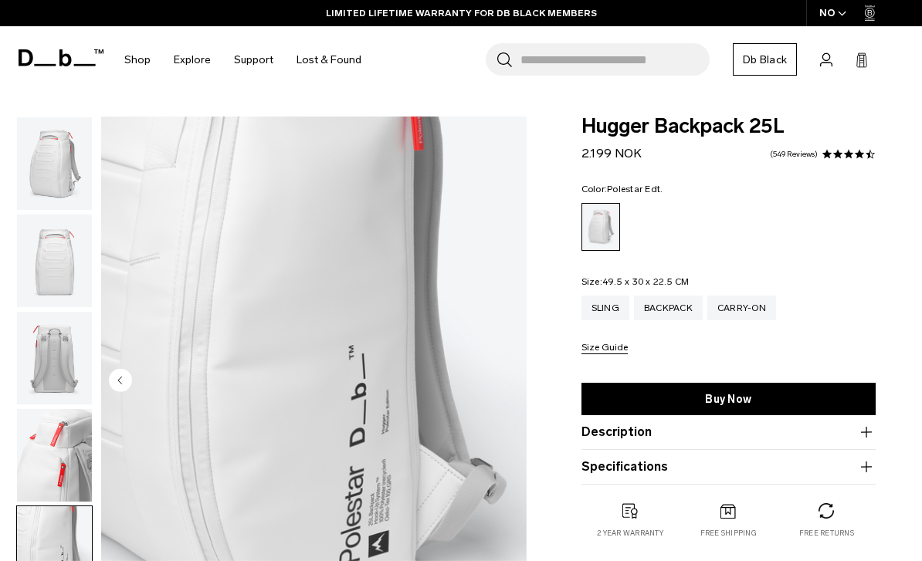
click at [508, 387] on img "5 / 5" at bounding box center [313, 382] width 425 height 531
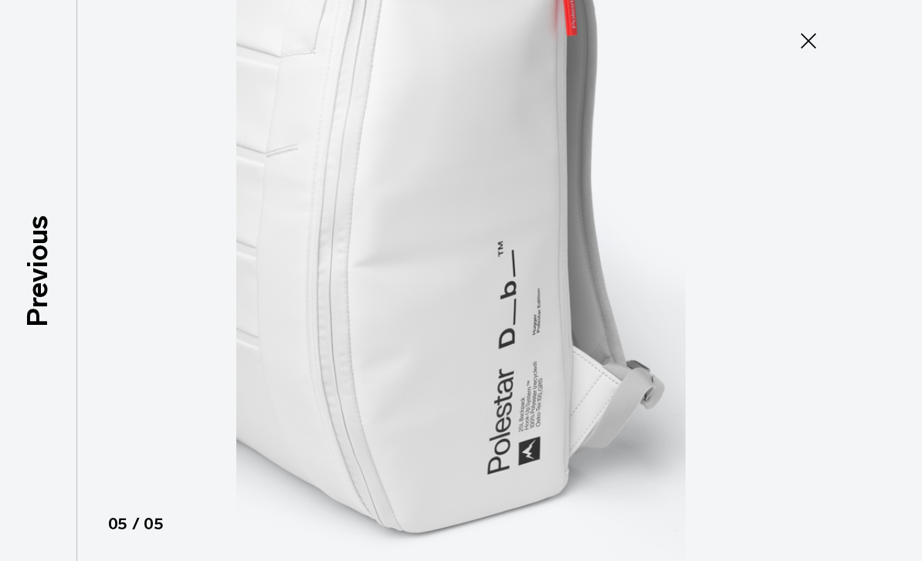
click at [806, 50] on icon at bounding box center [808, 41] width 25 height 25
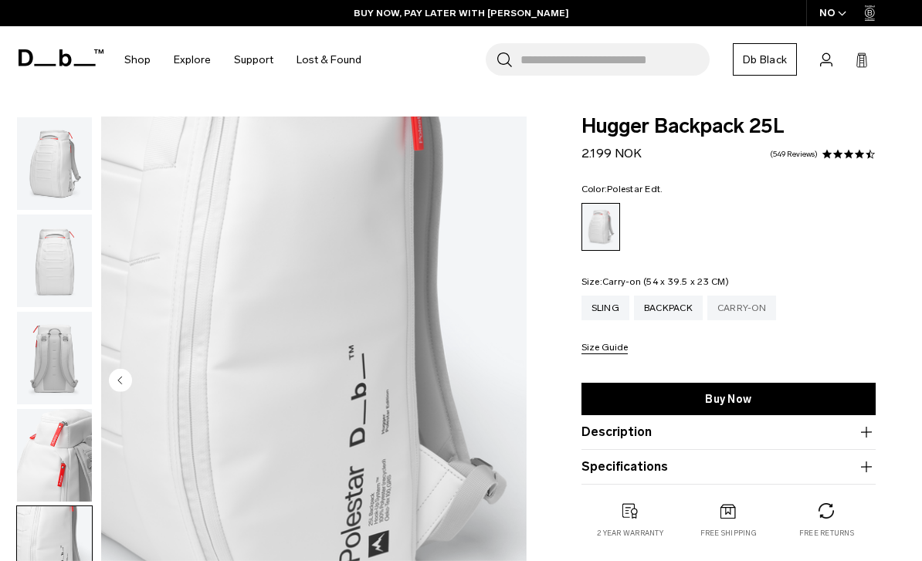
click at [721, 310] on div "Carry-on" at bounding box center [741, 308] width 69 height 25
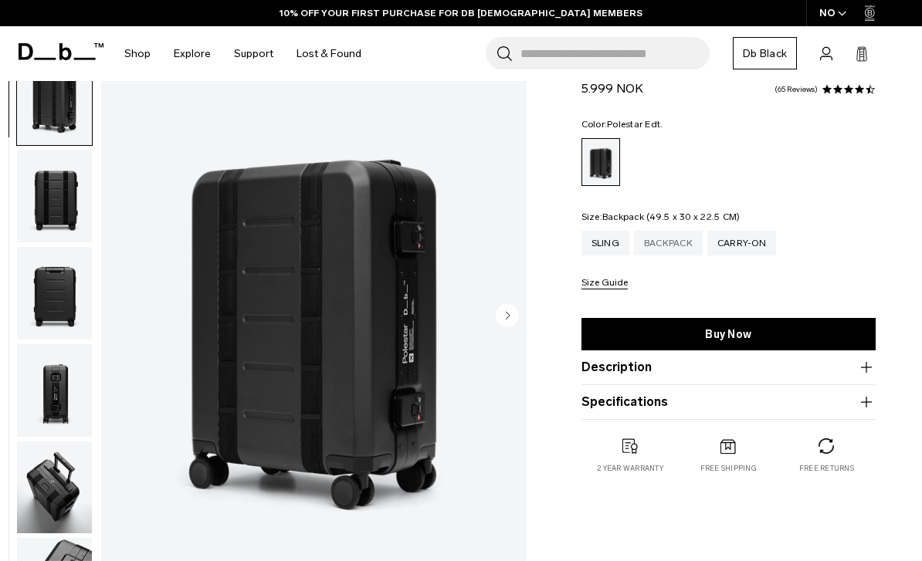
scroll to position [125, 0]
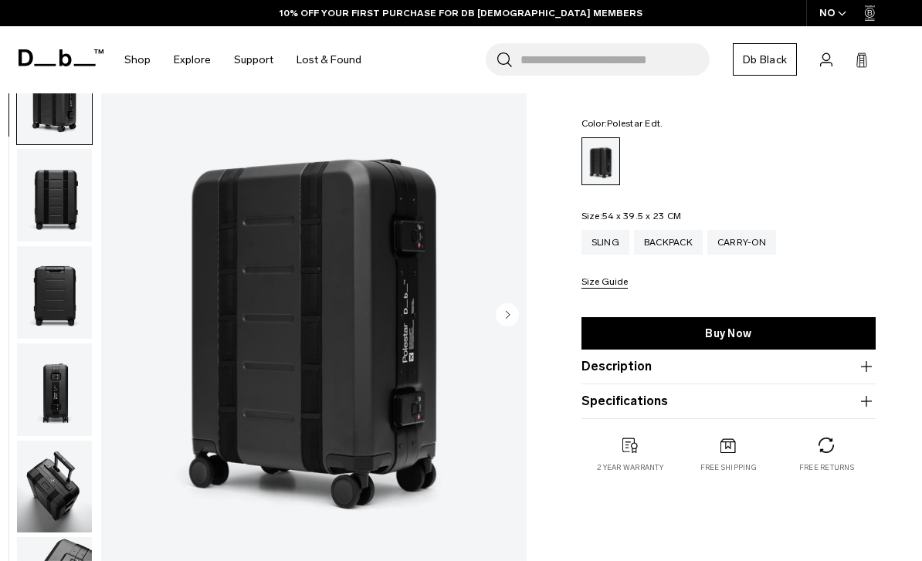
click at [512, 315] on circle "Next slide" at bounding box center [507, 314] width 23 height 23
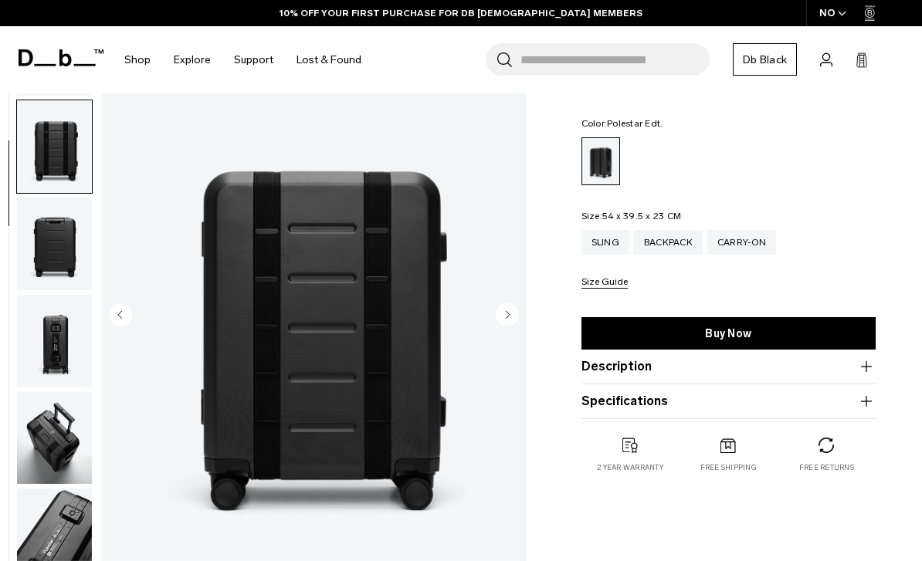
scroll to position [56, 0]
click at [512, 315] on circle "Next slide" at bounding box center [507, 314] width 23 height 23
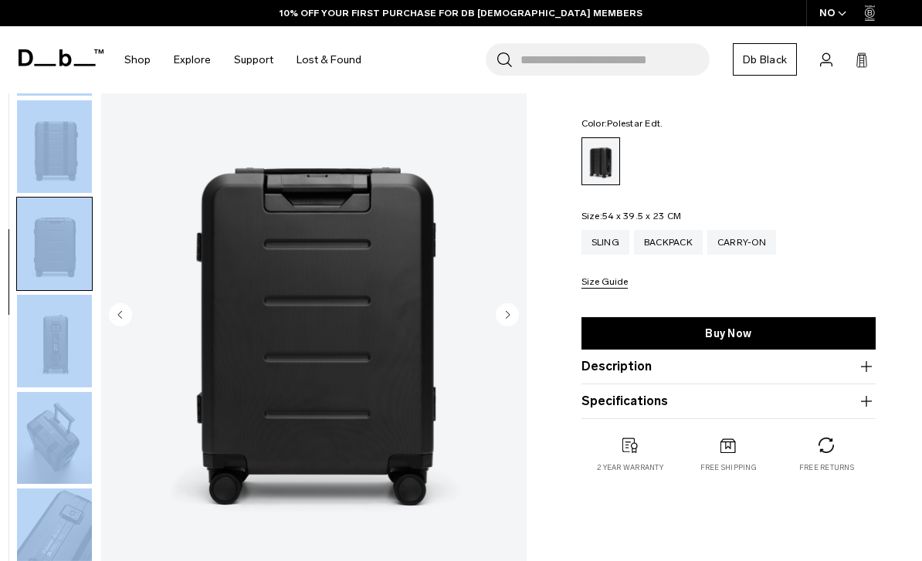
click at [512, 315] on circle "Next slide" at bounding box center [507, 314] width 23 height 23
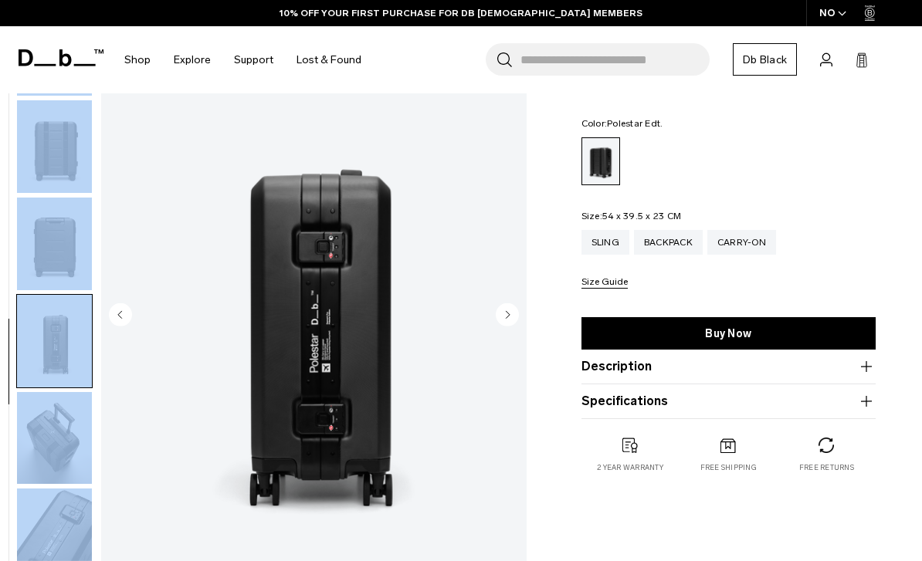
click at [512, 315] on circle "Next slide" at bounding box center [507, 314] width 23 height 23
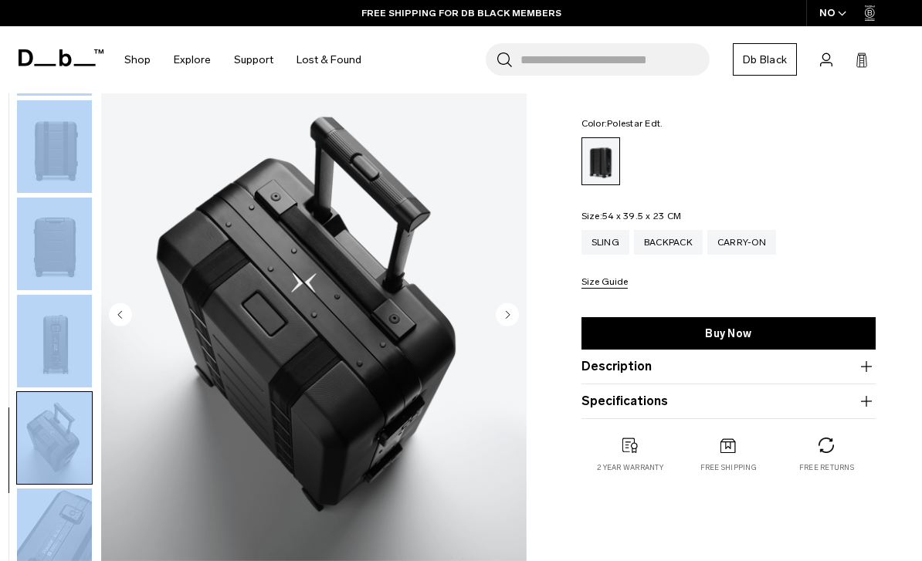
click at [512, 315] on circle "Next slide" at bounding box center [507, 314] width 23 height 23
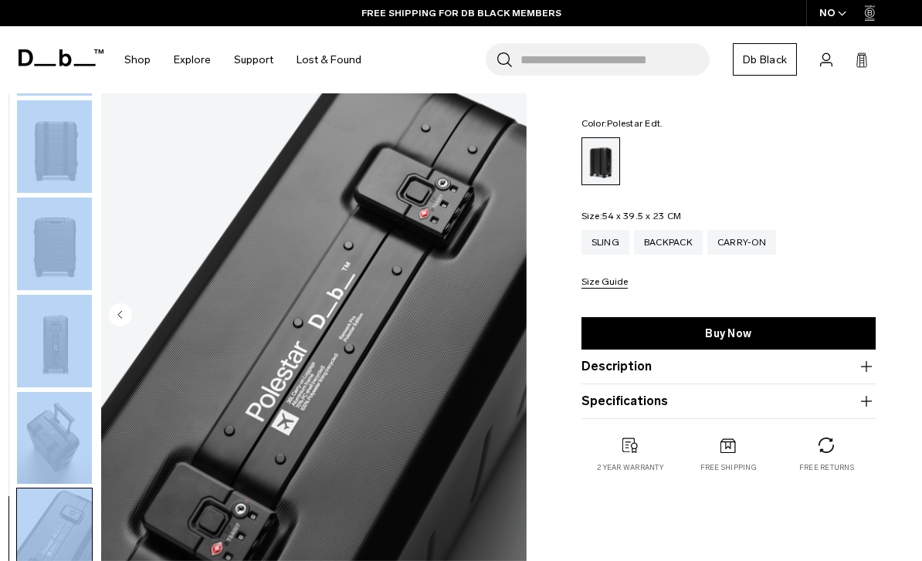
click at [512, 315] on img "6 / 6" at bounding box center [313, 316] width 425 height 531
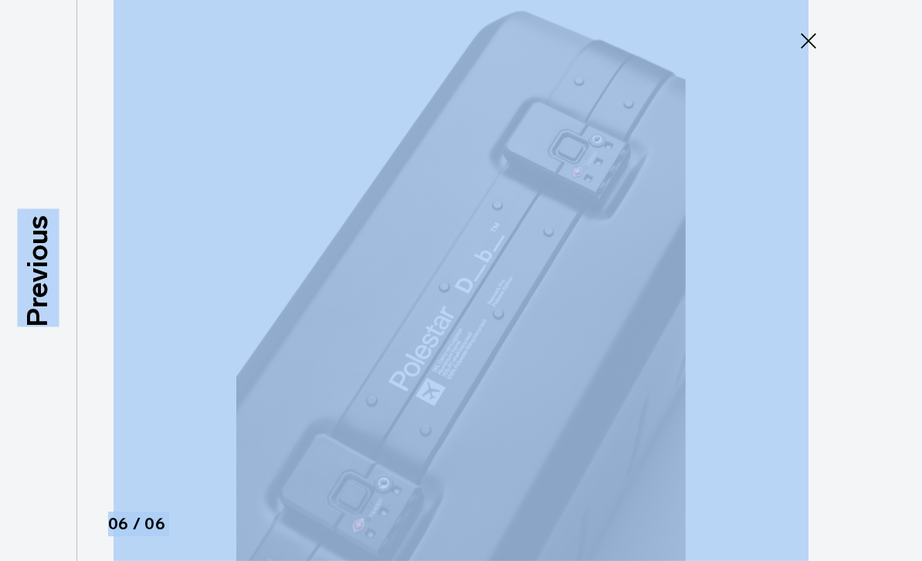
click at [810, 49] on icon at bounding box center [808, 41] width 25 height 25
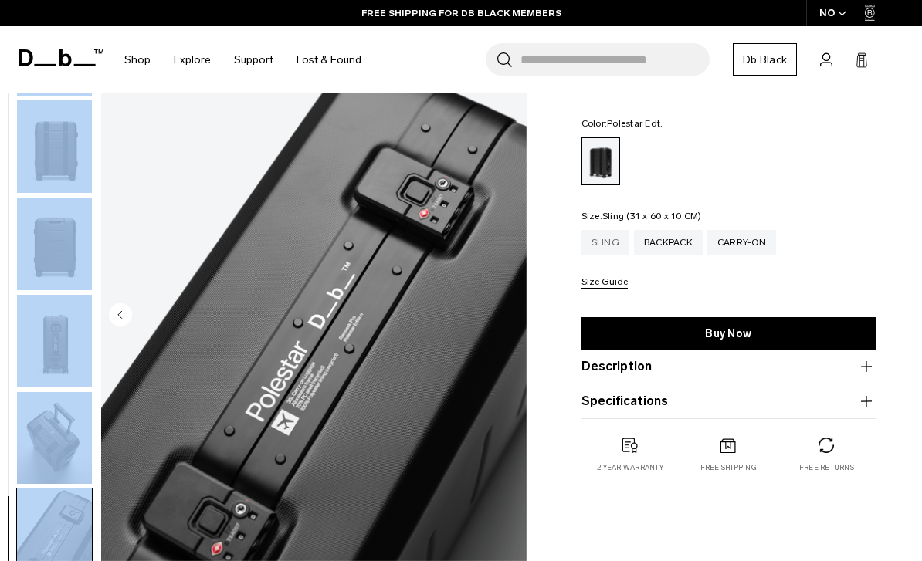
click at [604, 249] on div "Sling" at bounding box center [605, 242] width 48 height 25
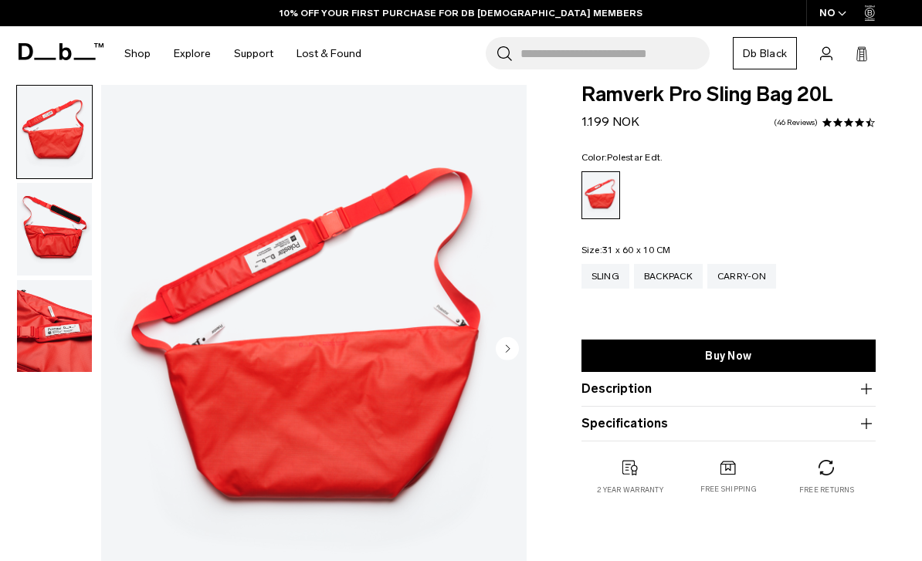
click at [503, 352] on circle "Next slide" at bounding box center [507, 348] width 23 height 23
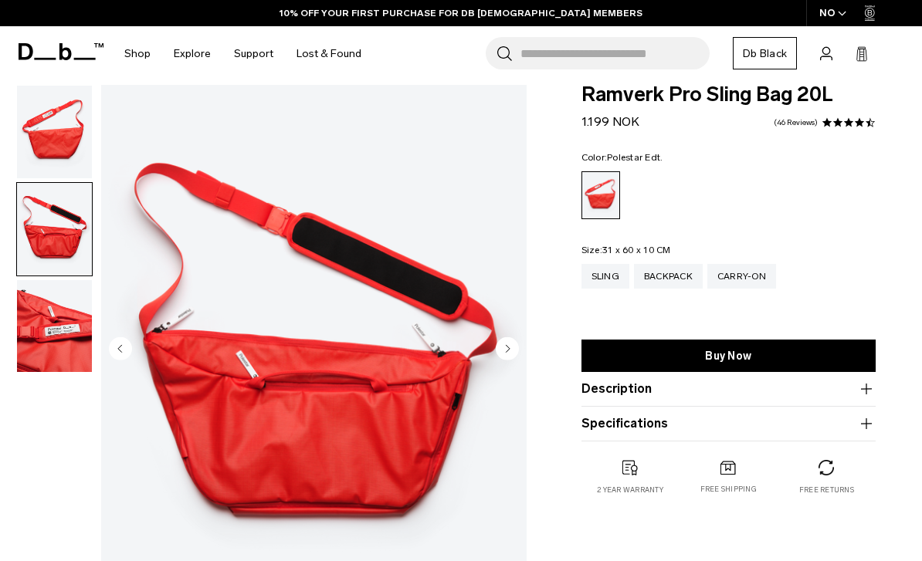
click at [503, 352] on circle "Next slide" at bounding box center [507, 348] width 23 height 23
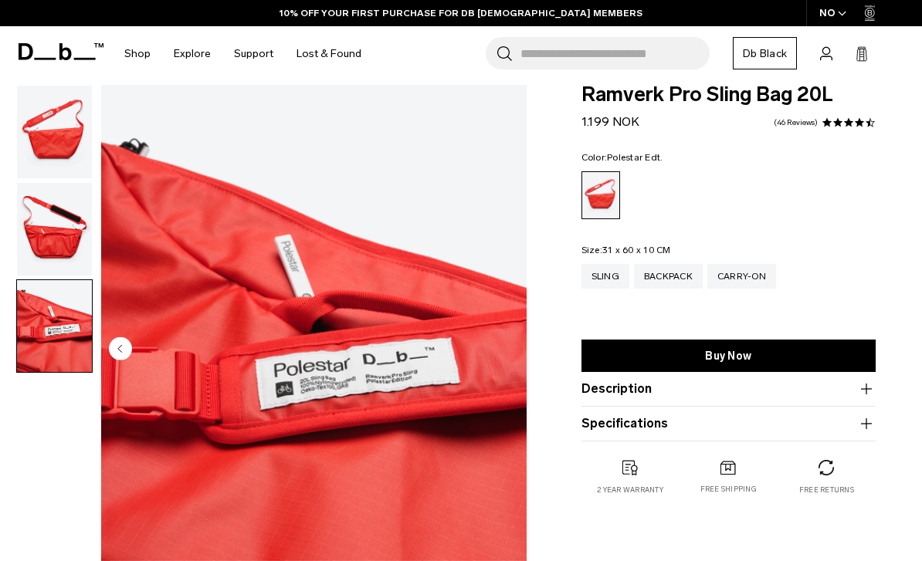
click at [503, 352] on img "3 / 3" at bounding box center [313, 350] width 425 height 531
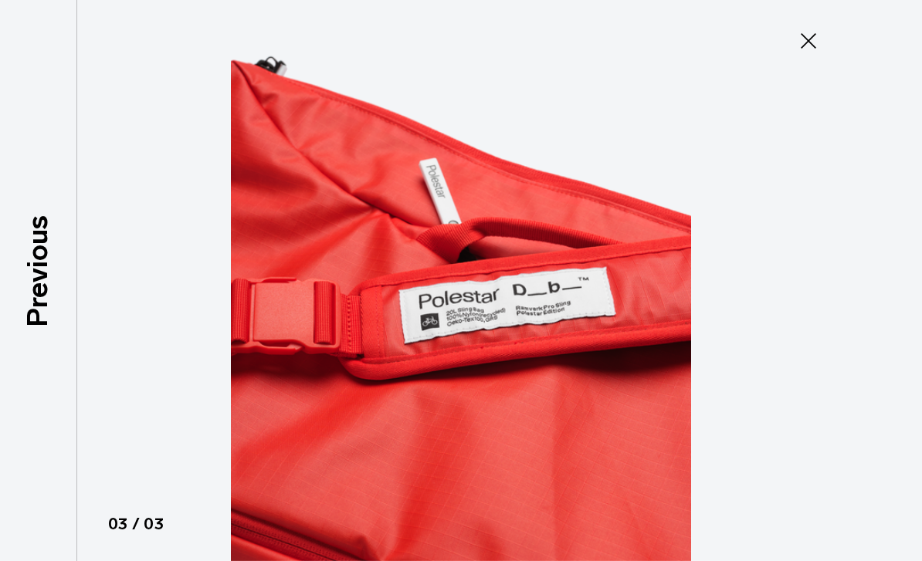
click at [503, 352] on img at bounding box center [460, 280] width 695 height 561
click at [813, 39] on icon at bounding box center [808, 41] width 25 height 25
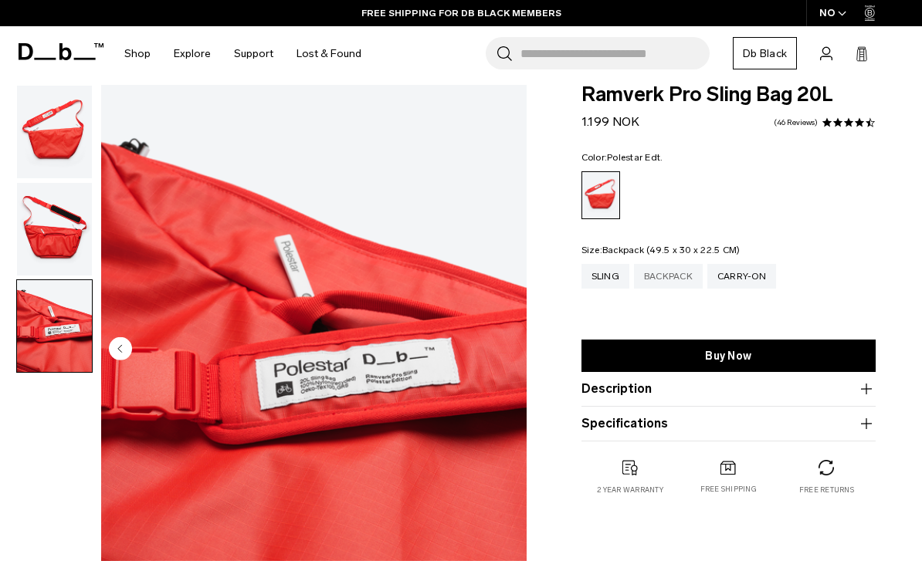
click at [675, 287] on div "Backpack" at bounding box center [668, 276] width 69 height 25
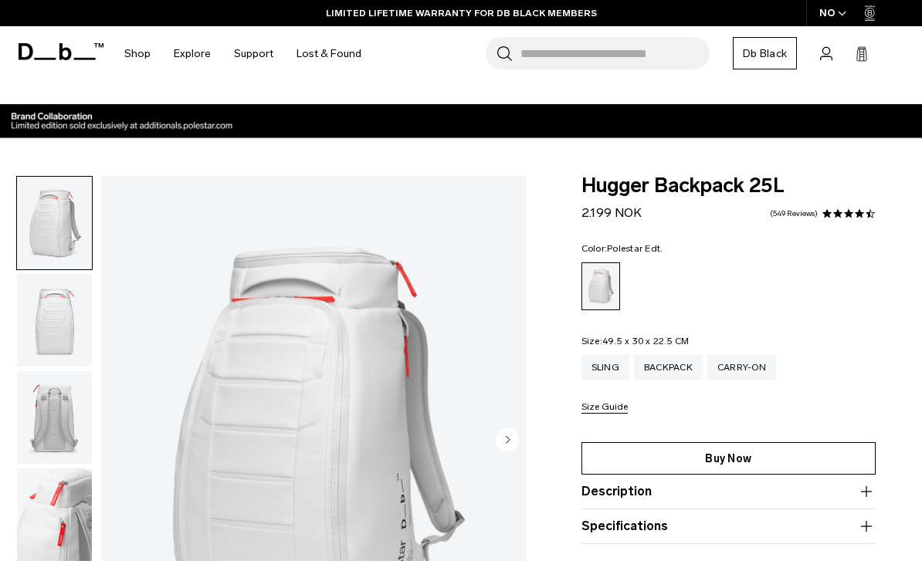
click at [686, 468] on link "Buy Now" at bounding box center [728, 458] width 294 height 32
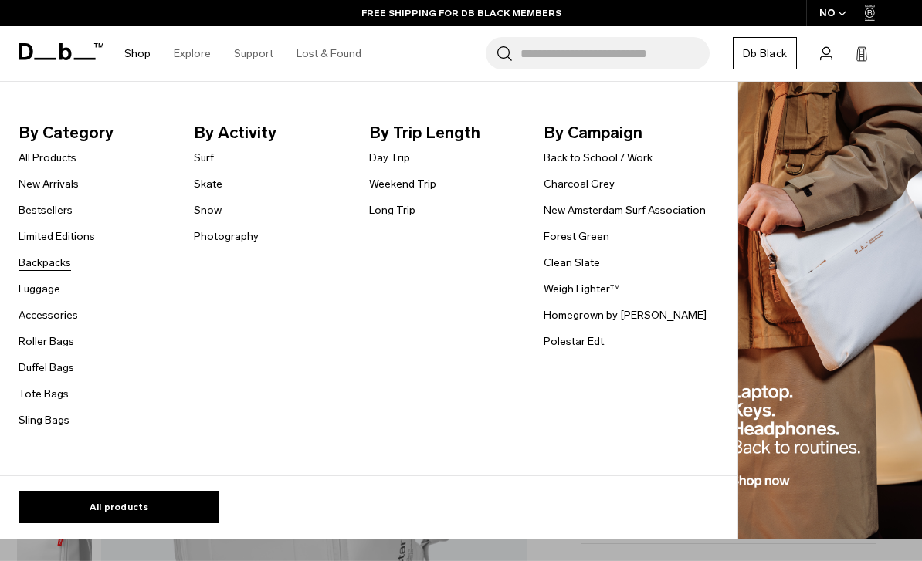
click at [59, 262] on link "Backpacks" at bounding box center [45, 263] width 52 height 16
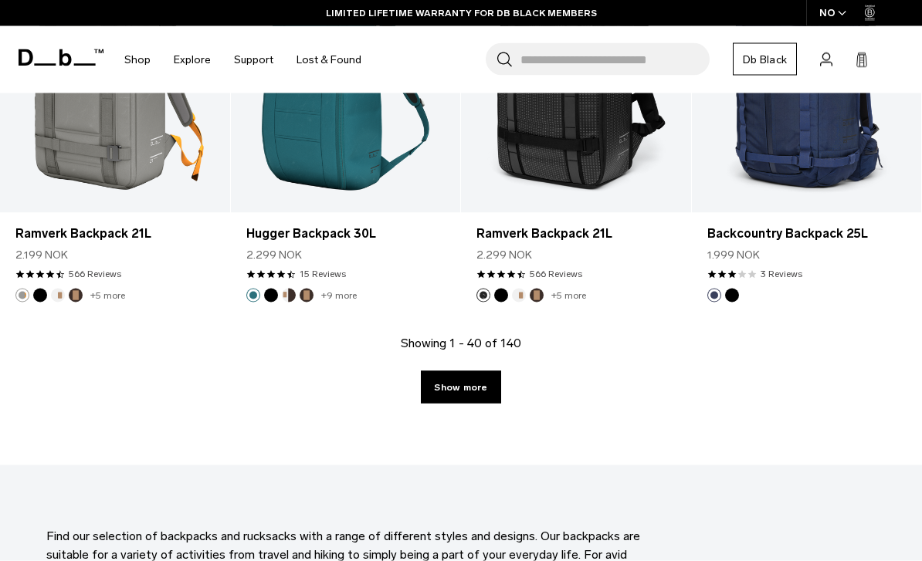
scroll to position [3805, 0]
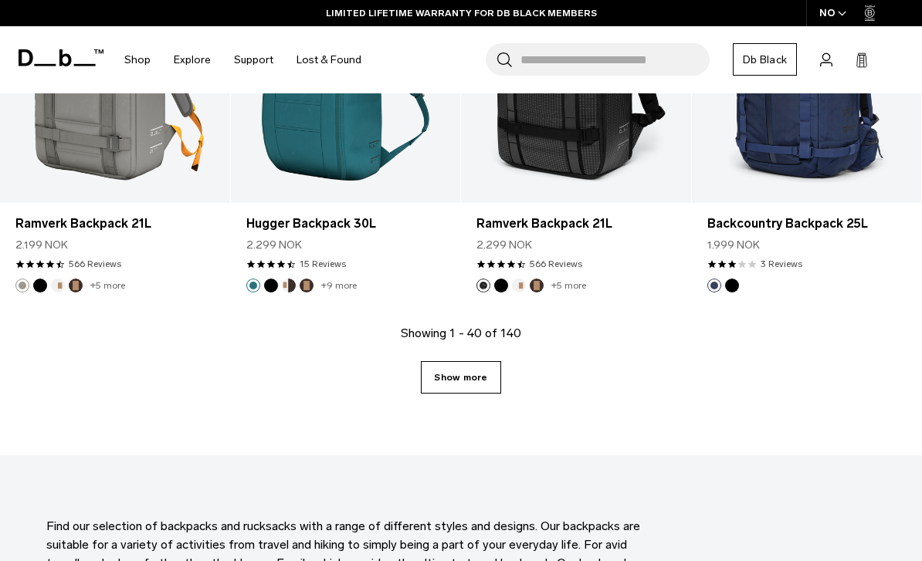
click at [476, 374] on link "Show more" at bounding box center [461, 377] width 80 height 32
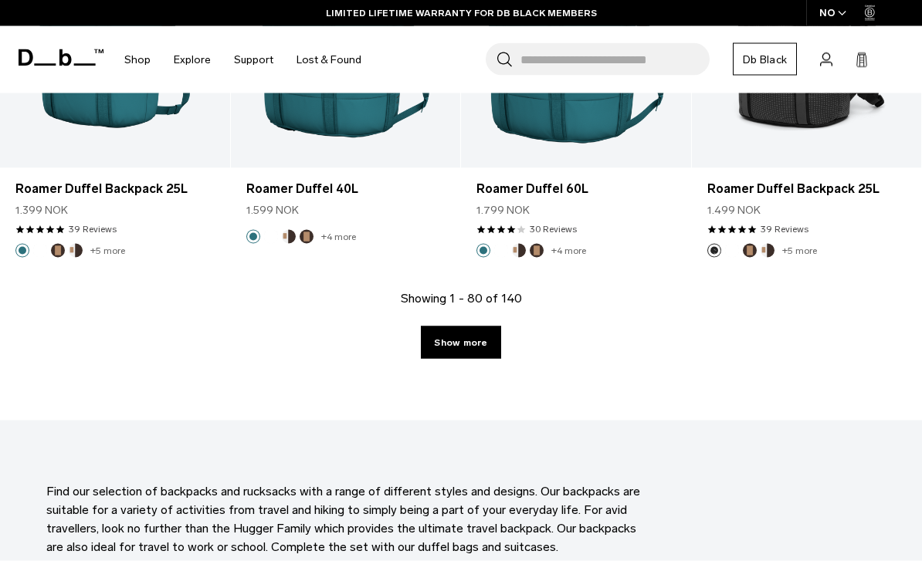
scroll to position [7608, 0]
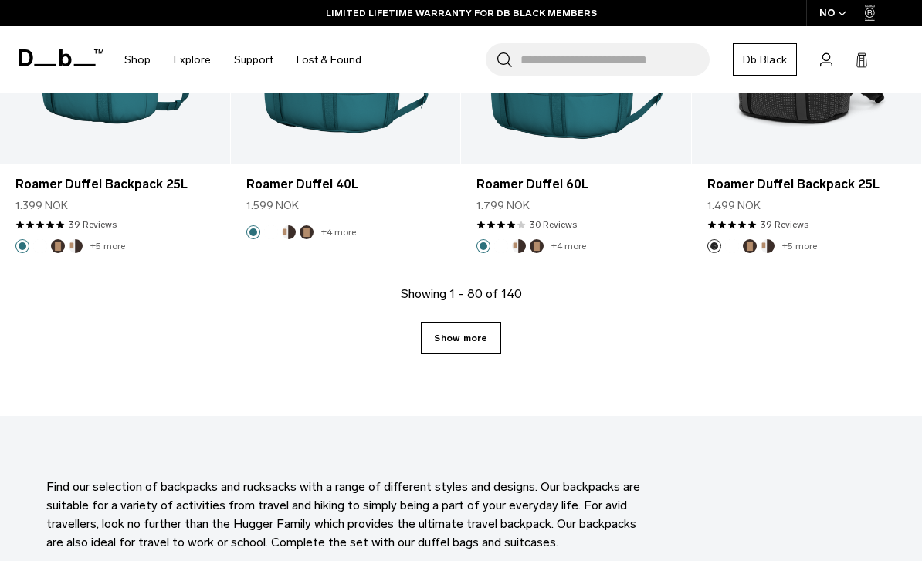
click at [492, 340] on link "Show more" at bounding box center [461, 338] width 80 height 32
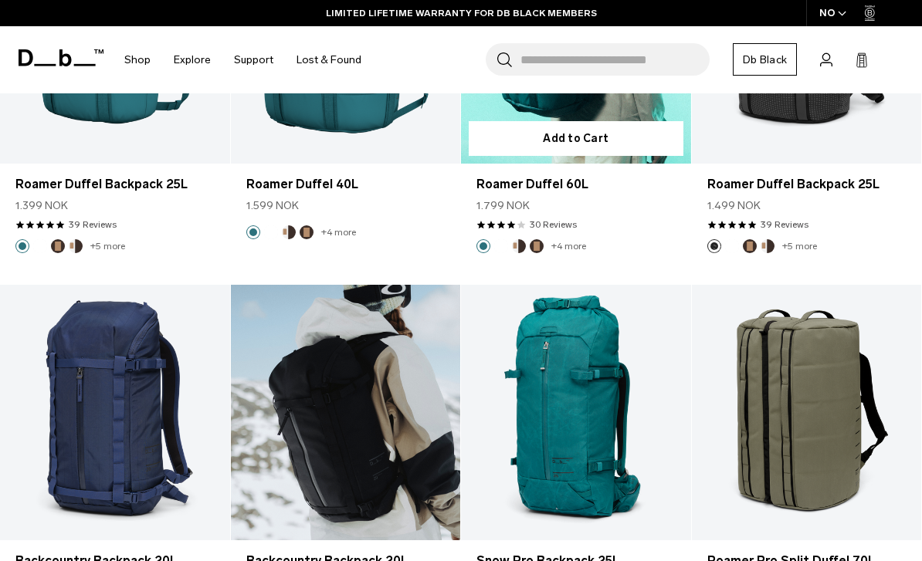
click at [444, 341] on link "Backcountry Backpack 20L" at bounding box center [346, 413] width 230 height 256
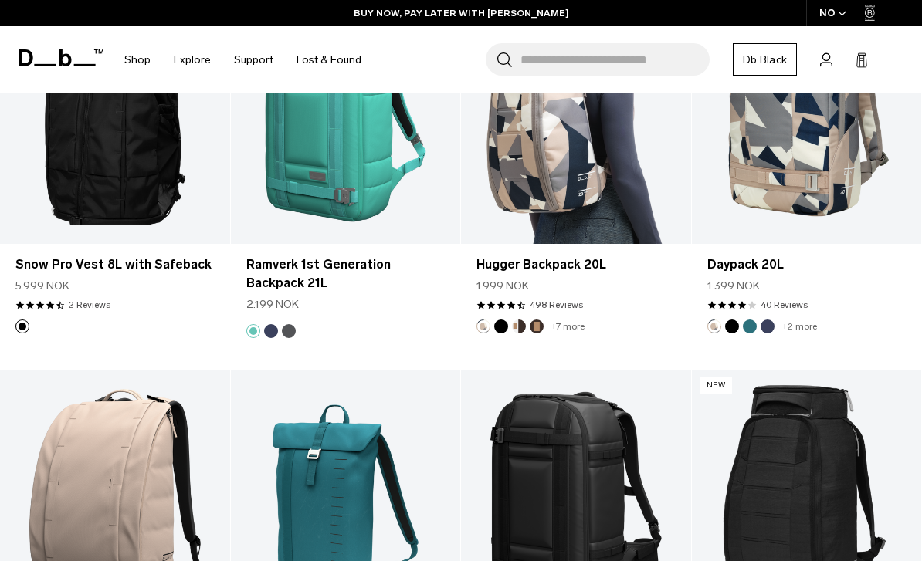
scroll to position [9263, 0]
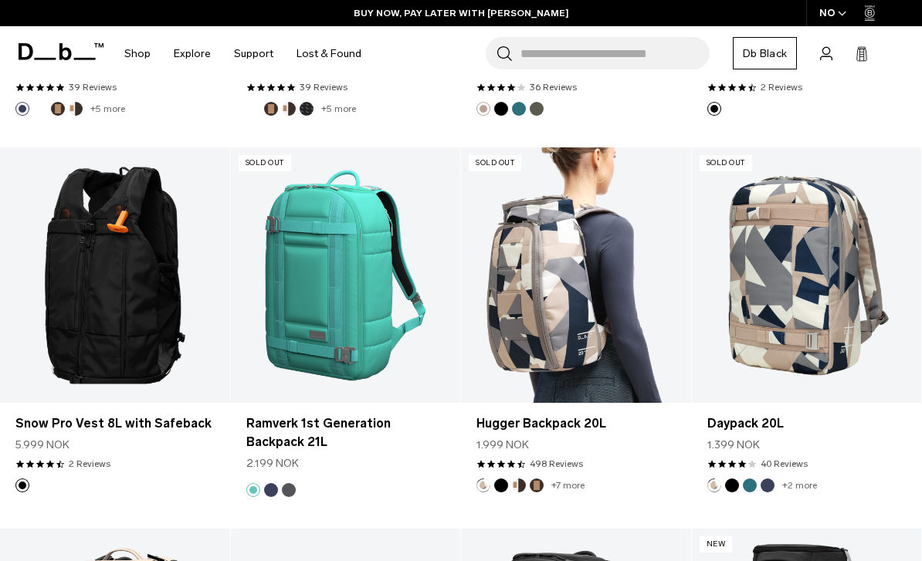
click at [528, 322] on link "Hugger Backpack 20L" at bounding box center [576, 275] width 230 height 256
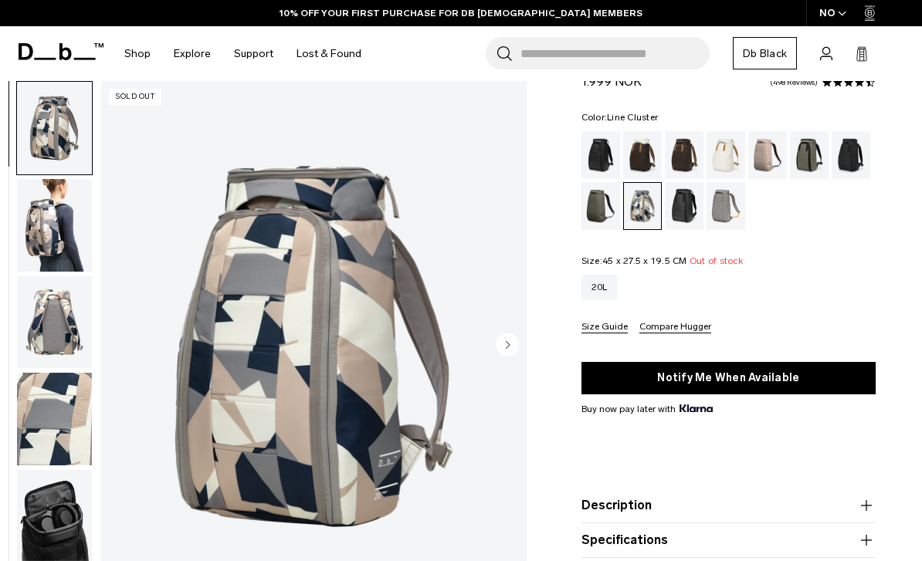
click at [507, 339] on circle "Next slide" at bounding box center [507, 344] width 23 height 23
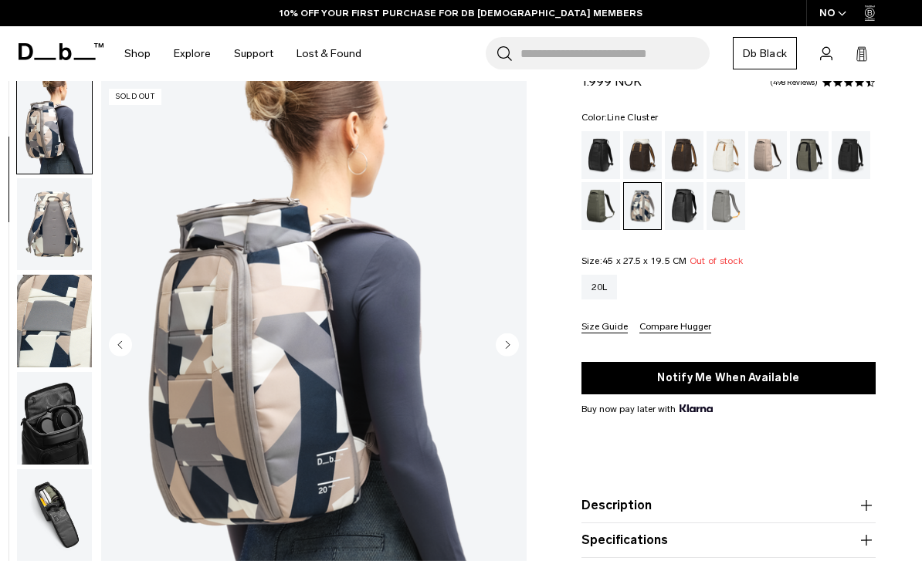
click at [507, 339] on circle "Next slide" at bounding box center [507, 344] width 23 height 23
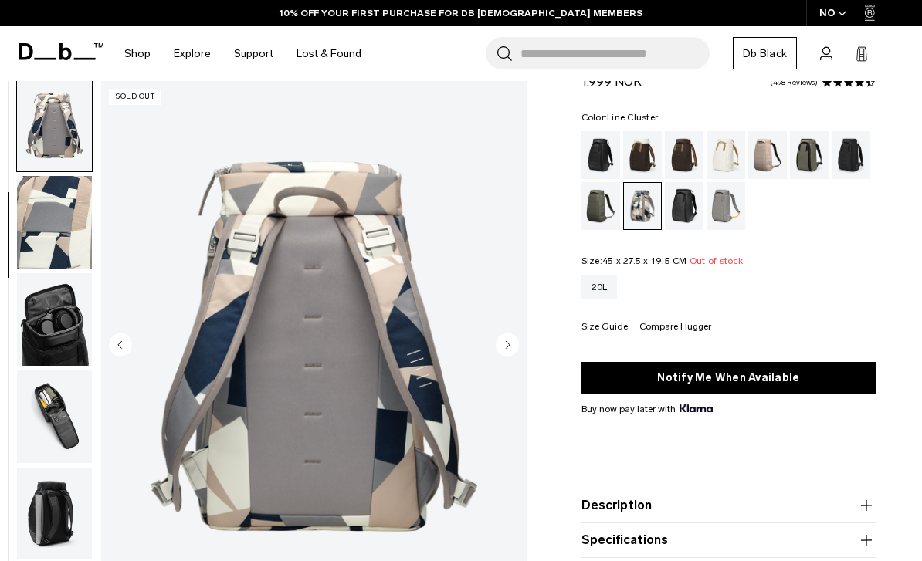
click at [507, 339] on circle "Next slide" at bounding box center [507, 344] width 23 height 23
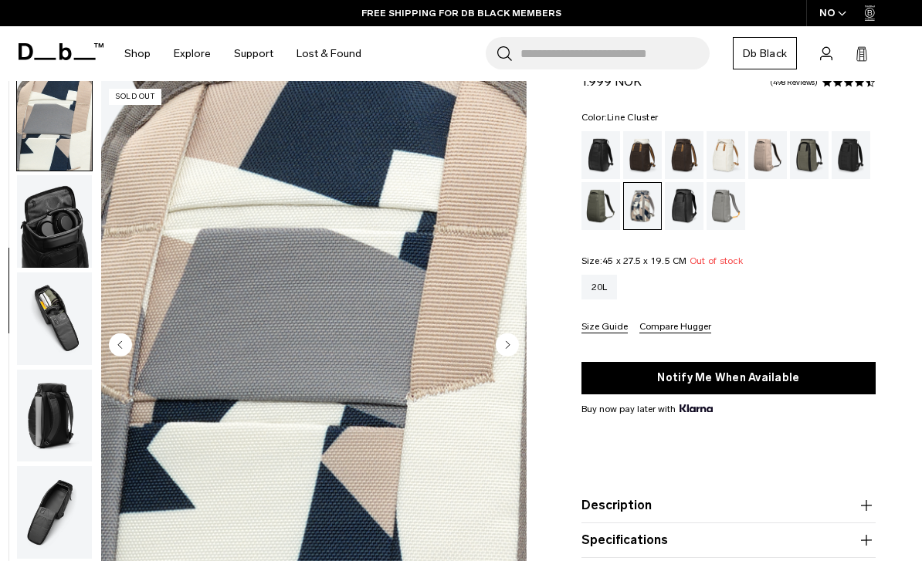
click at [507, 339] on circle "Next slide" at bounding box center [507, 344] width 23 height 23
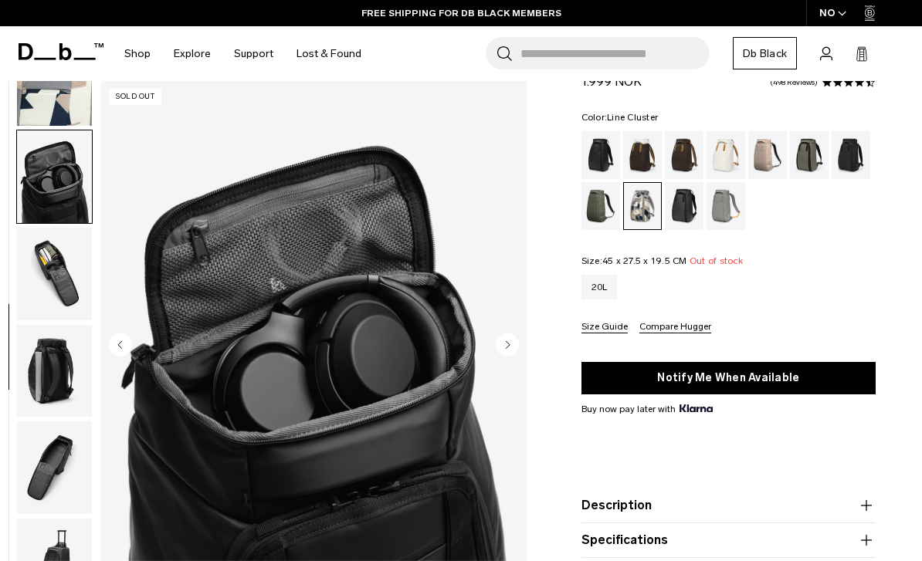
scroll to position [350, 0]
click at [507, 339] on circle "Next slide" at bounding box center [507, 344] width 23 height 23
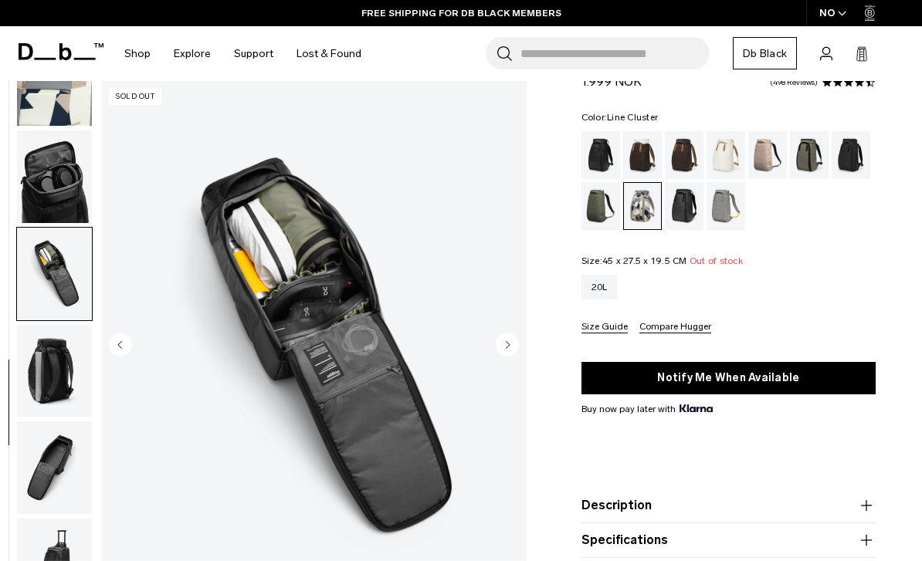
click at [507, 339] on circle "Next slide" at bounding box center [507, 344] width 23 height 23
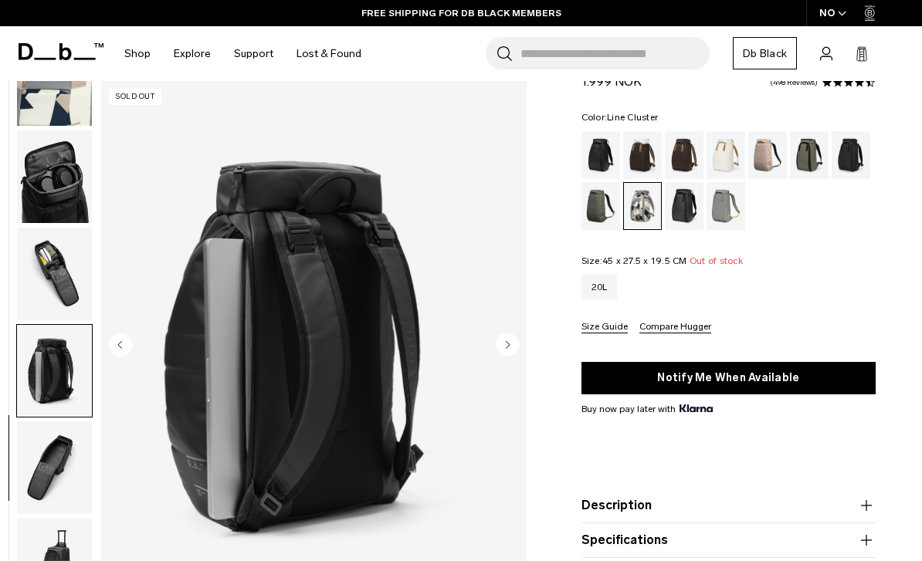
click at [507, 339] on circle "Next slide" at bounding box center [507, 344] width 23 height 23
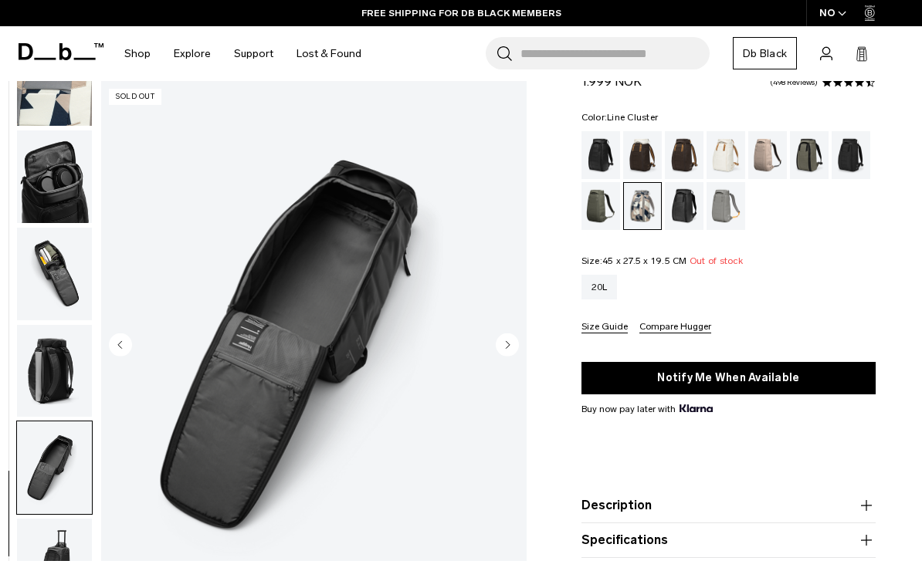
click at [507, 339] on circle "Next slide" at bounding box center [507, 344] width 23 height 23
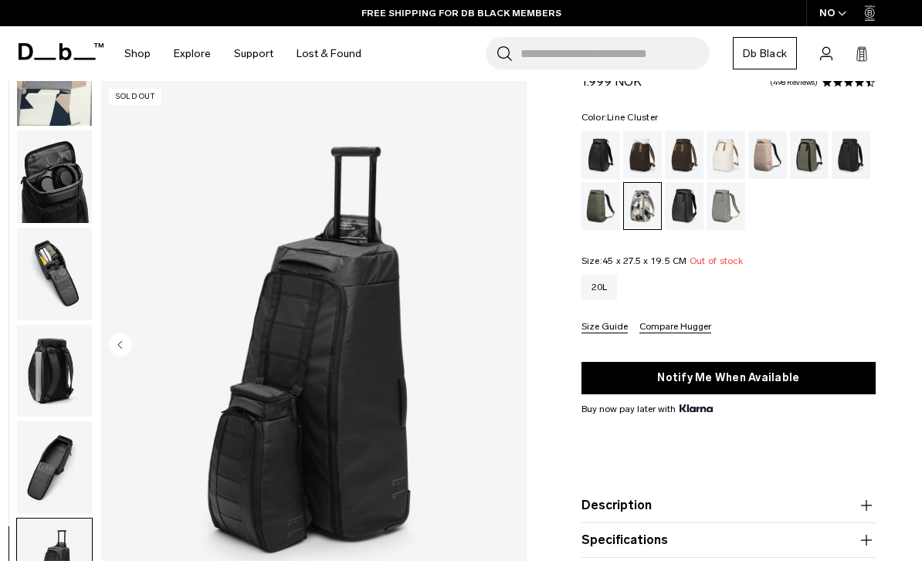
click at [507, 339] on img "9 / 9" at bounding box center [313, 346] width 425 height 531
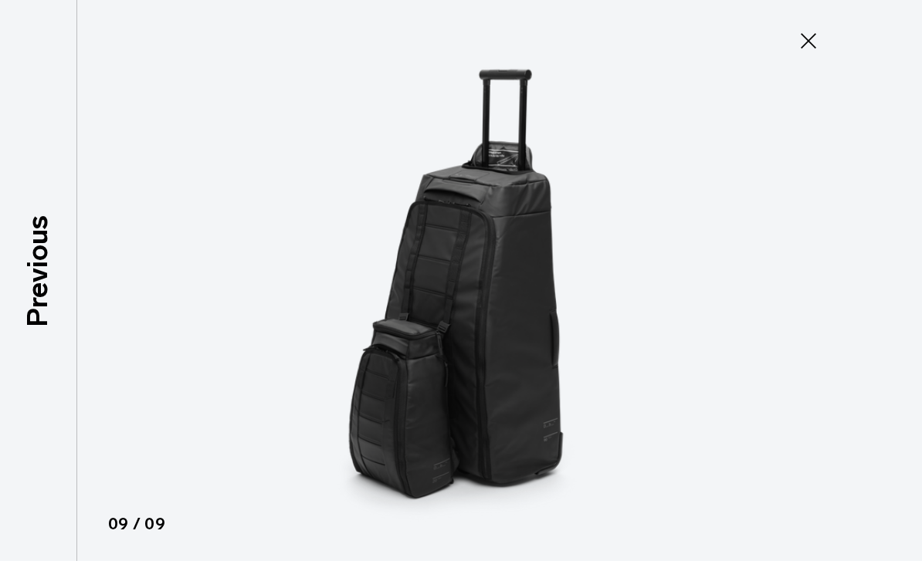
click at [809, 41] on icon at bounding box center [808, 40] width 15 height 15
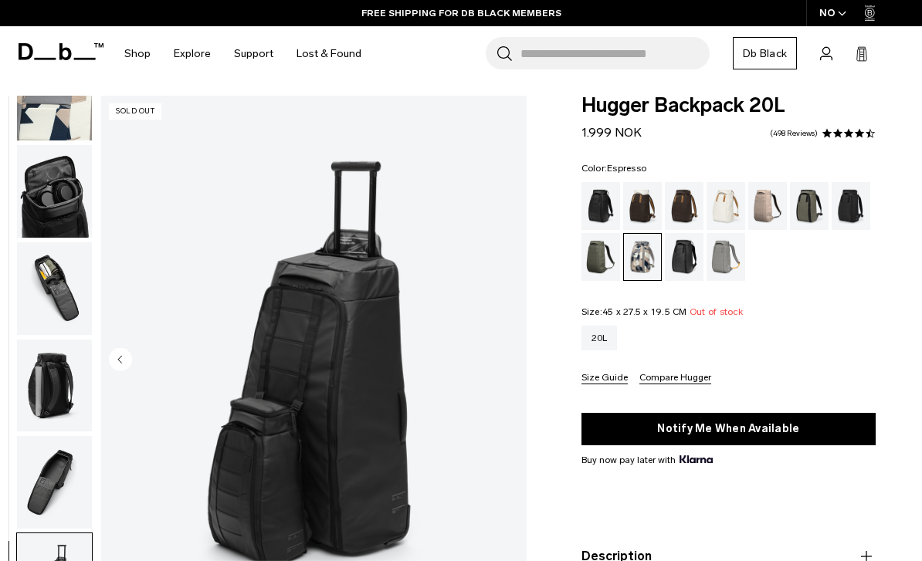
scroll to position [49, 0]
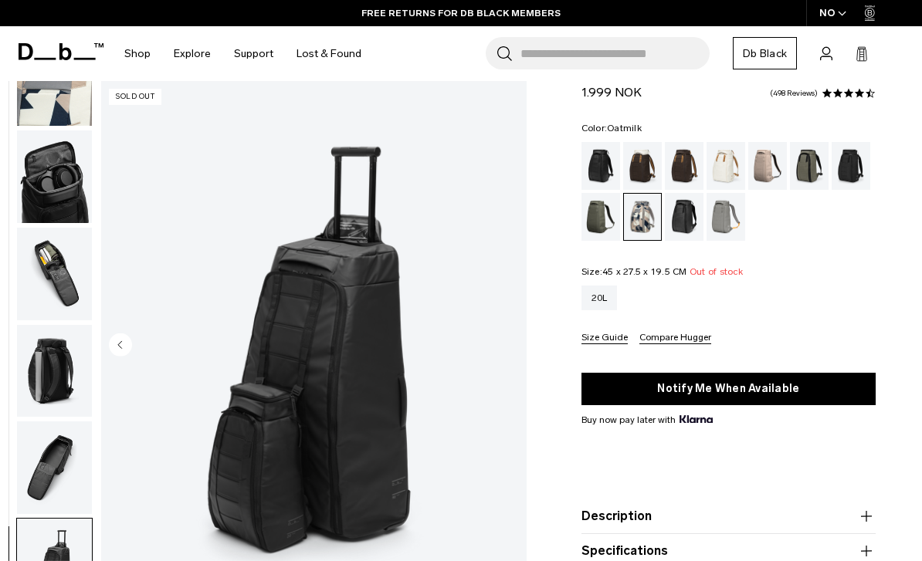
click at [734, 162] on div "Oatmilk" at bounding box center [725, 166] width 39 height 48
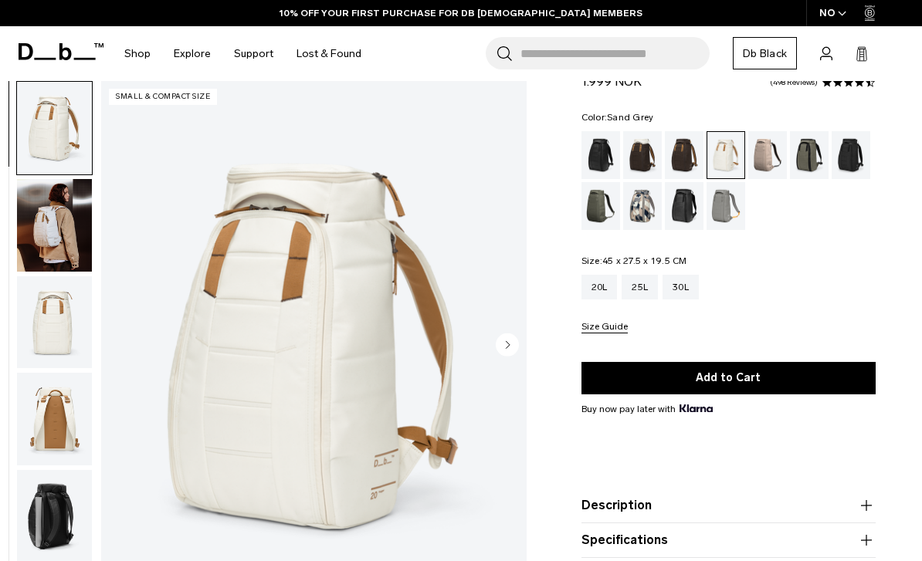
scroll to position [56, 0]
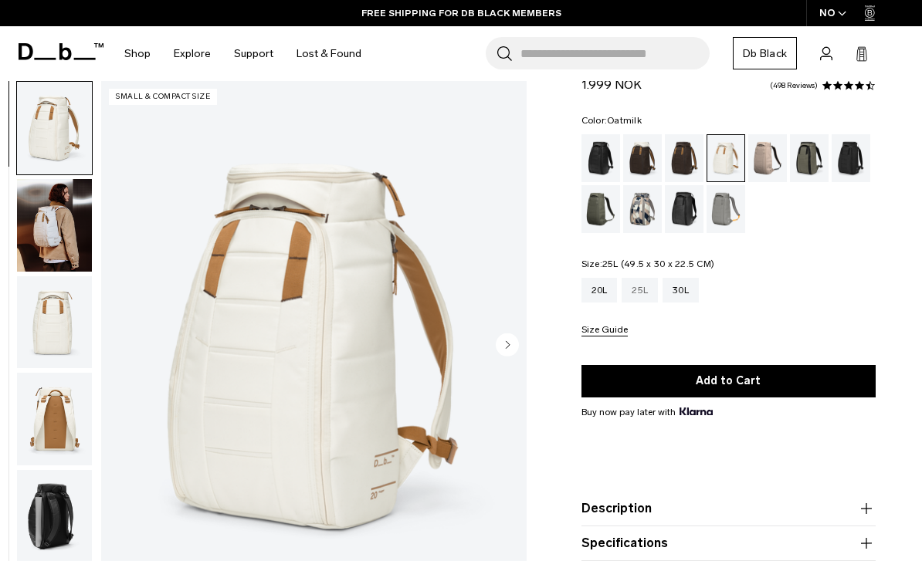
click at [653, 296] on div "25L" at bounding box center [639, 290] width 36 height 25
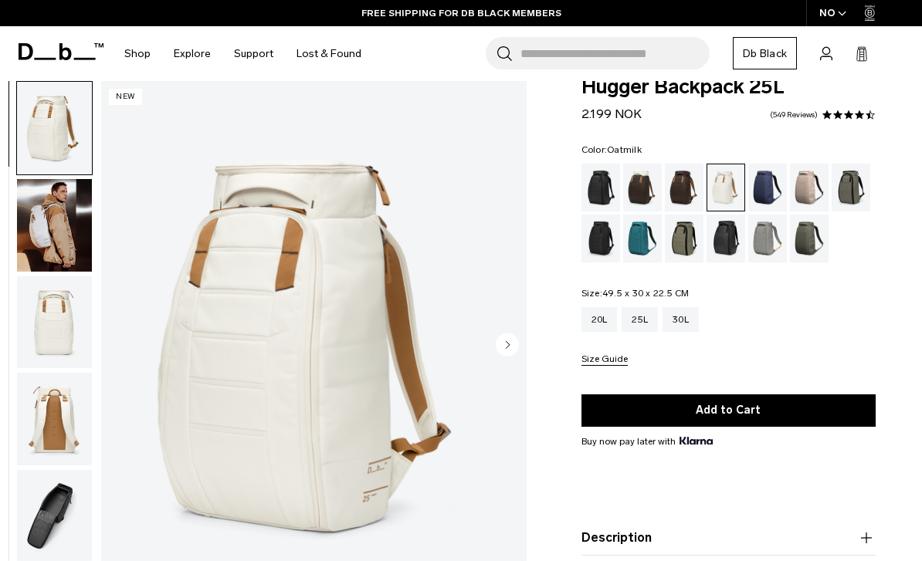
scroll to position [29, 0]
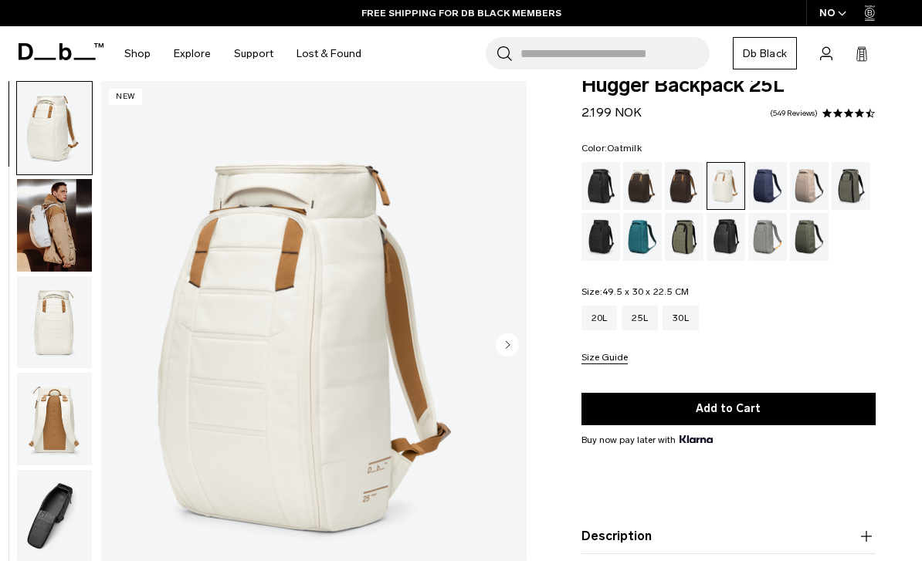
click at [519, 344] on img "1 / 9" at bounding box center [313, 346] width 425 height 531
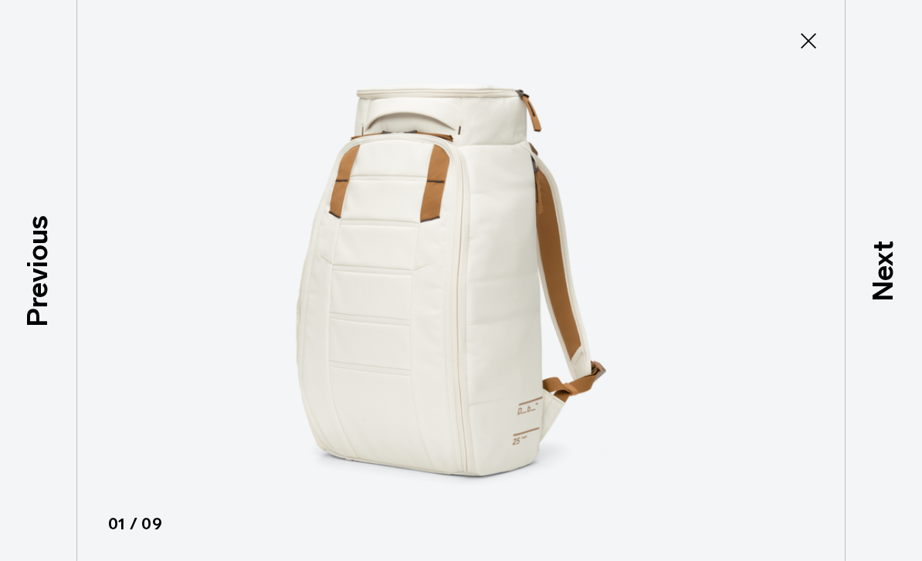
click at [819, 52] on icon at bounding box center [808, 41] width 25 height 25
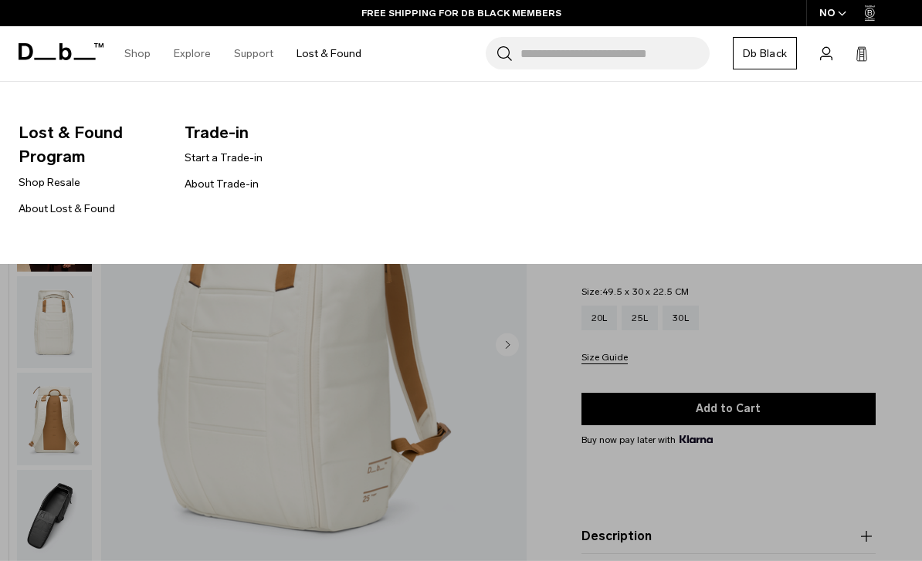
click at [336, 54] on link "Lost & Found" at bounding box center [328, 53] width 65 height 55
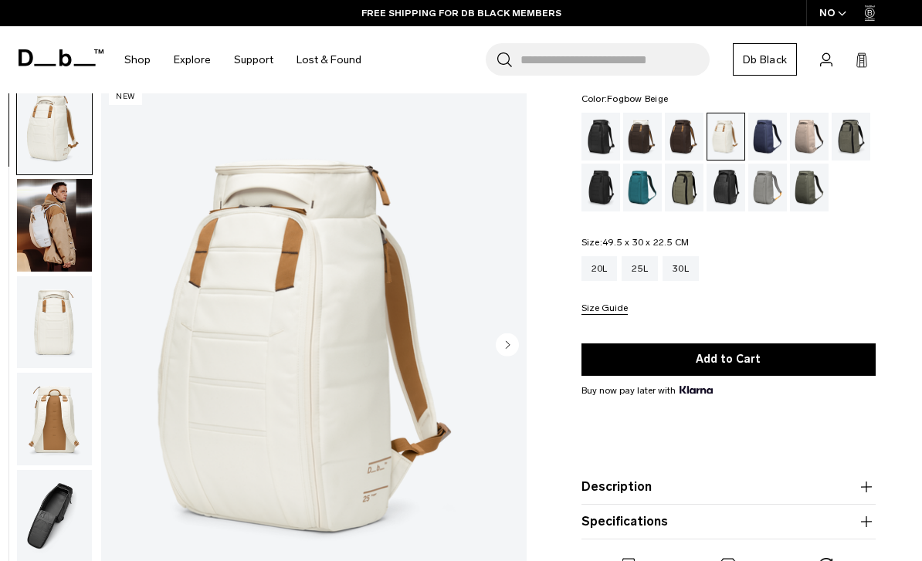
click at [807, 125] on div "Fogbow Beige" at bounding box center [809, 137] width 39 height 48
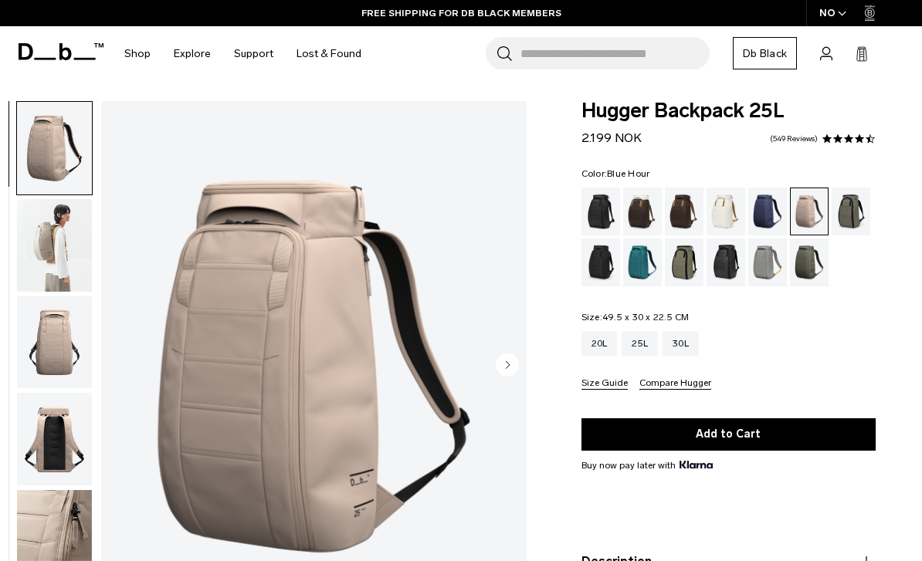
scroll to position [30, 0]
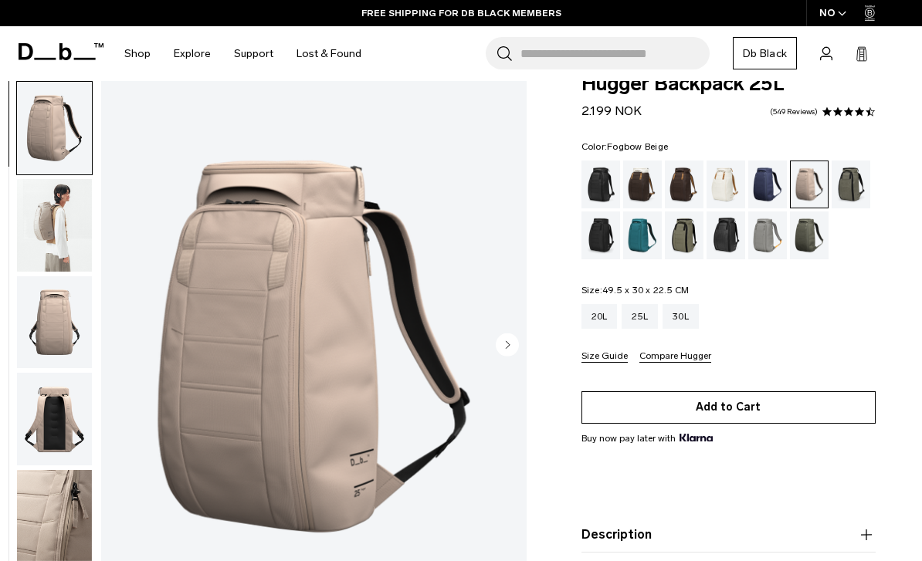
click at [747, 417] on button "Add to Cart" at bounding box center [728, 407] width 294 height 32
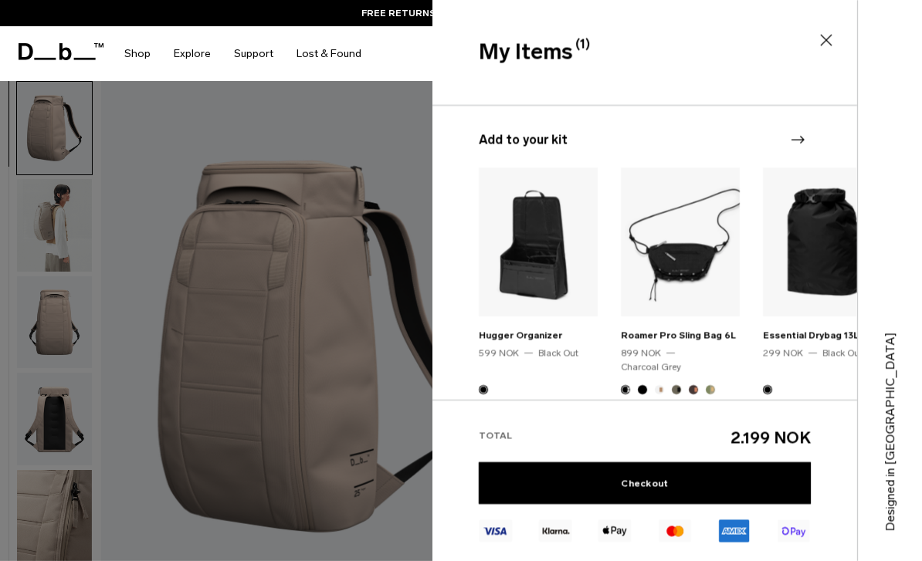
scroll to position [96, 0]
click at [798, 138] on icon "Next slide" at bounding box center [797, 140] width 19 height 19
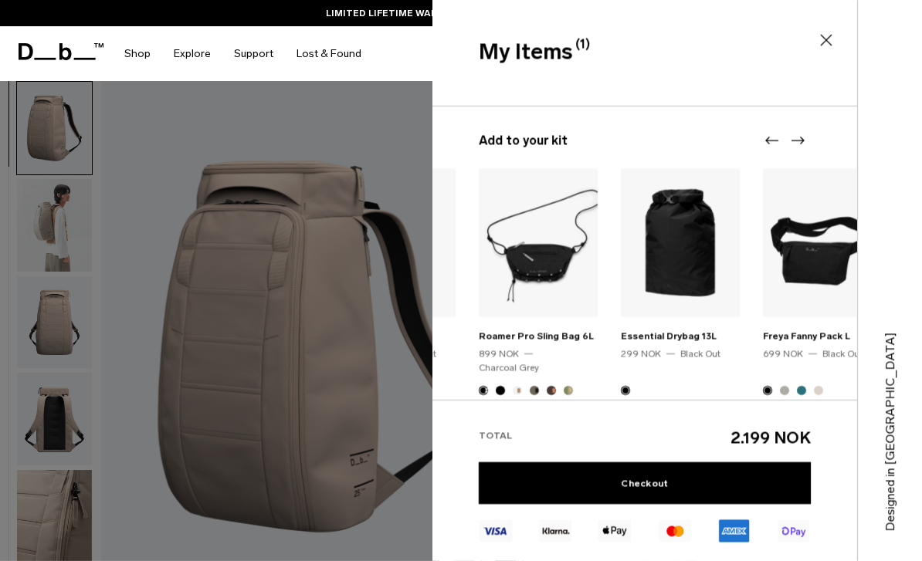
click at [798, 138] on icon "Next slide" at bounding box center [797, 140] width 19 height 19
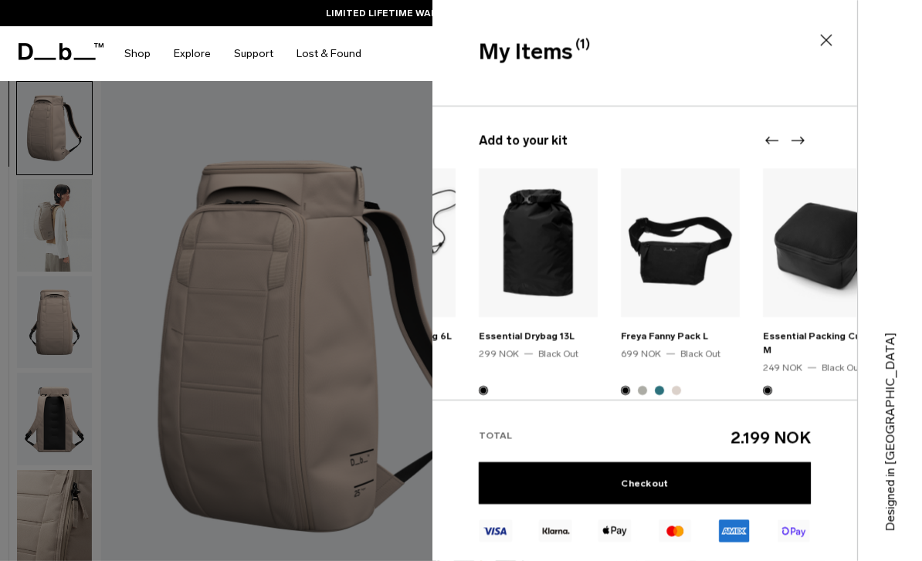
click at [798, 138] on icon "Next slide" at bounding box center [797, 140] width 19 height 19
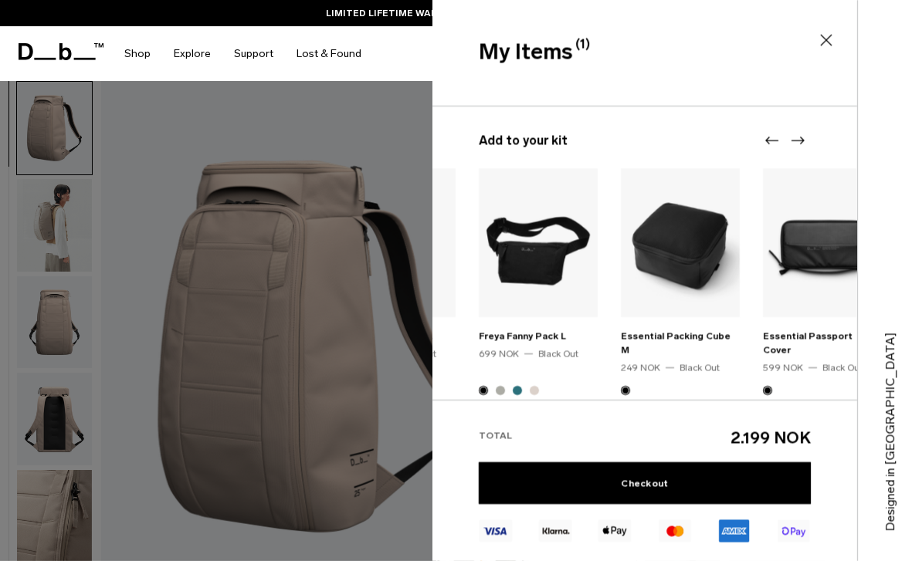
click at [798, 138] on icon "Next slide" at bounding box center [797, 140] width 19 height 19
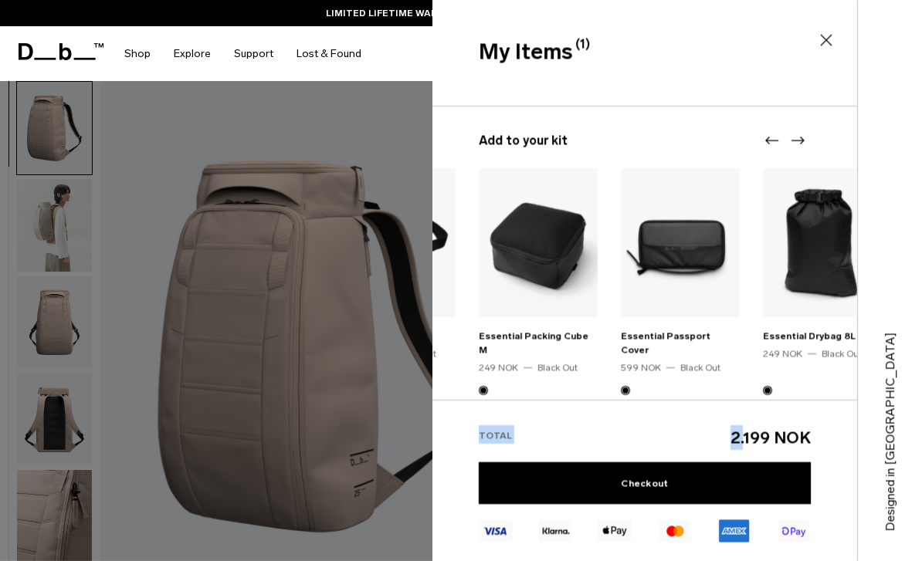
click at [798, 138] on icon "Next slide" at bounding box center [797, 140] width 19 height 19
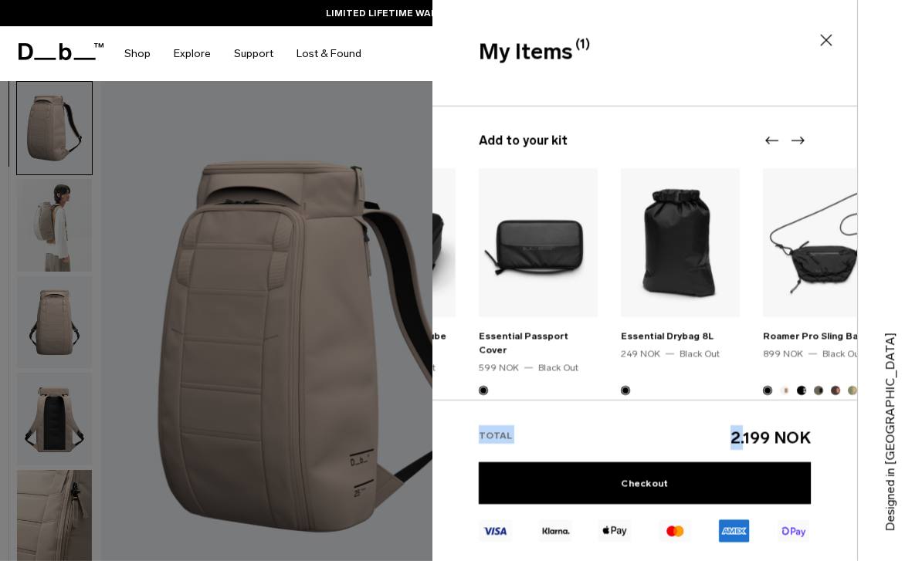
click at [798, 138] on icon "Next slide" at bounding box center [797, 140] width 19 height 19
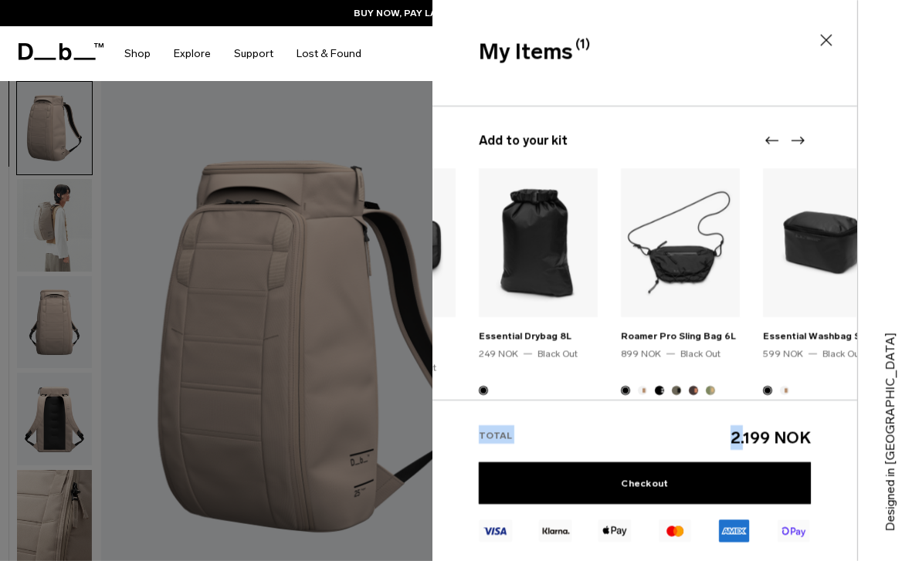
click at [798, 138] on icon "Next slide" at bounding box center [797, 140] width 19 height 19
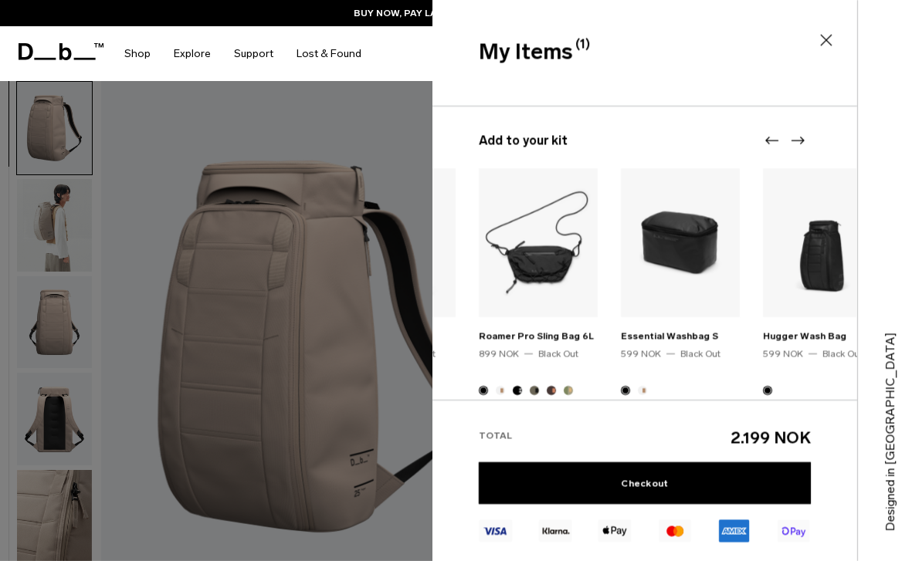
click at [798, 138] on icon "Next slide" at bounding box center [797, 140] width 19 height 19
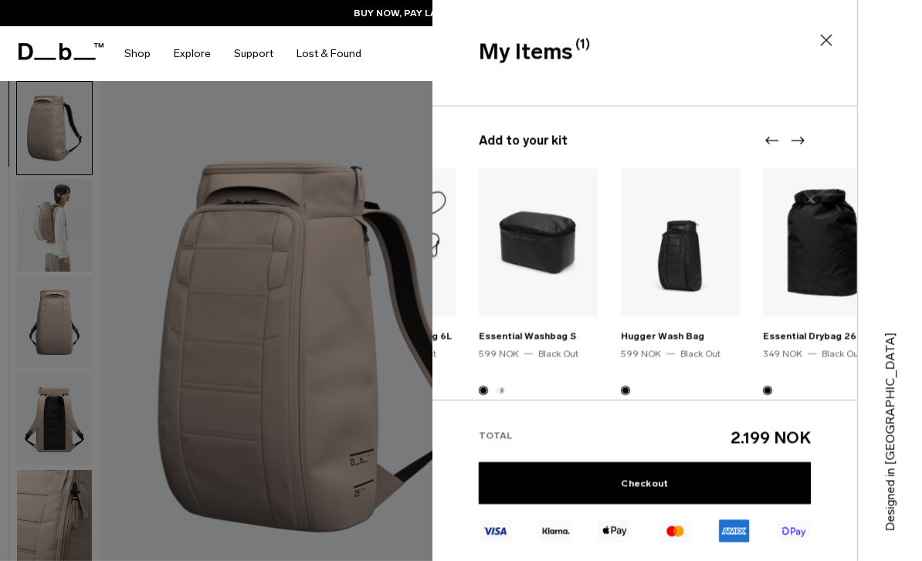
click at [798, 138] on icon "Next slide" at bounding box center [797, 140] width 19 height 19
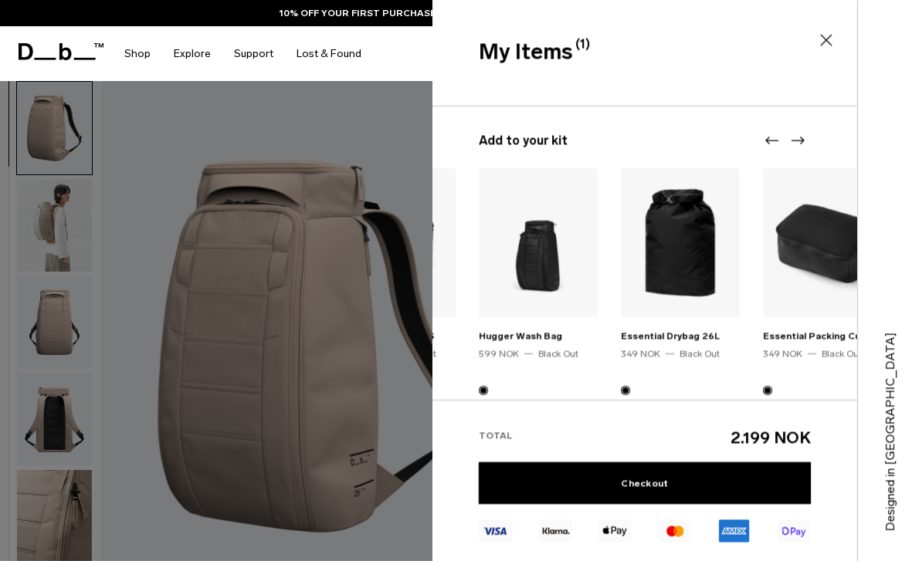
click at [798, 138] on icon "Next slide" at bounding box center [797, 140] width 19 height 19
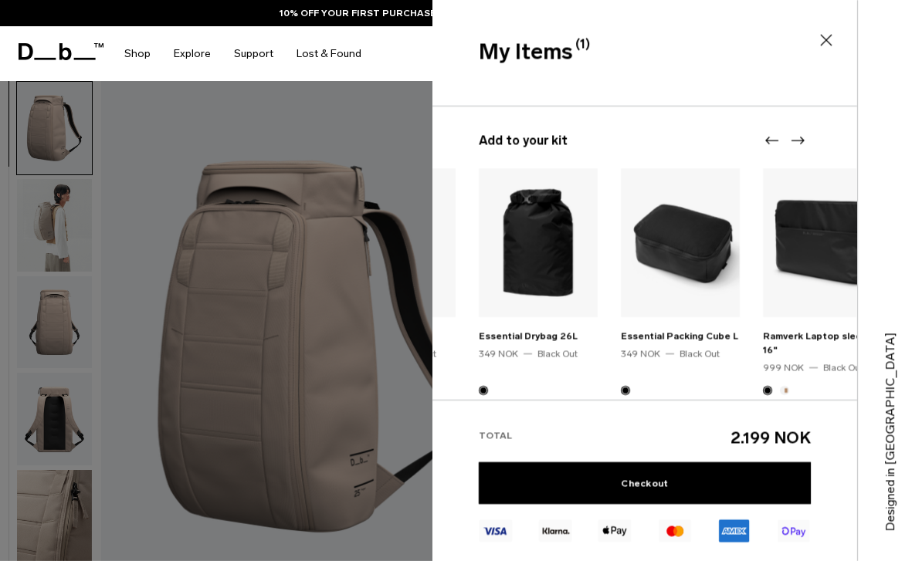
click at [798, 138] on icon "Next slide" at bounding box center [797, 140] width 19 height 19
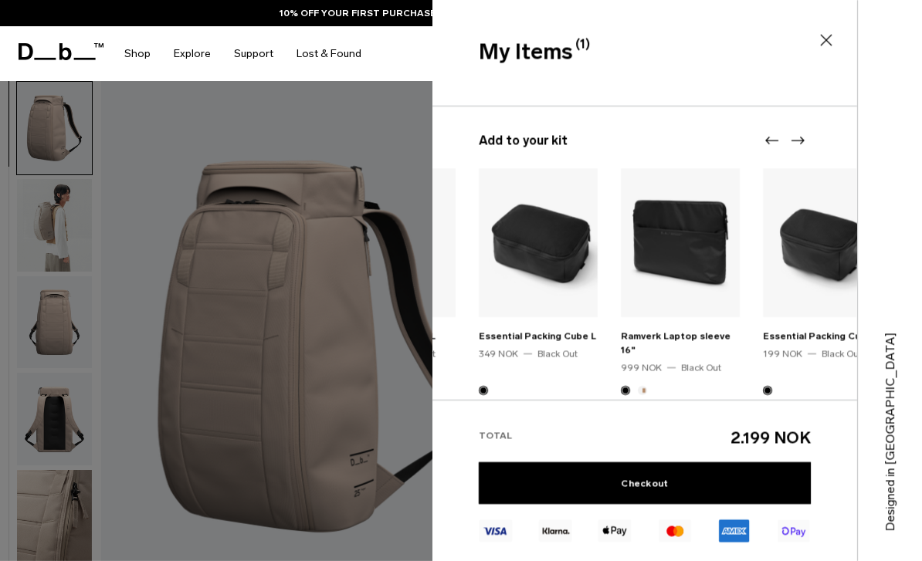
click at [798, 138] on icon "Next slide" at bounding box center [797, 140] width 19 height 19
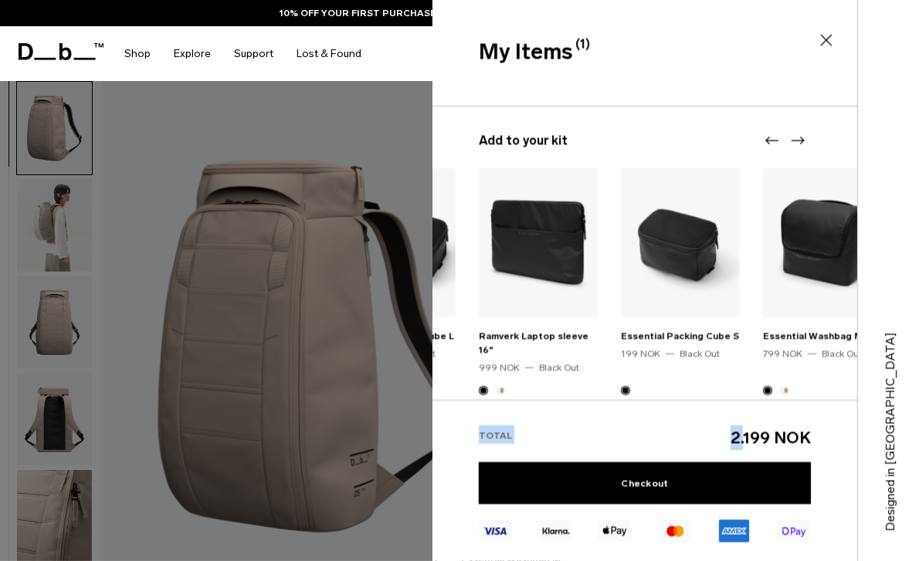
click at [798, 138] on icon "Next slide" at bounding box center [797, 140] width 19 height 19
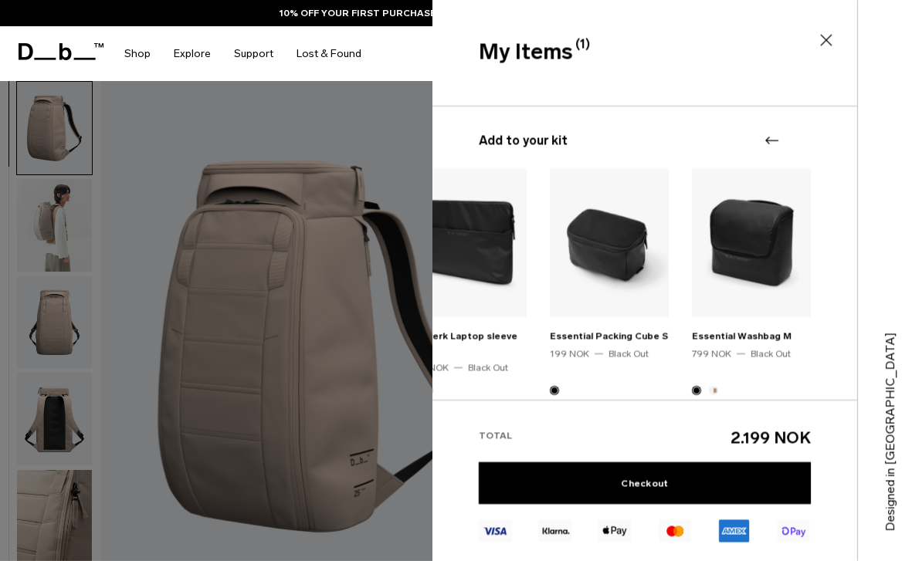
click at [798, 138] on div at bounding box center [784, 140] width 46 height 19
click at [827, 37] on icon at bounding box center [826, 40] width 19 height 19
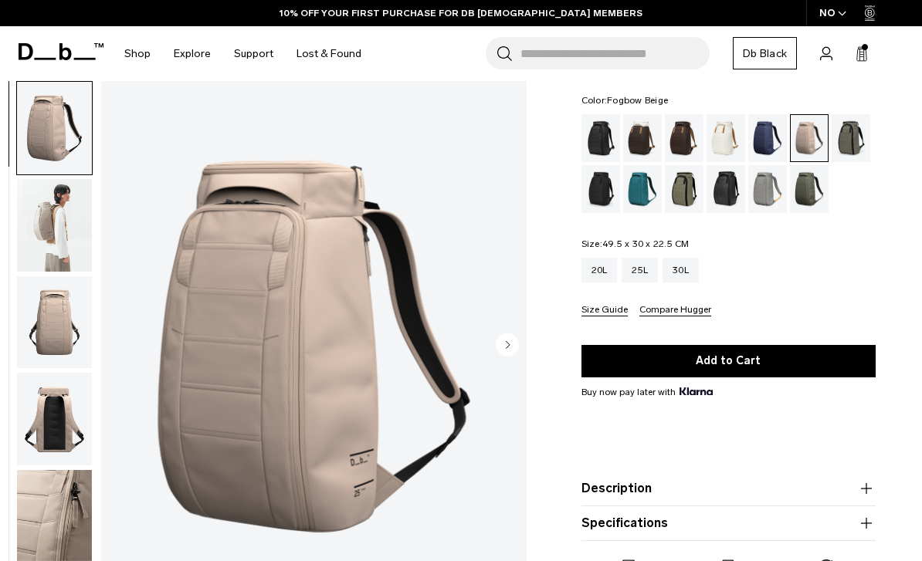
scroll to position [0, 0]
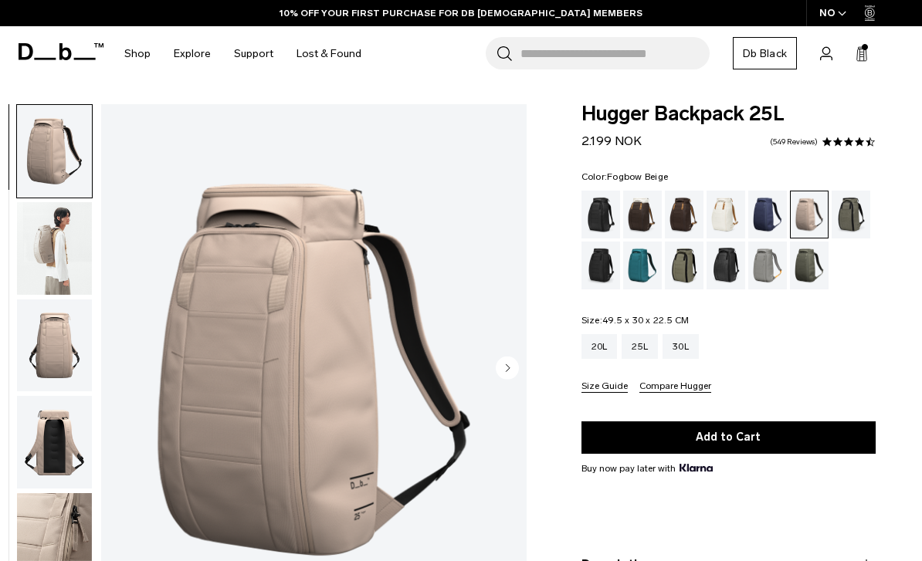
click at [861, 55] on icon at bounding box center [861, 53] width 12 height 15
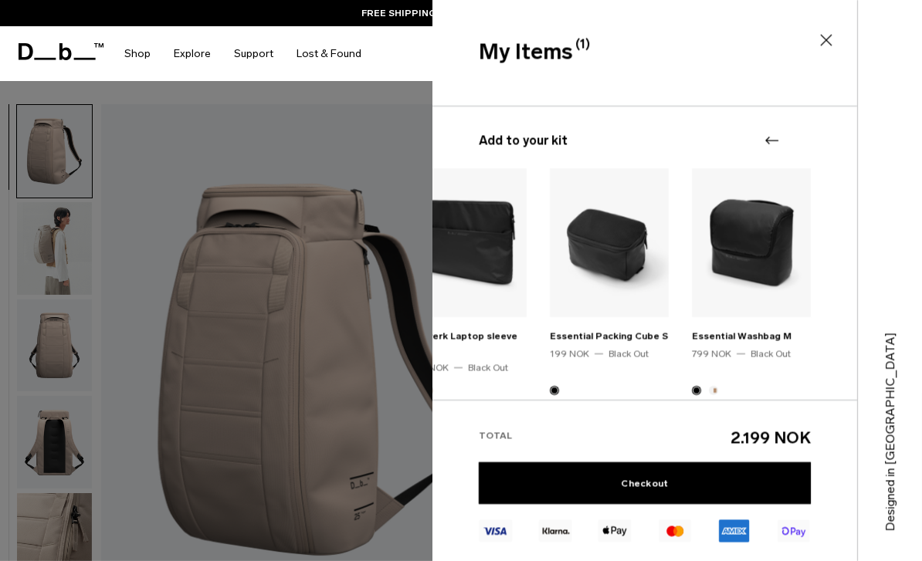
click at [827, 52] on div "My Items (1) Close" at bounding box center [642, 52] width 421 height 32
click at [835, 37] on div "My Items (1) Close" at bounding box center [642, 52] width 421 height 32
click at [828, 45] on icon at bounding box center [826, 40] width 19 height 19
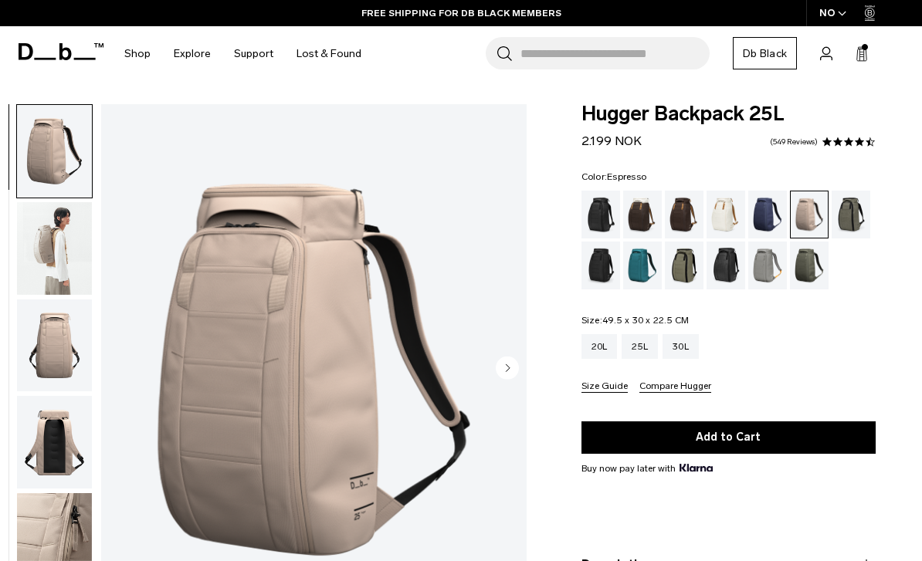
click at [670, 209] on div "Espresso" at bounding box center [684, 215] width 39 height 48
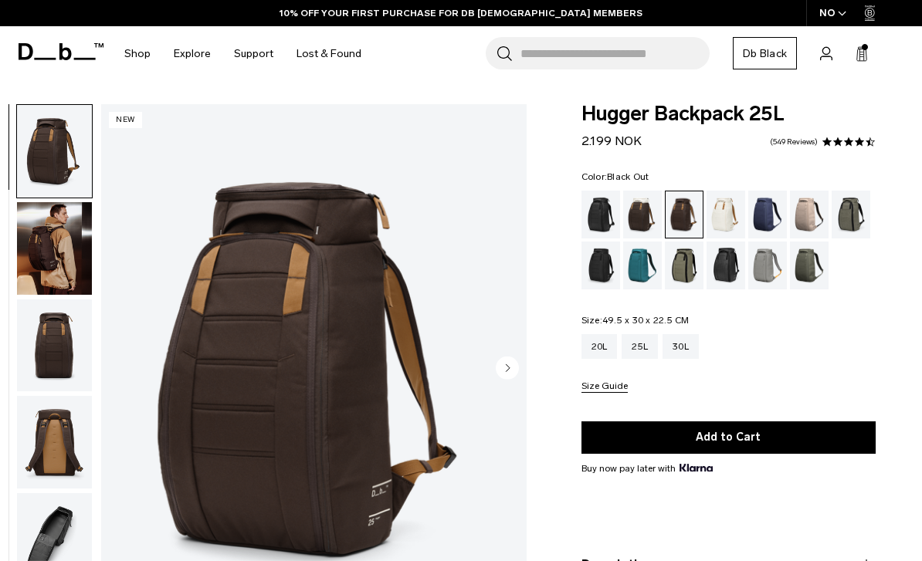
click at [603, 215] on div "Black Out" at bounding box center [600, 215] width 39 height 48
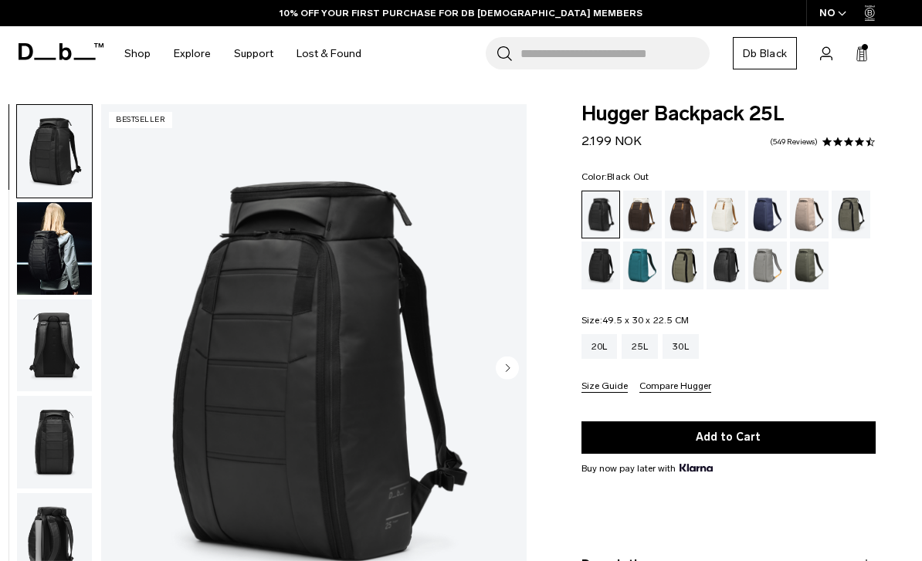
click at [858, 69] on div "Search for Bags, Luggage... Search Close Trending Products All Products Hugger …" at bounding box center [641, 53] width 537 height 55
click at [858, 56] on icon at bounding box center [861, 53] width 12 height 15
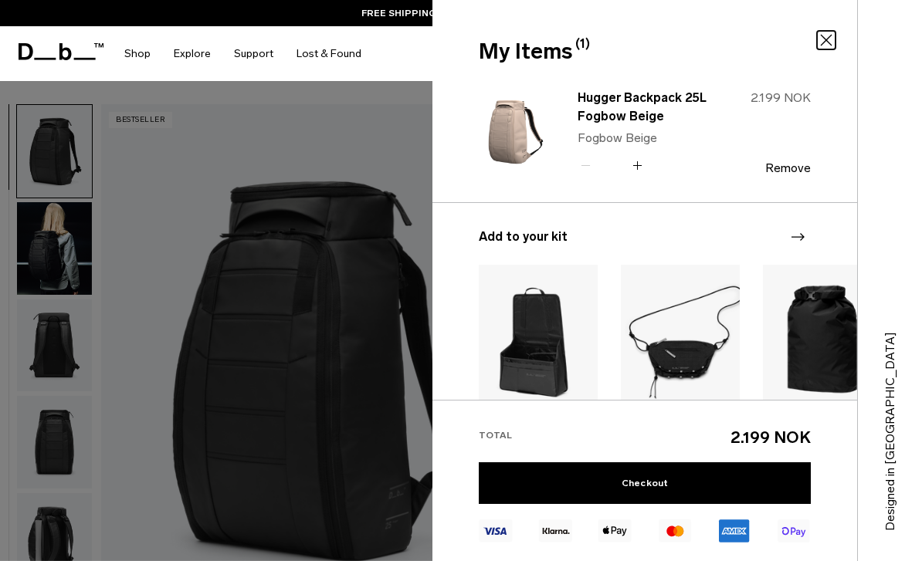
click at [823, 36] on icon at bounding box center [826, 40] width 19 height 19
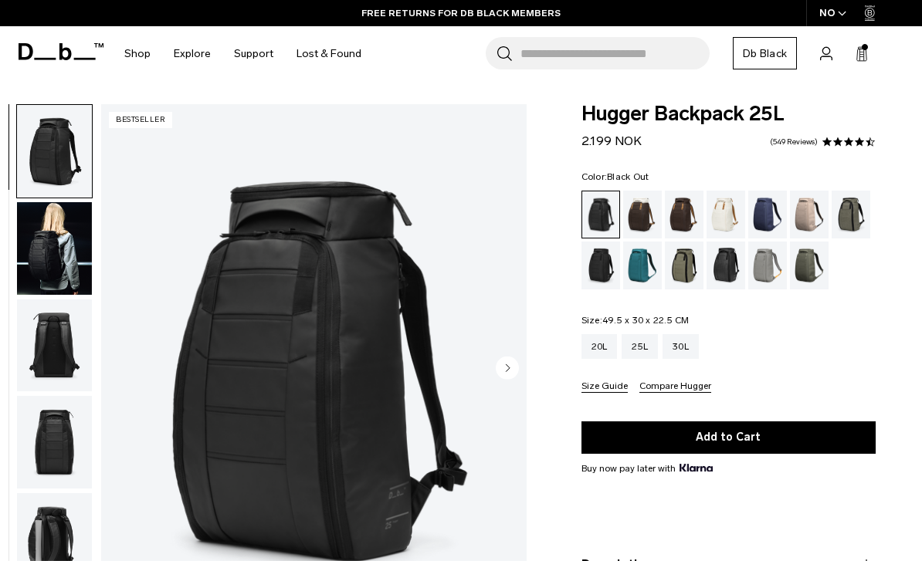
click at [871, 67] on div "Search for Bags, Luggage... Search Close Trending Products All Products Hugger …" at bounding box center [641, 53] width 537 height 55
click at [864, 51] on rect at bounding box center [863, 55] width 1 height 12
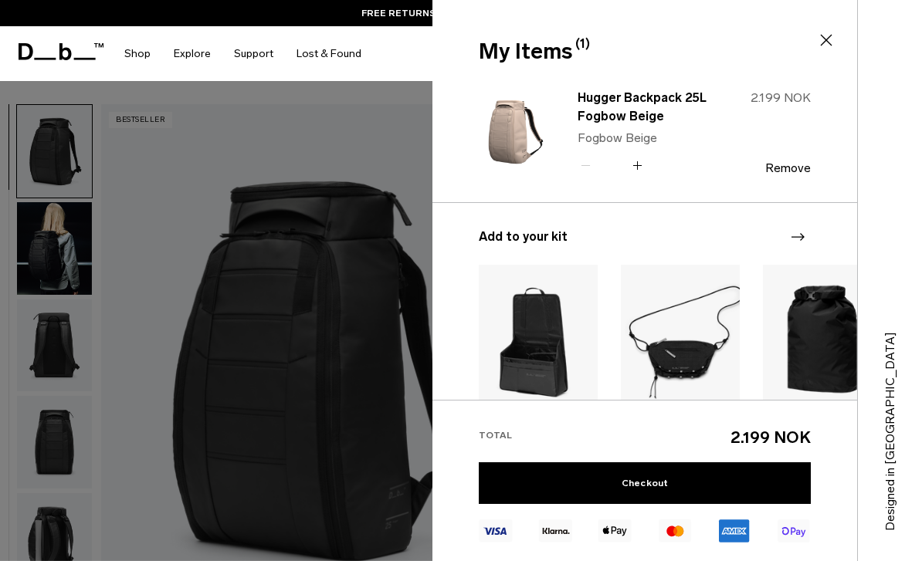
click at [873, 5] on div "Designed in [GEOGRAPHIC_DATA]" at bounding box center [889, 280] width 65 height 561
click at [293, 180] on div at bounding box center [461, 280] width 922 height 561
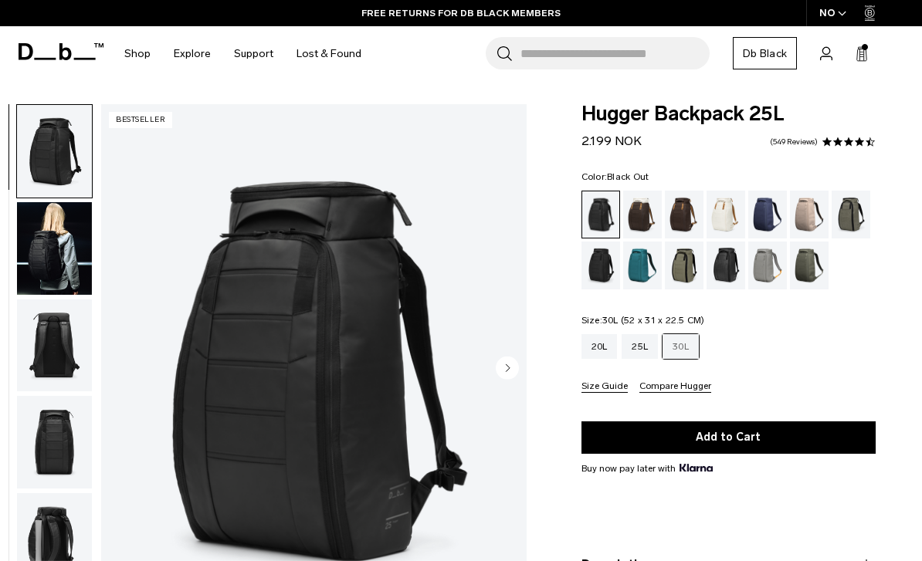
click at [697, 354] on div "30L" at bounding box center [680, 346] width 36 height 25
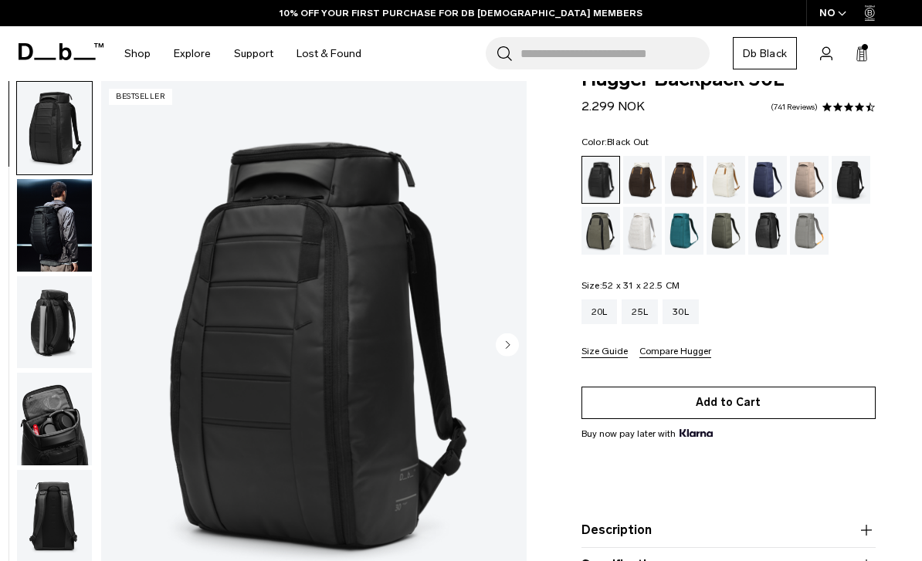
click at [703, 396] on button "Add to Cart" at bounding box center [728, 403] width 294 height 32
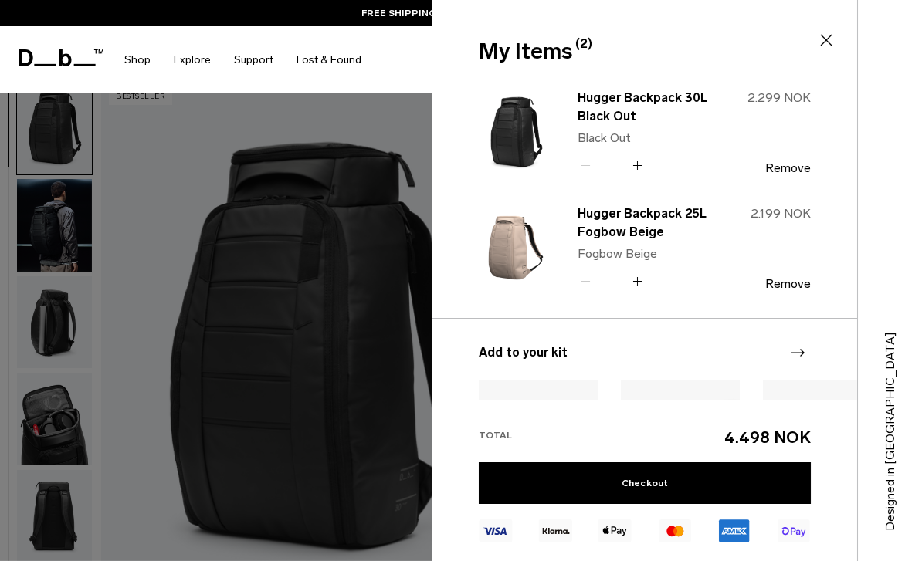
scroll to position [151, 0]
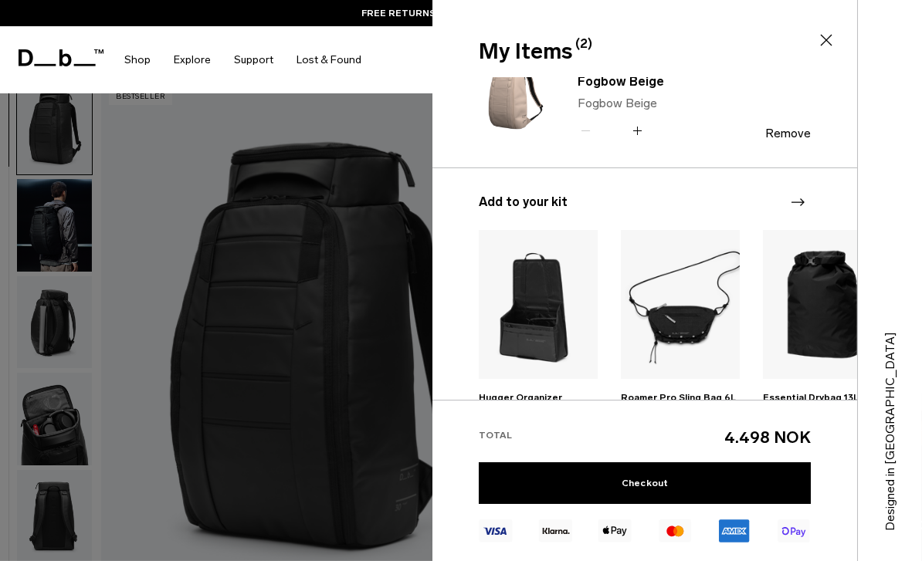
click at [828, 37] on icon at bounding box center [826, 40] width 19 height 19
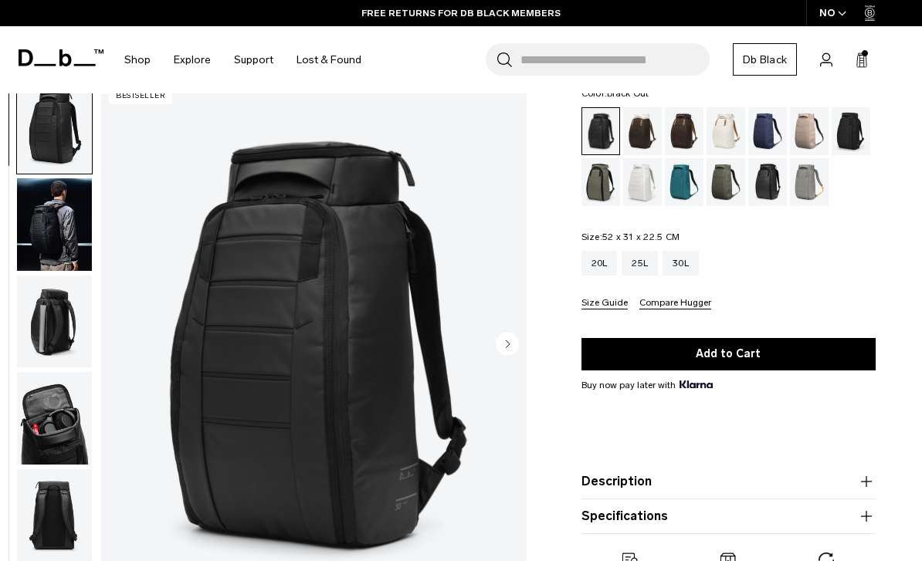
scroll to position [35, 0]
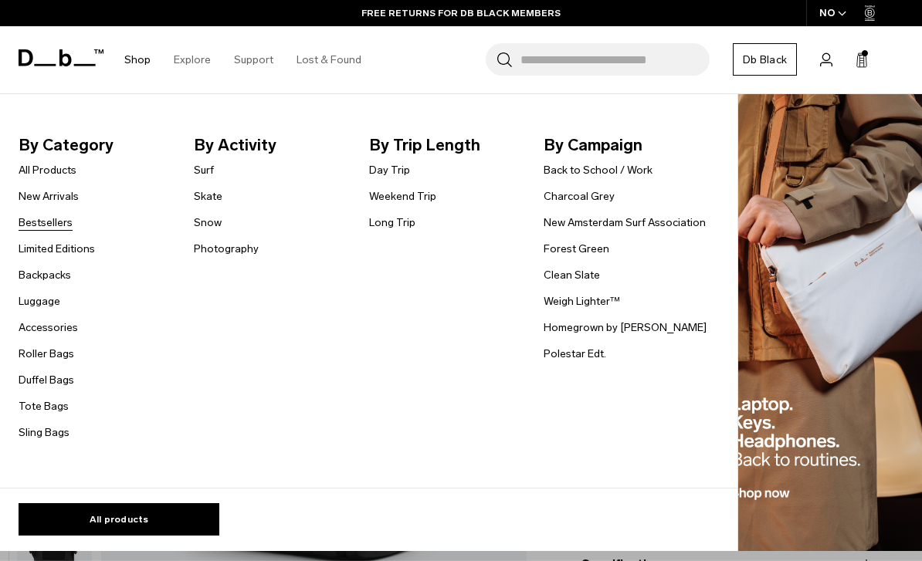
click at [51, 227] on link "Bestsellers" at bounding box center [46, 223] width 54 height 16
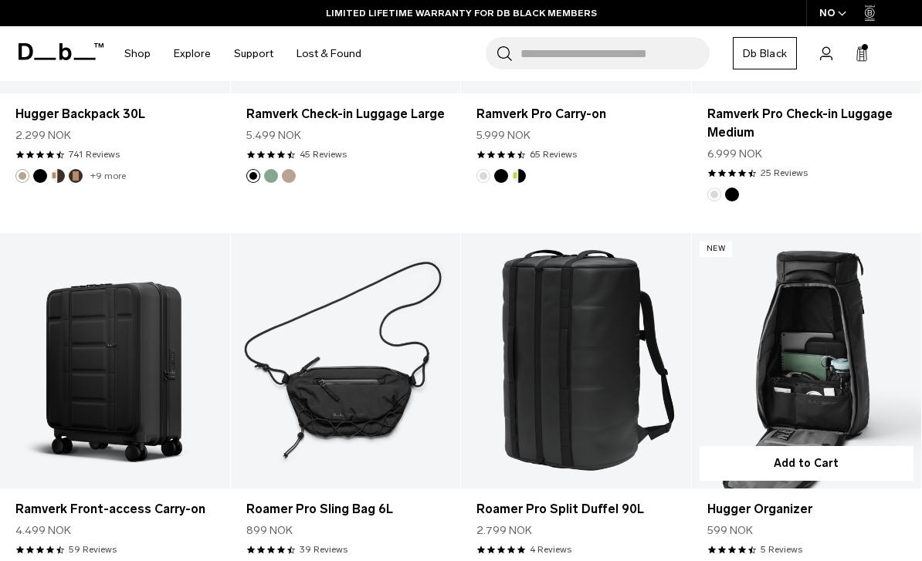
scroll to position [1480, 0]
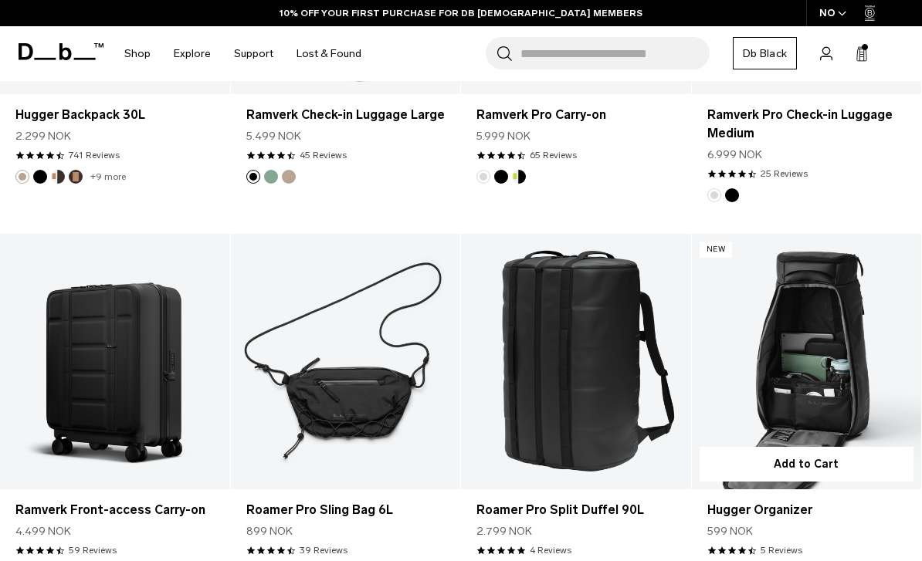
click at [791, 415] on link "Hugger Organizer" at bounding box center [807, 362] width 230 height 256
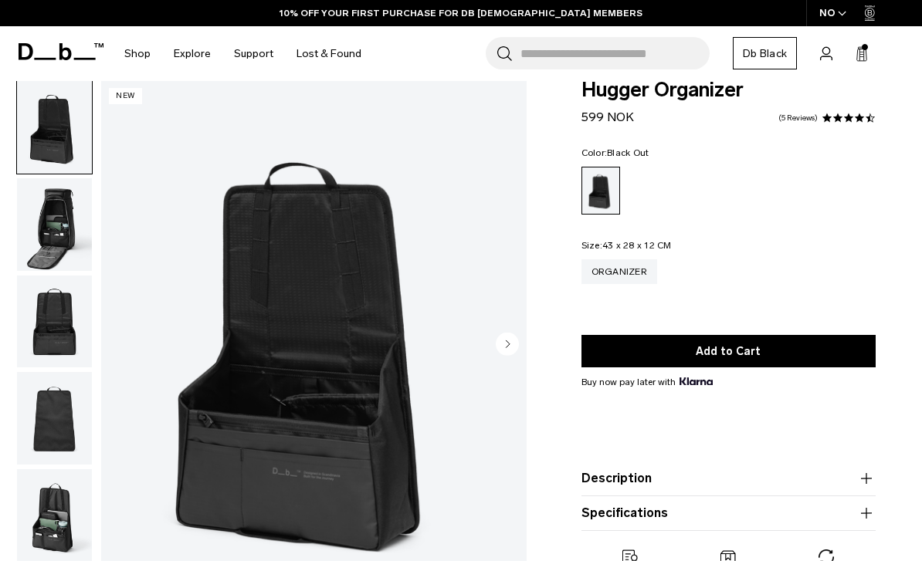
click at [489, 346] on img "1 / 5" at bounding box center [313, 345] width 425 height 531
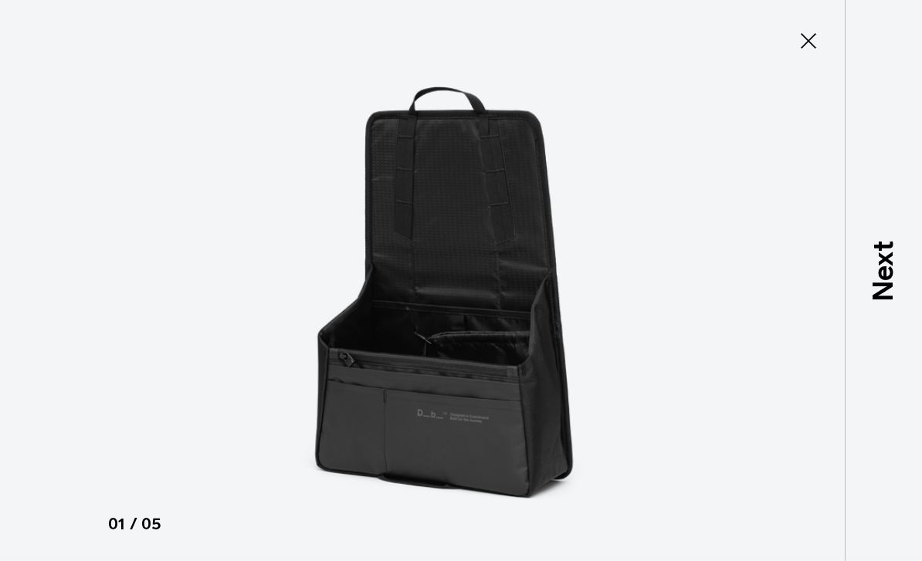
click at [780, 283] on img at bounding box center [460, 280] width 695 height 561
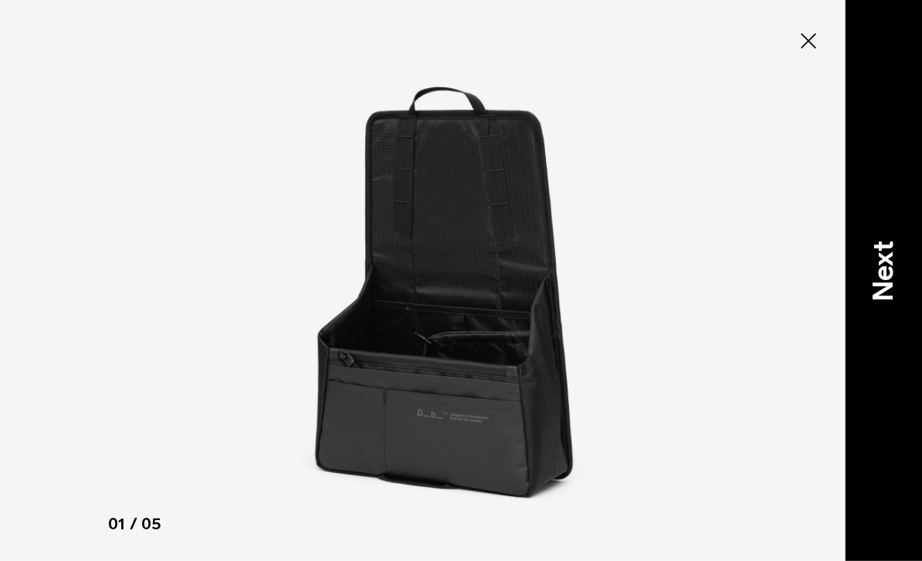
click at [896, 288] on p "Next" at bounding box center [883, 271] width 42 height 61
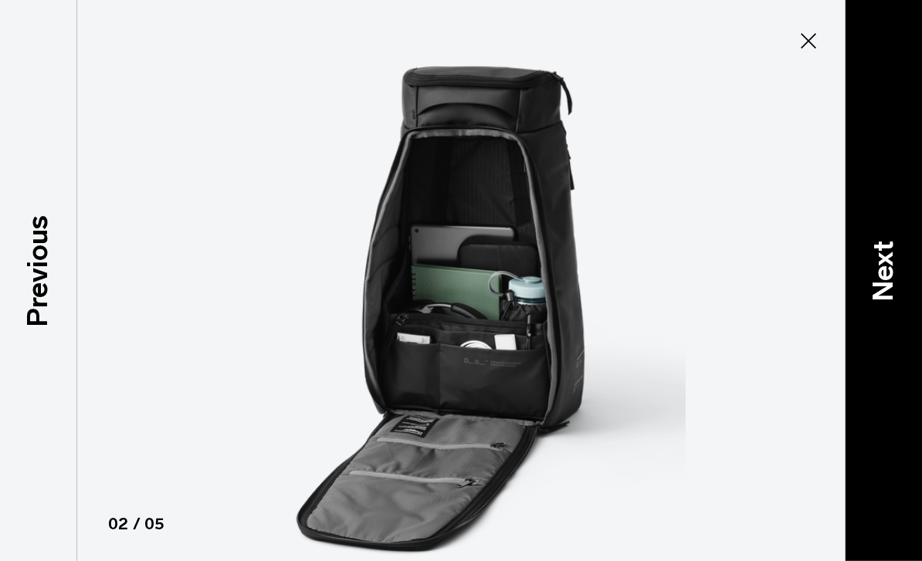
click at [896, 287] on p "Next" at bounding box center [883, 271] width 42 height 61
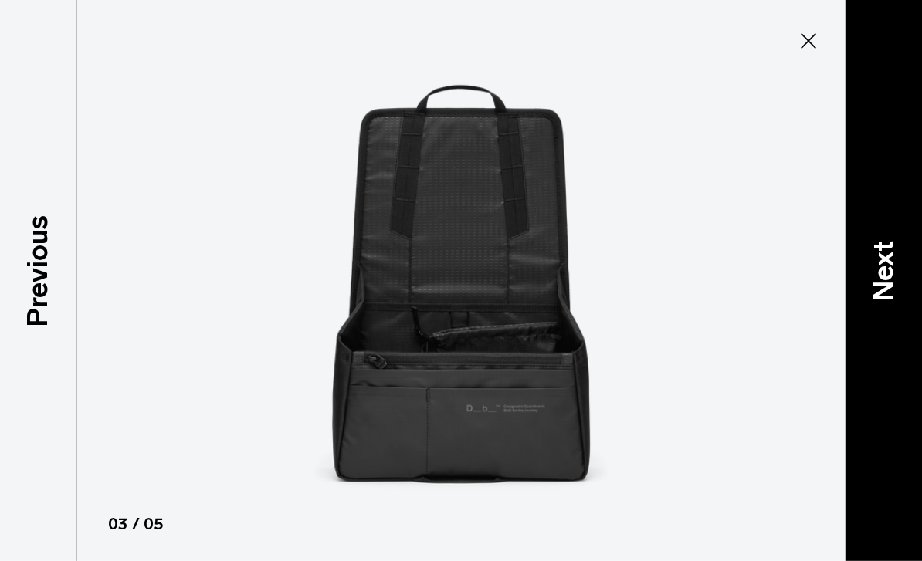
click at [896, 287] on p "Next" at bounding box center [883, 271] width 42 height 61
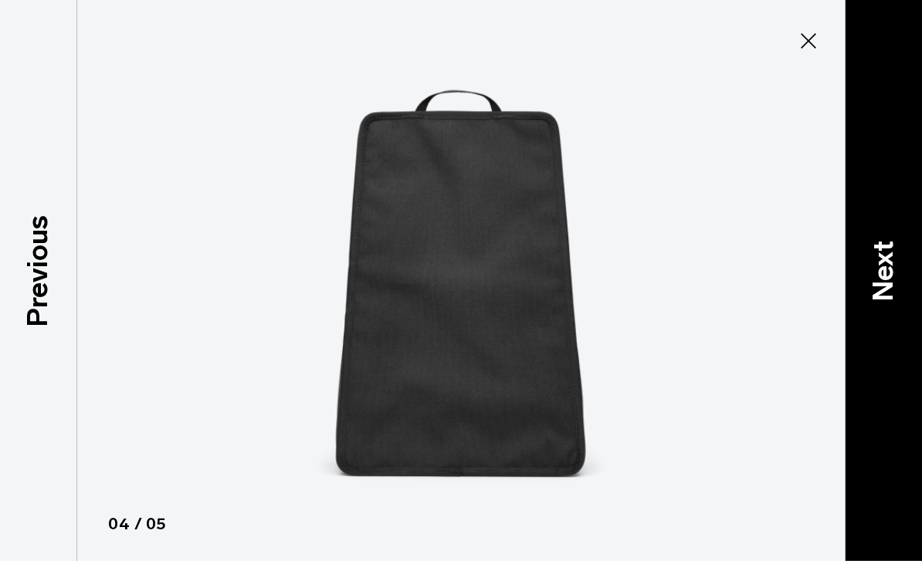
click at [896, 287] on p "Next" at bounding box center [883, 271] width 42 height 61
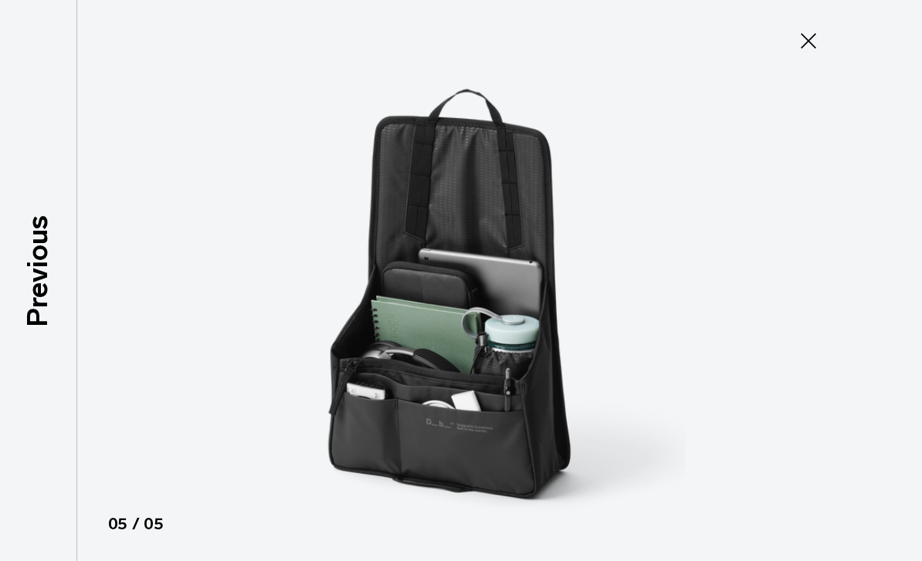
click at [896, 287] on div at bounding box center [461, 280] width 922 height 561
click at [806, 47] on icon at bounding box center [808, 41] width 25 height 25
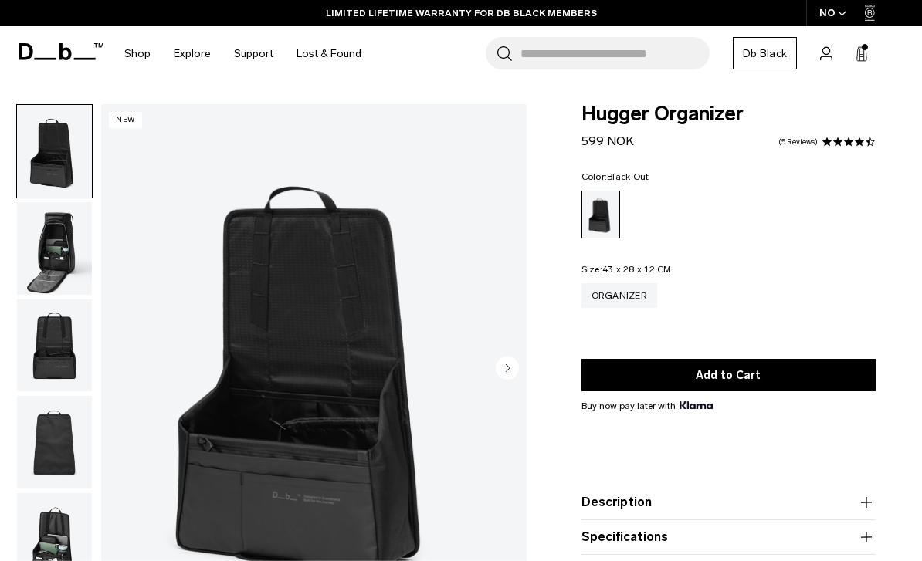
click at [706, 401] on span "Buy now pay later with" at bounding box center [646, 406] width 131 height 14
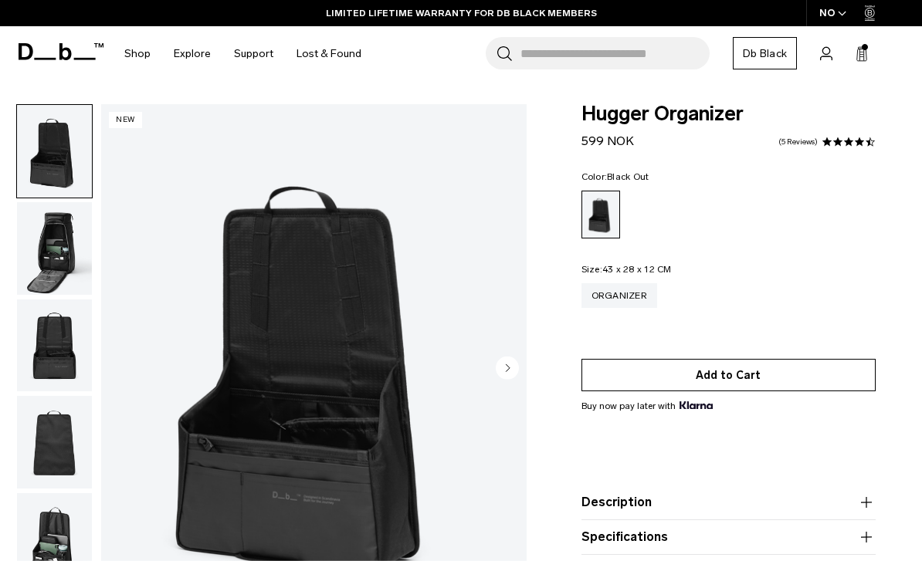
click at [723, 384] on button "Add to Cart" at bounding box center [728, 375] width 294 height 32
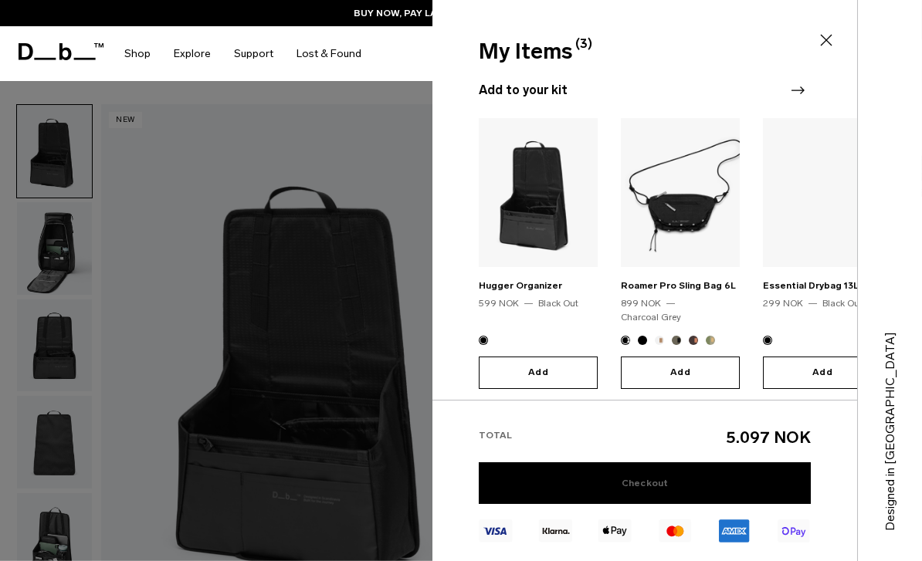
scroll to position [377, 0]
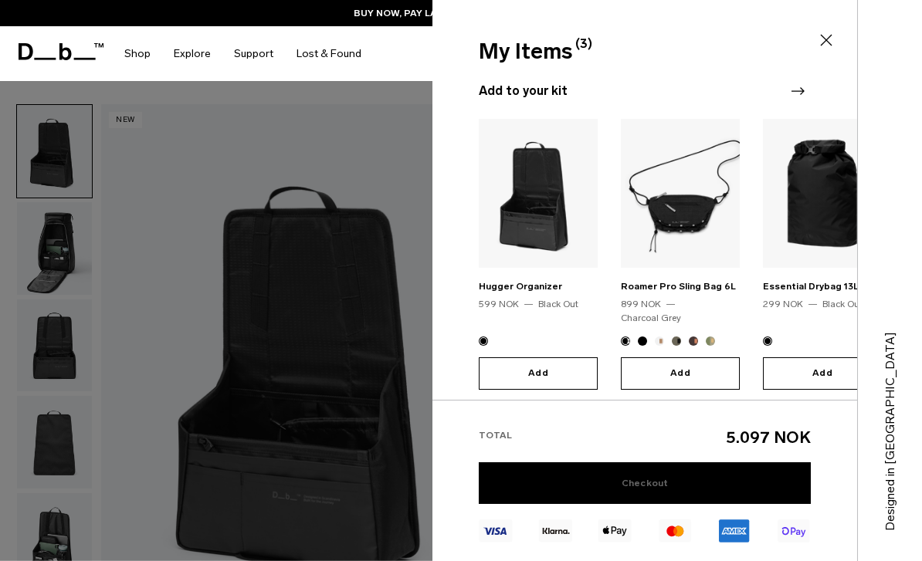
click at [614, 473] on link "Checkout" at bounding box center [645, 483] width 332 height 42
